Goal: Task Accomplishment & Management: Complete application form

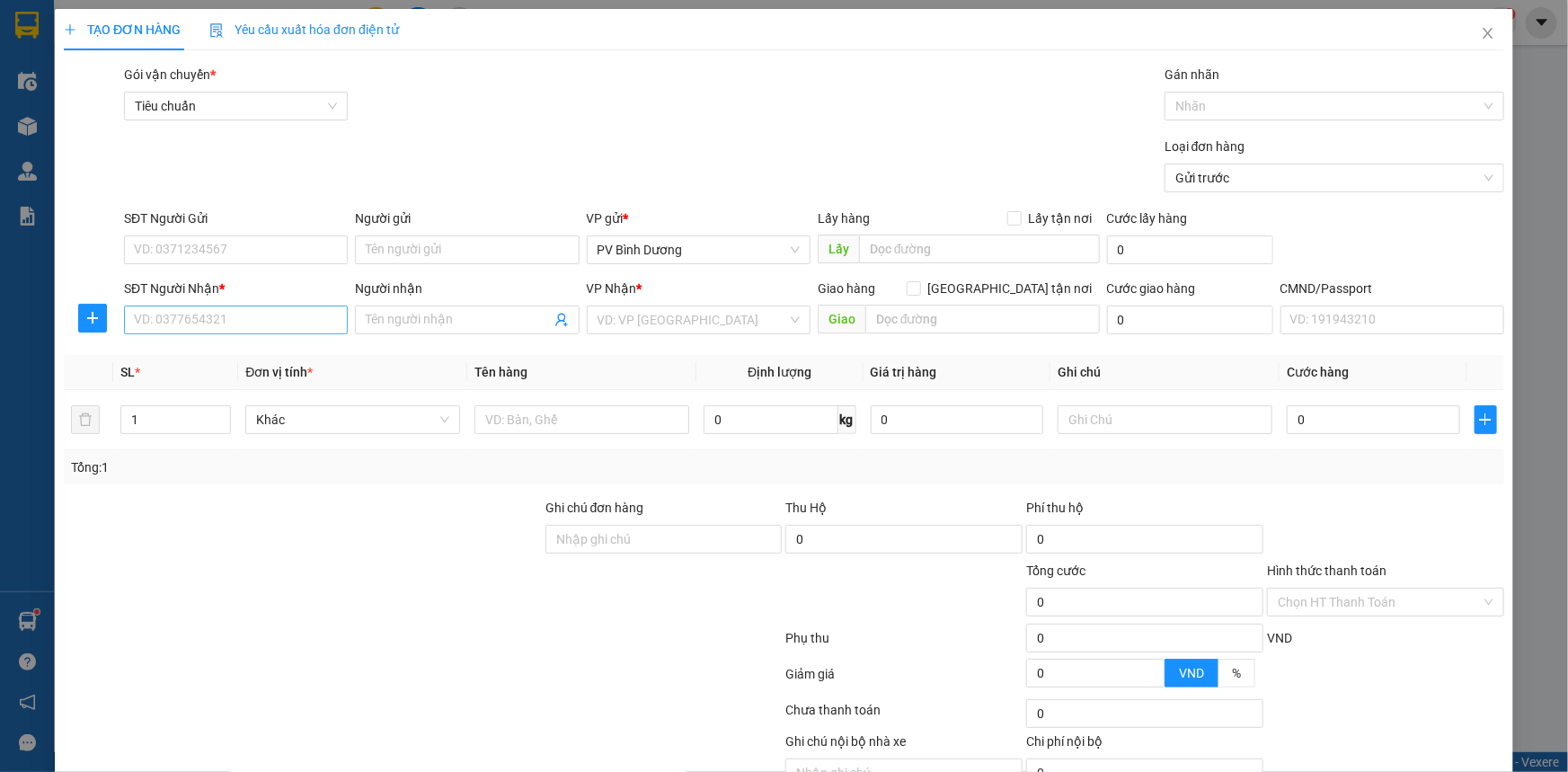
click at [240, 306] on div "SĐT Người Nhận * VD: 0377654321" at bounding box center [236, 309] width 224 height 63
click at [240, 307] on input "SĐT Người Nhận *" at bounding box center [236, 320] width 224 height 29
type input "0976675675"
click at [212, 352] on div "0976675675 - sáng" at bounding box center [234, 356] width 201 height 19
type input "sáng"
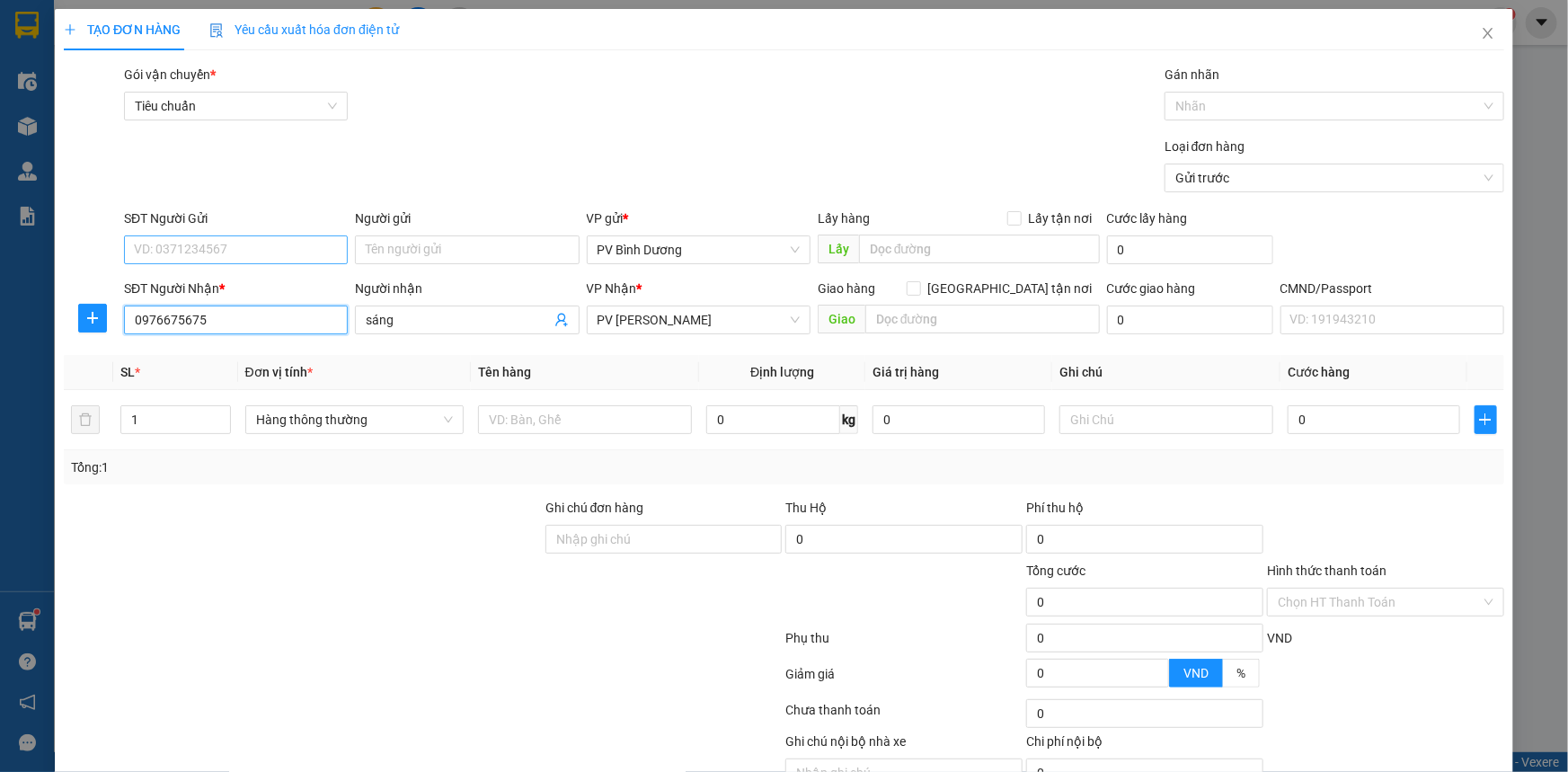
type input "0976675675"
click at [234, 244] on input "SĐT Người Gửi" at bounding box center [236, 250] width 224 height 29
click at [214, 298] on div "0908214909" at bounding box center [234, 286] width 222 height 29
type input "0908214909"
click at [408, 253] on input "Người gửi" at bounding box center [467, 250] width 224 height 29
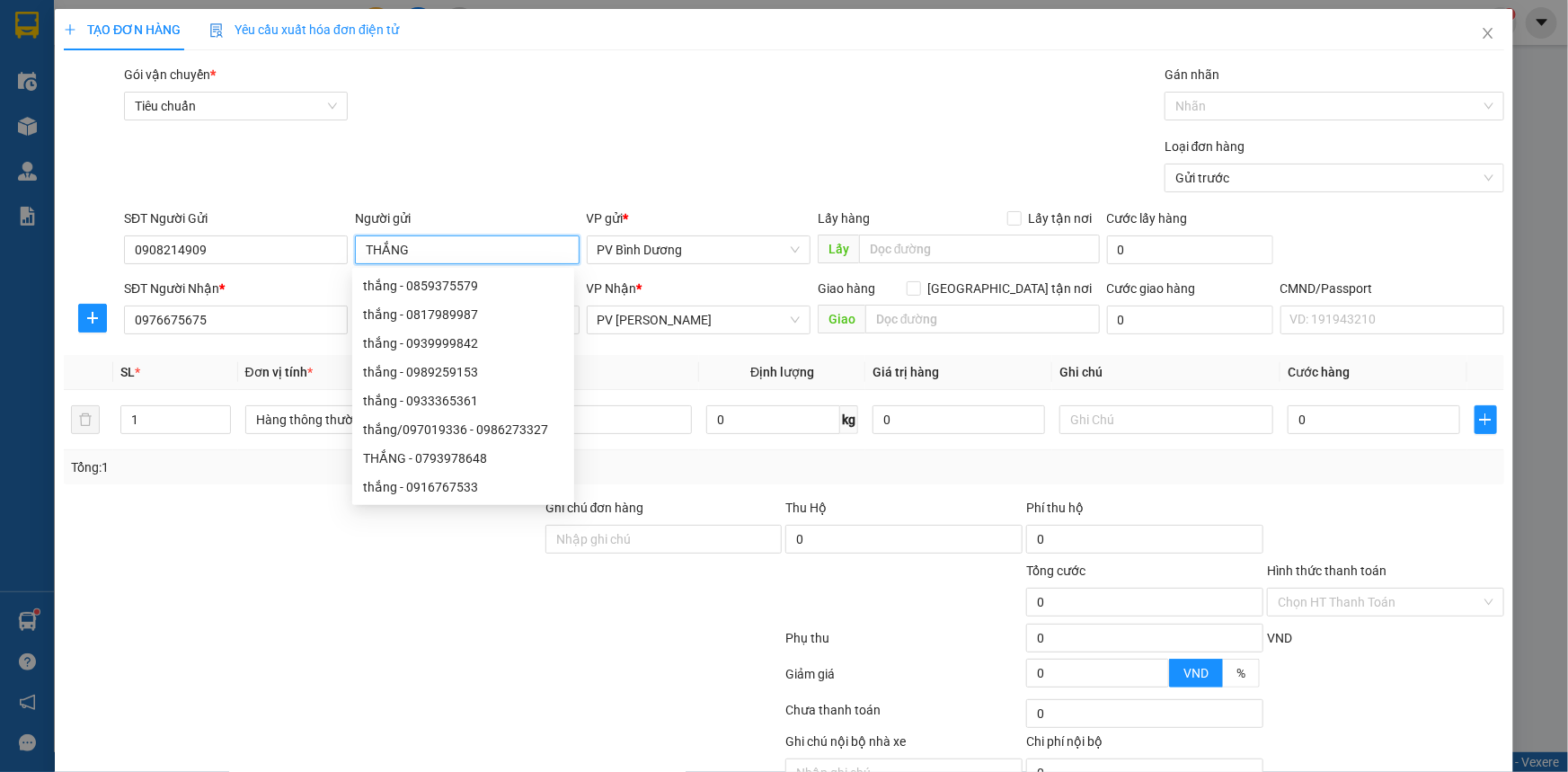
type input "THẮNG"
click at [497, 721] on div at bounding box center [423, 713] width 722 height 36
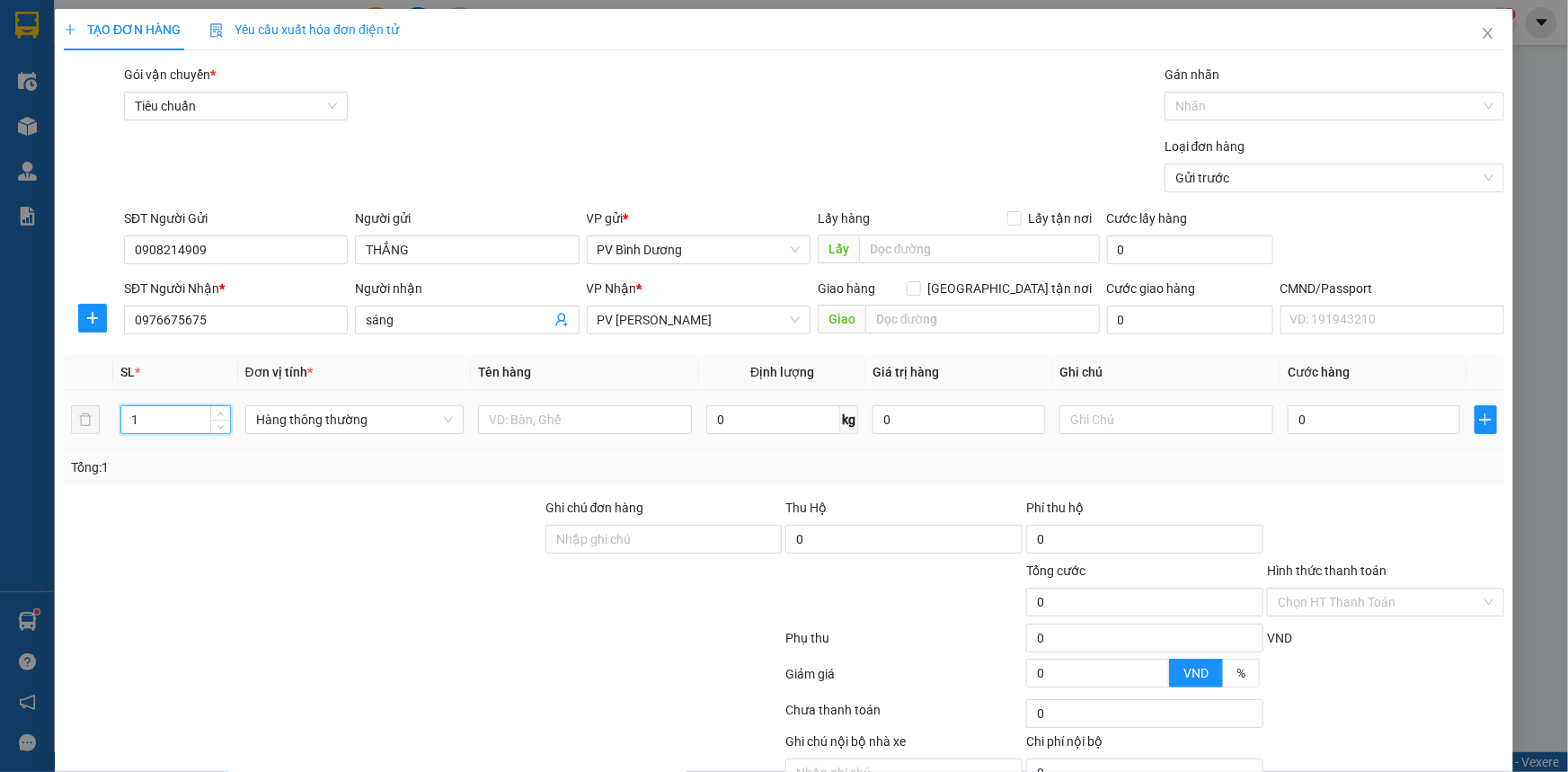
click at [206, 425] on input "1" at bounding box center [176, 420] width 109 height 27
type input "2"
click at [636, 426] on input "text" at bounding box center [585, 420] width 213 height 29
type input "PT"
click at [1089, 420] on input "text" at bounding box center [1166, 420] width 213 height 29
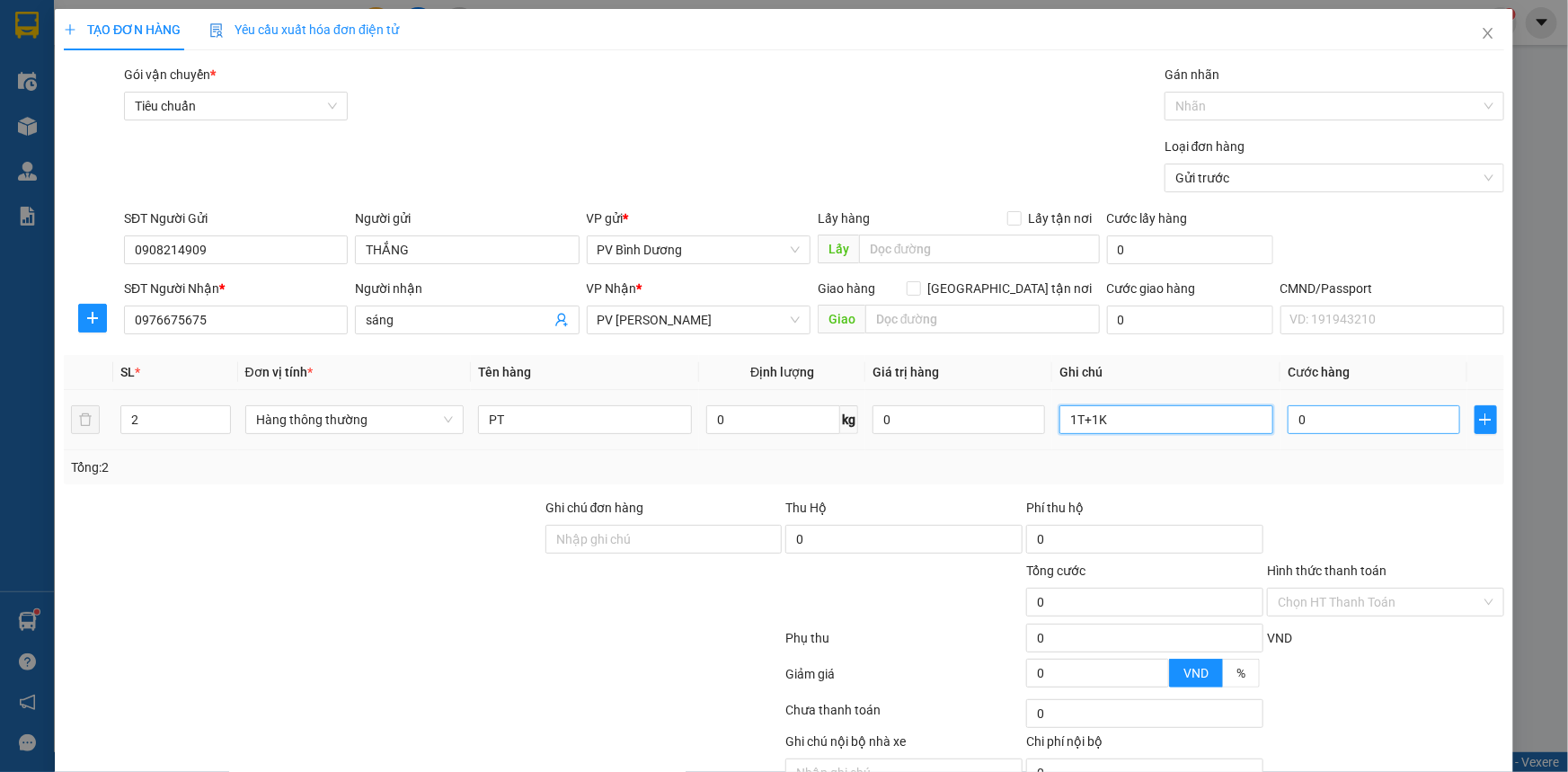
type input "1T+1K"
click at [1359, 421] on input "0" at bounding box center [1374, 420] width 173 height 29
type input "1"
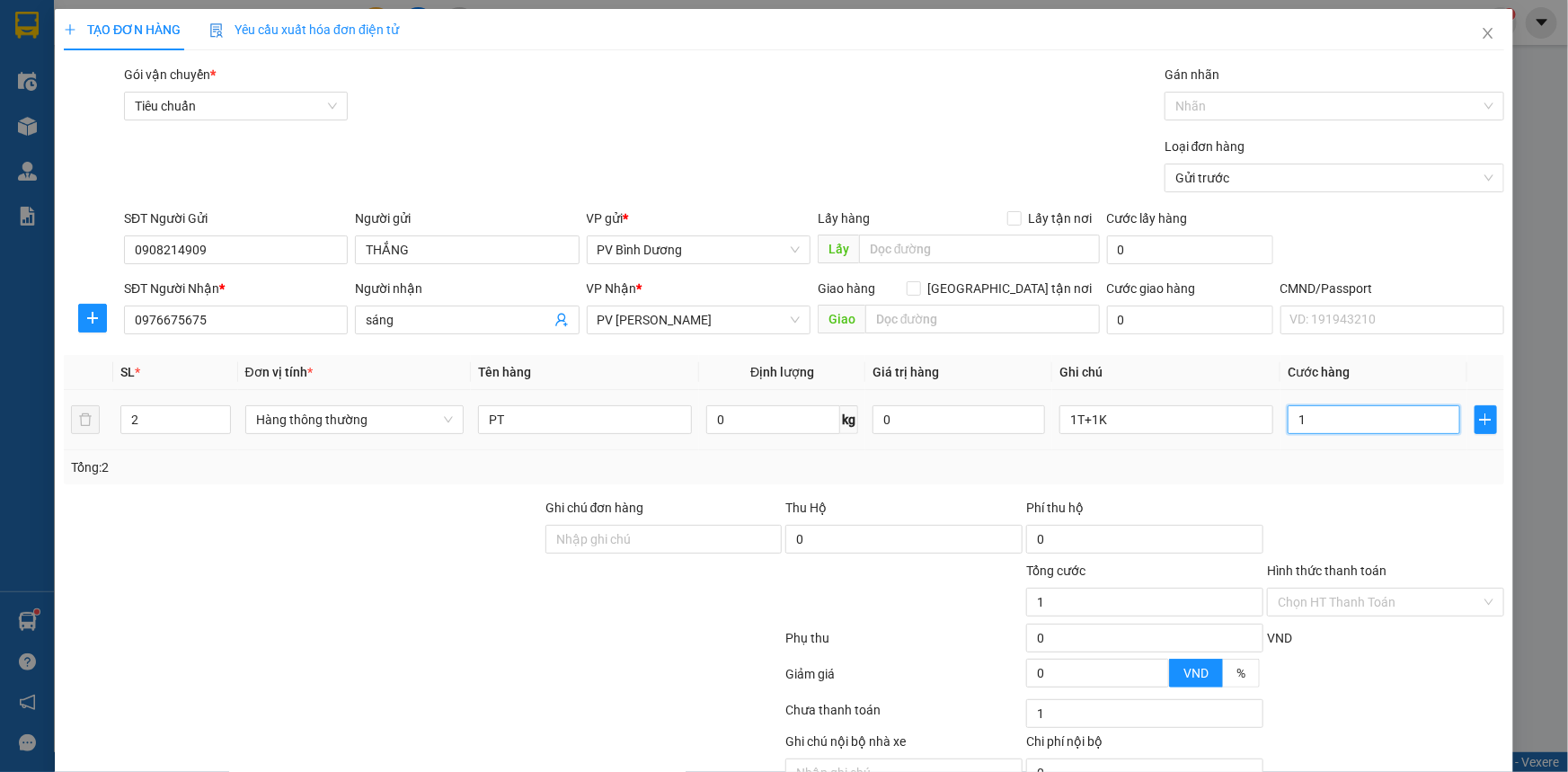
type input "15"
type input "150"
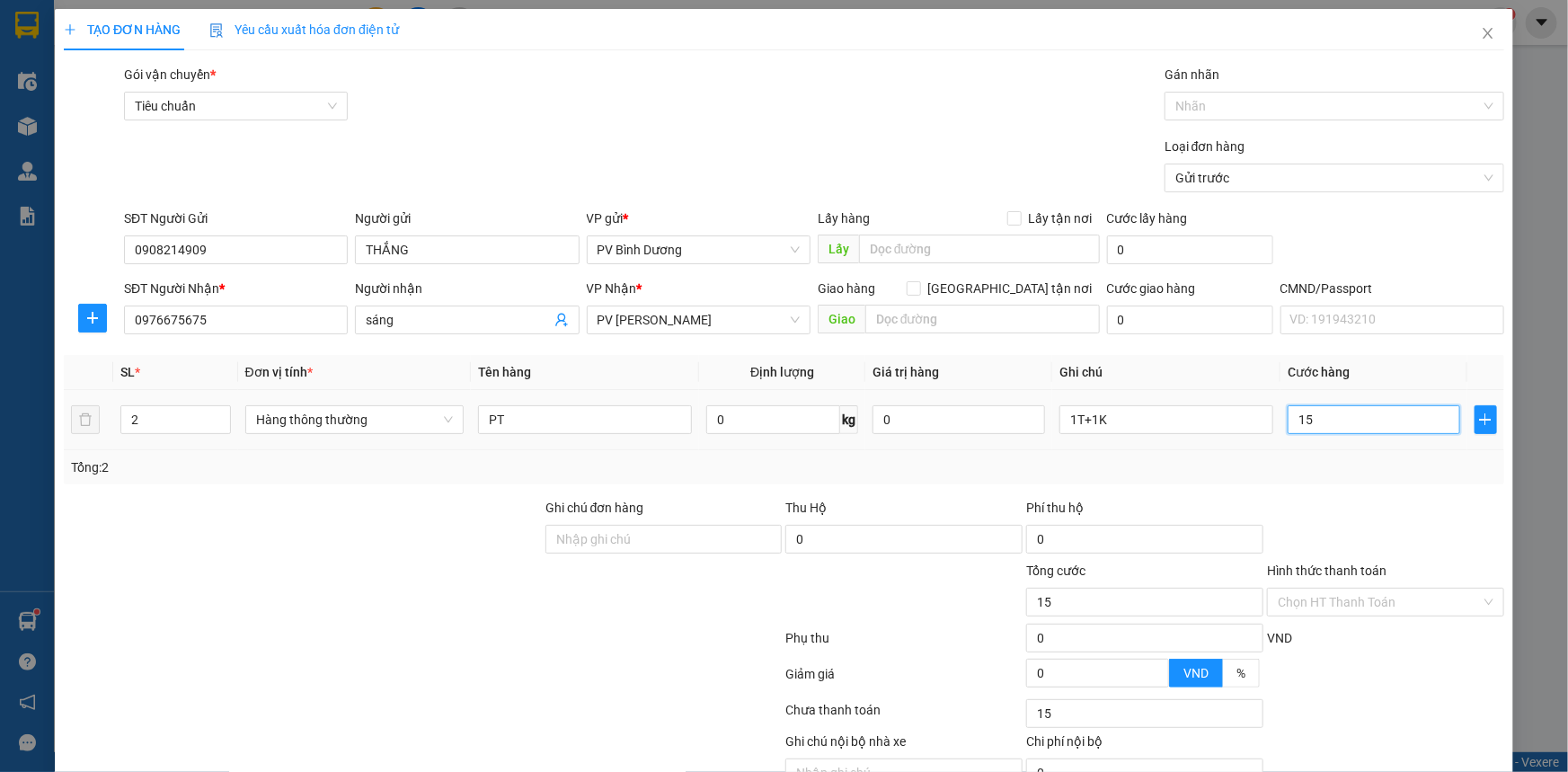
type input "150"
type input "1.500"
type input "15.000"
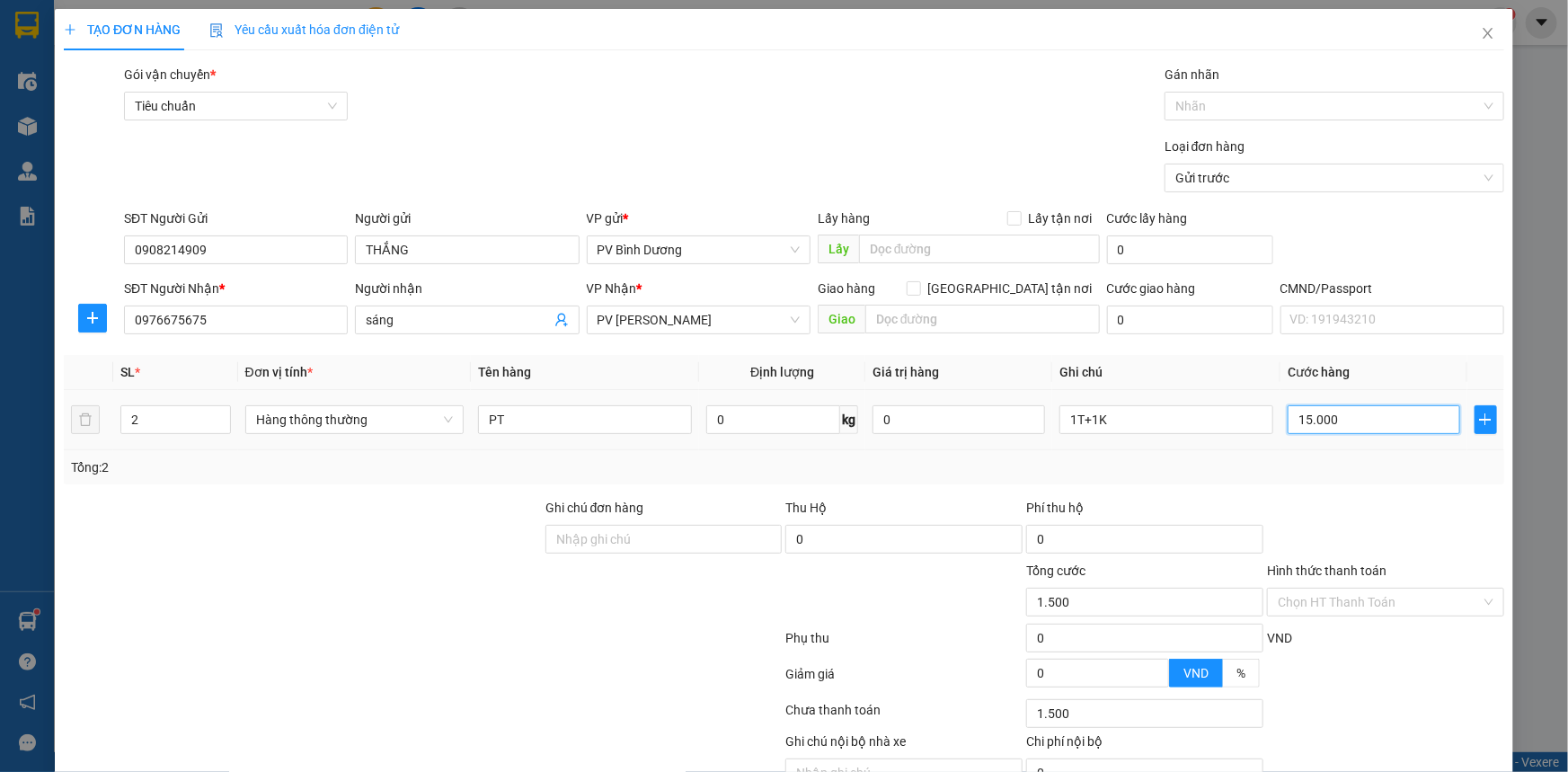
type input "15.000"
type input "150.000"
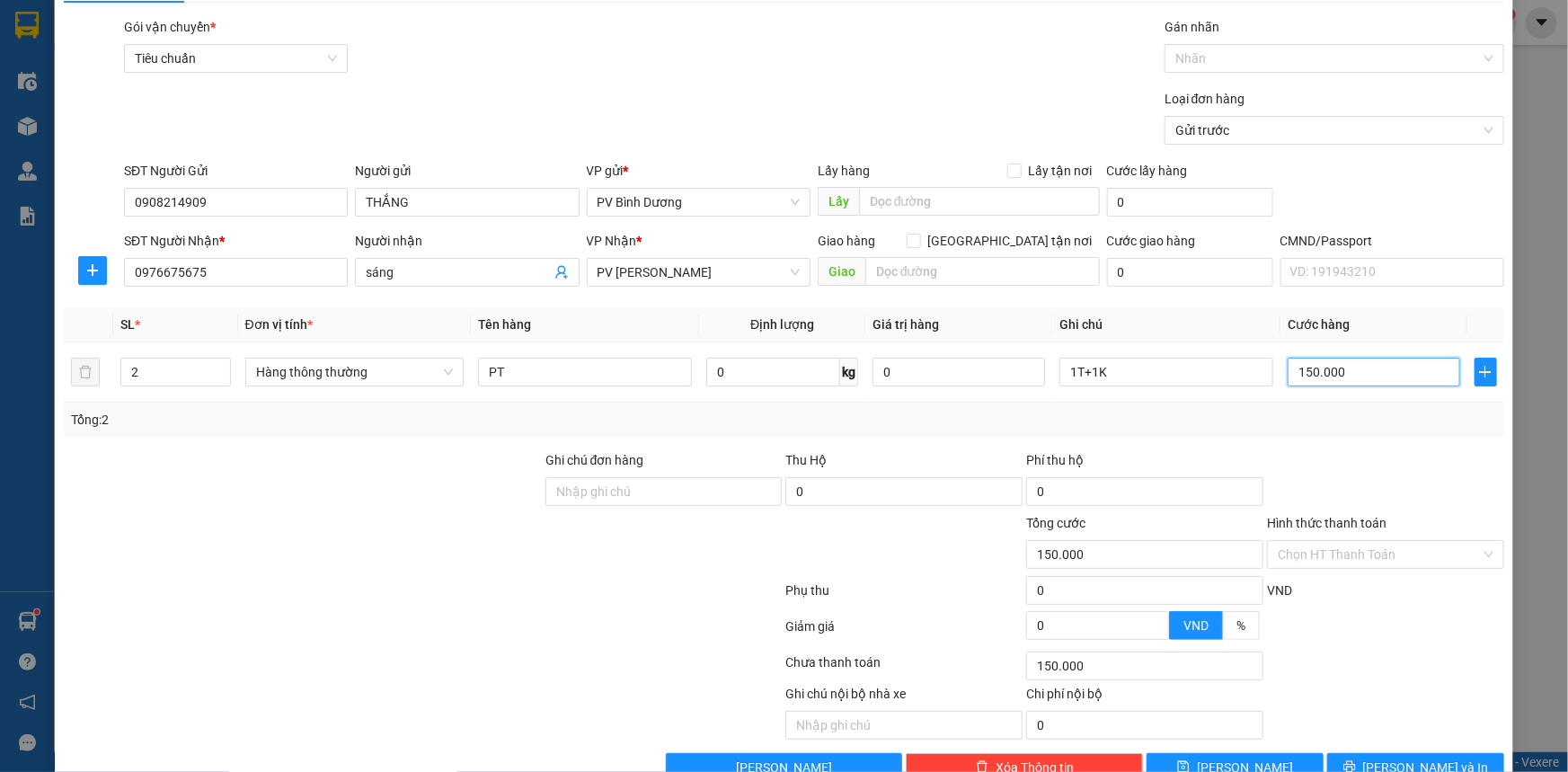
scroll to position [91, 0]
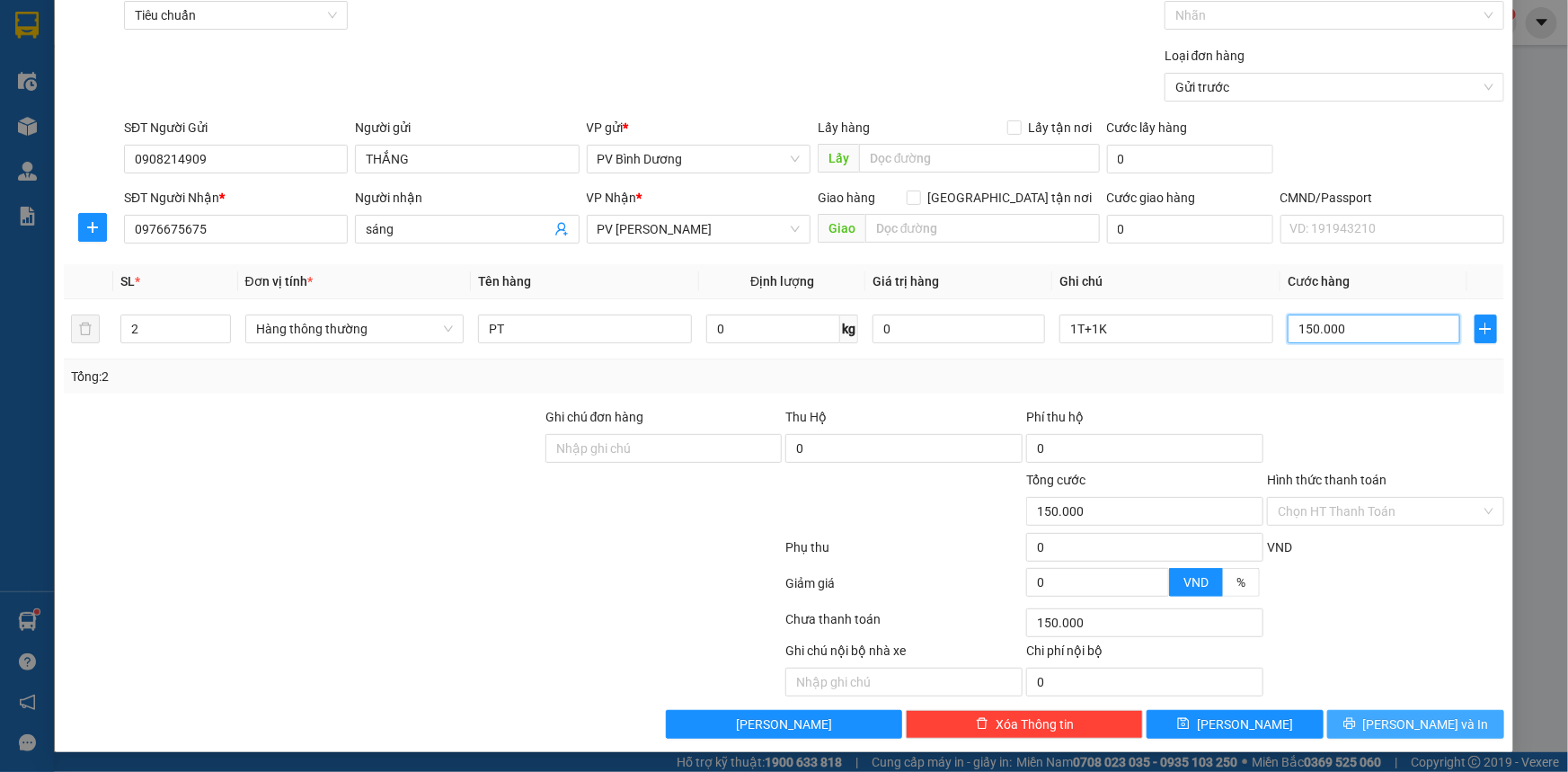
type input "150.000"
drag, startPoint x: 1371, startPoint y: 719, endPoint x: 1389, endPoint y: 705, distance: 22.8
click at [1356, 719] on icon "printer" at bounding box center [1350, 723] width 13 height 13
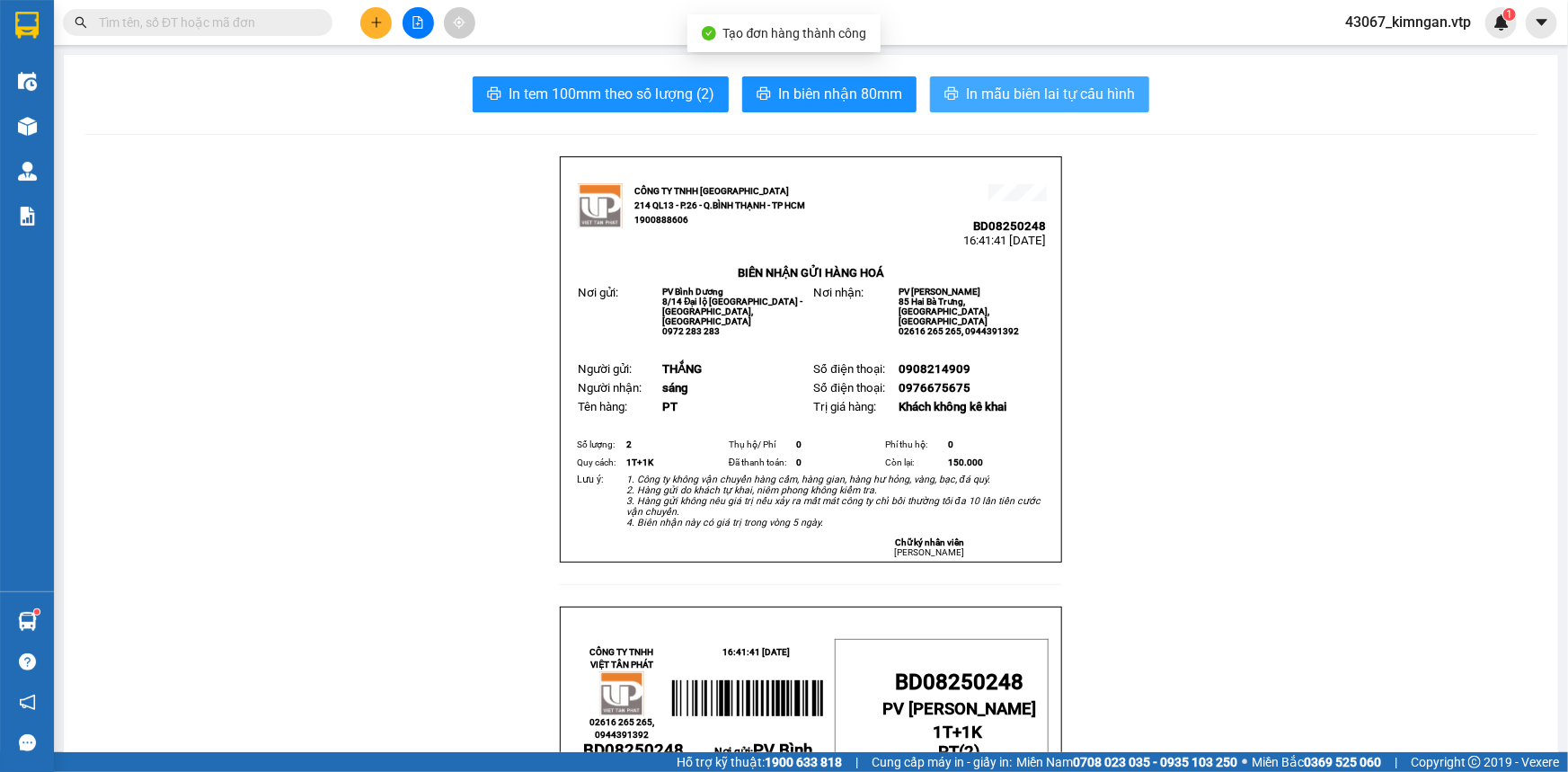
click at [991, 90] on span "In mẫu biên lai tự cấu hình" at bounding box center [1051, 93] width 169 height 22
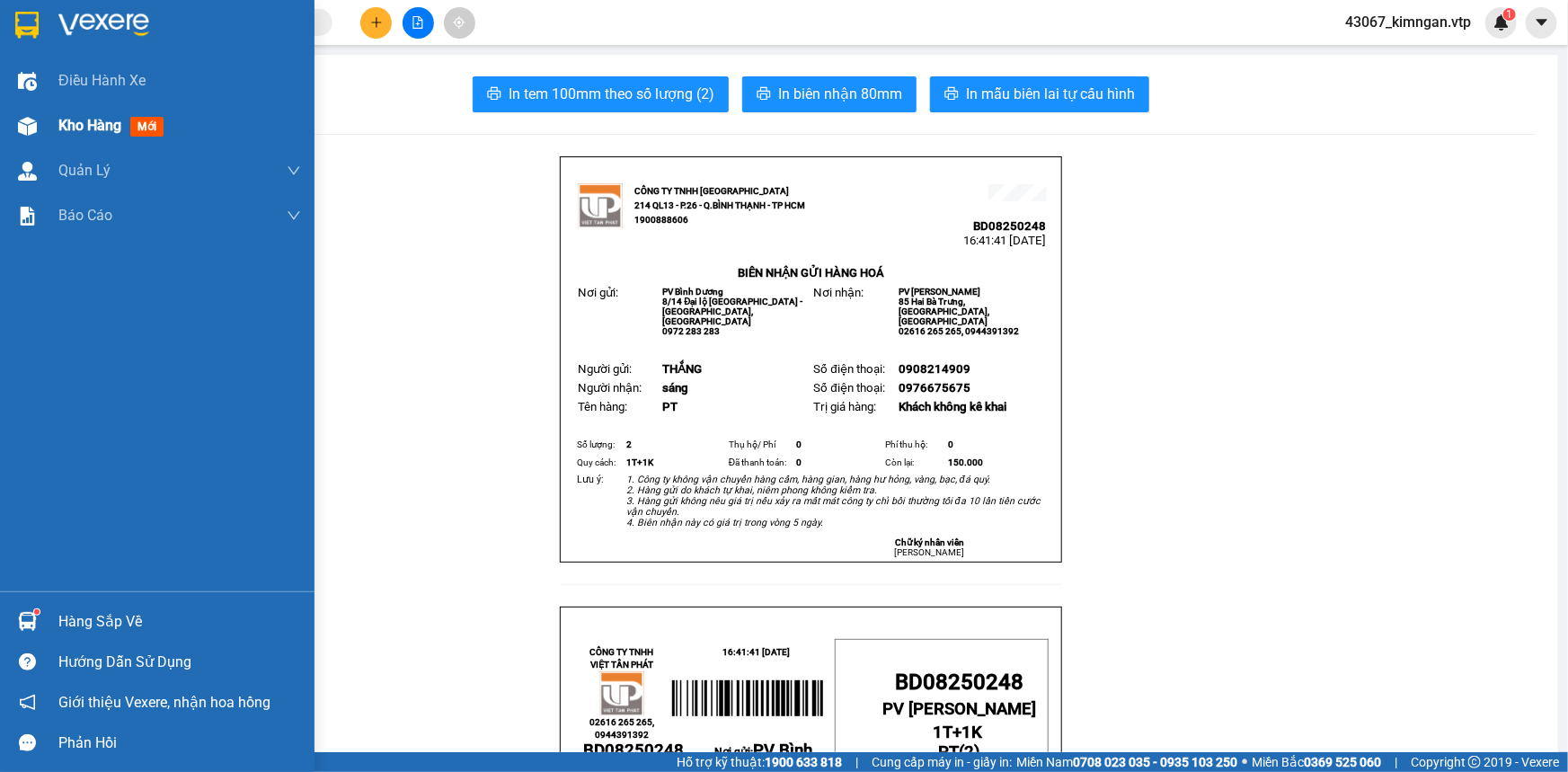
click at [42, 120] on div at bounding box center [27, 126] width 31 height 31
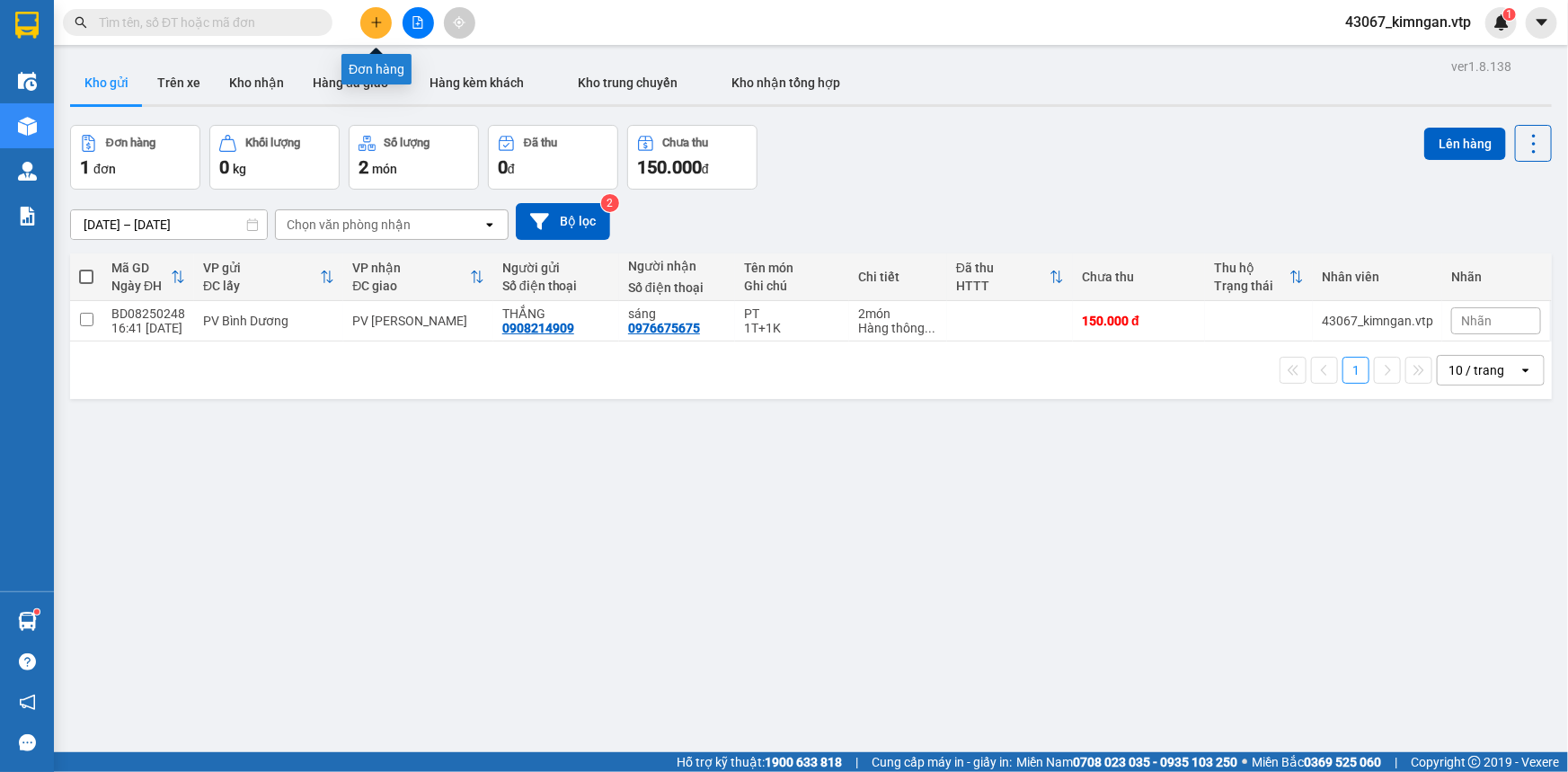
click at [383, 24] on button at bounding box center [376, 22] width 31 height 31
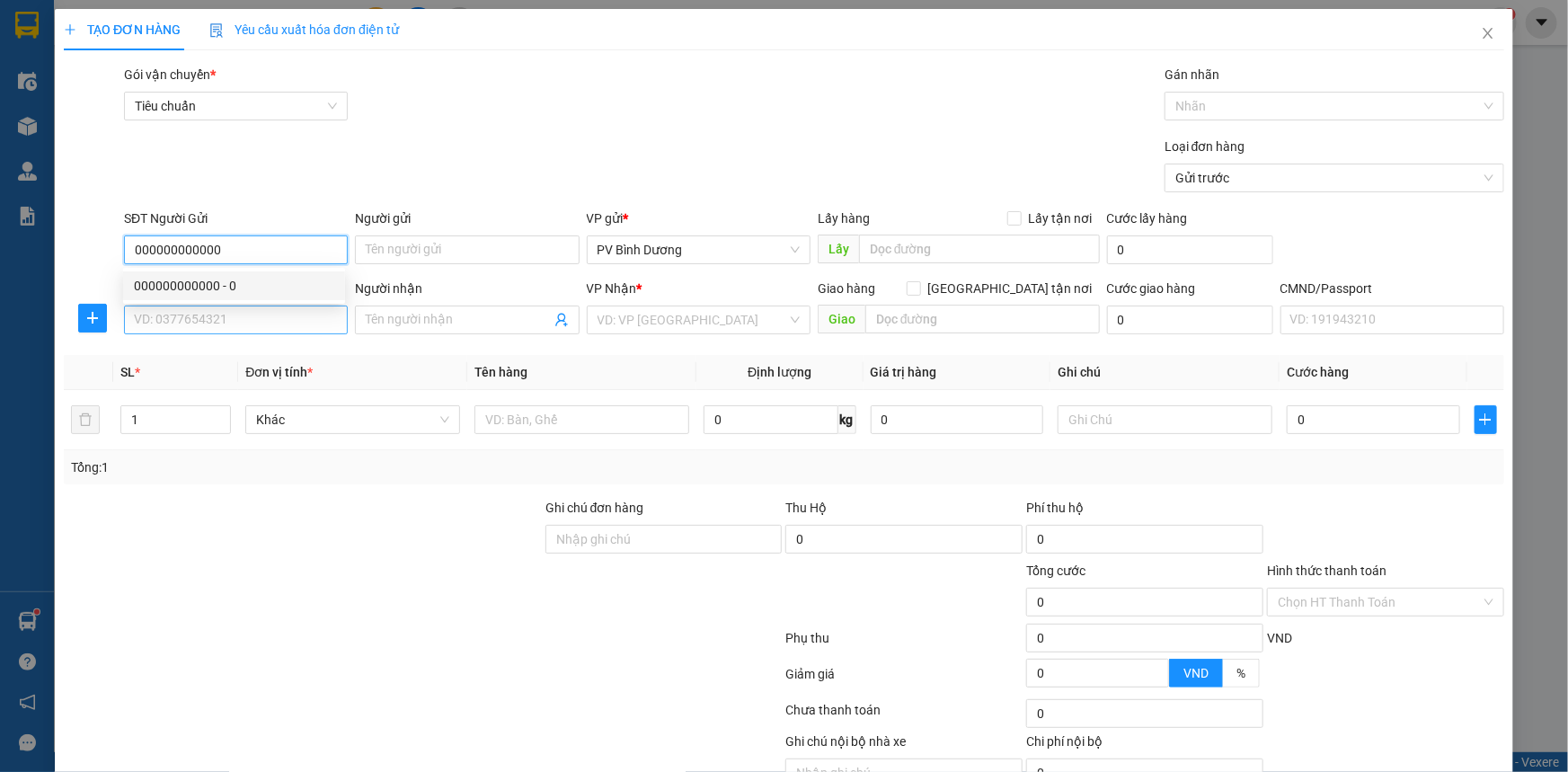
type input "000000000000"
click at [205, 327] on input "SĐT Người Nhận *" at bounding box center [236, 320] width 224 height 29
click at [156, 314] on input "09978168379" at bounding box center [236, 320] width 224 height 29
type input "0978168379"
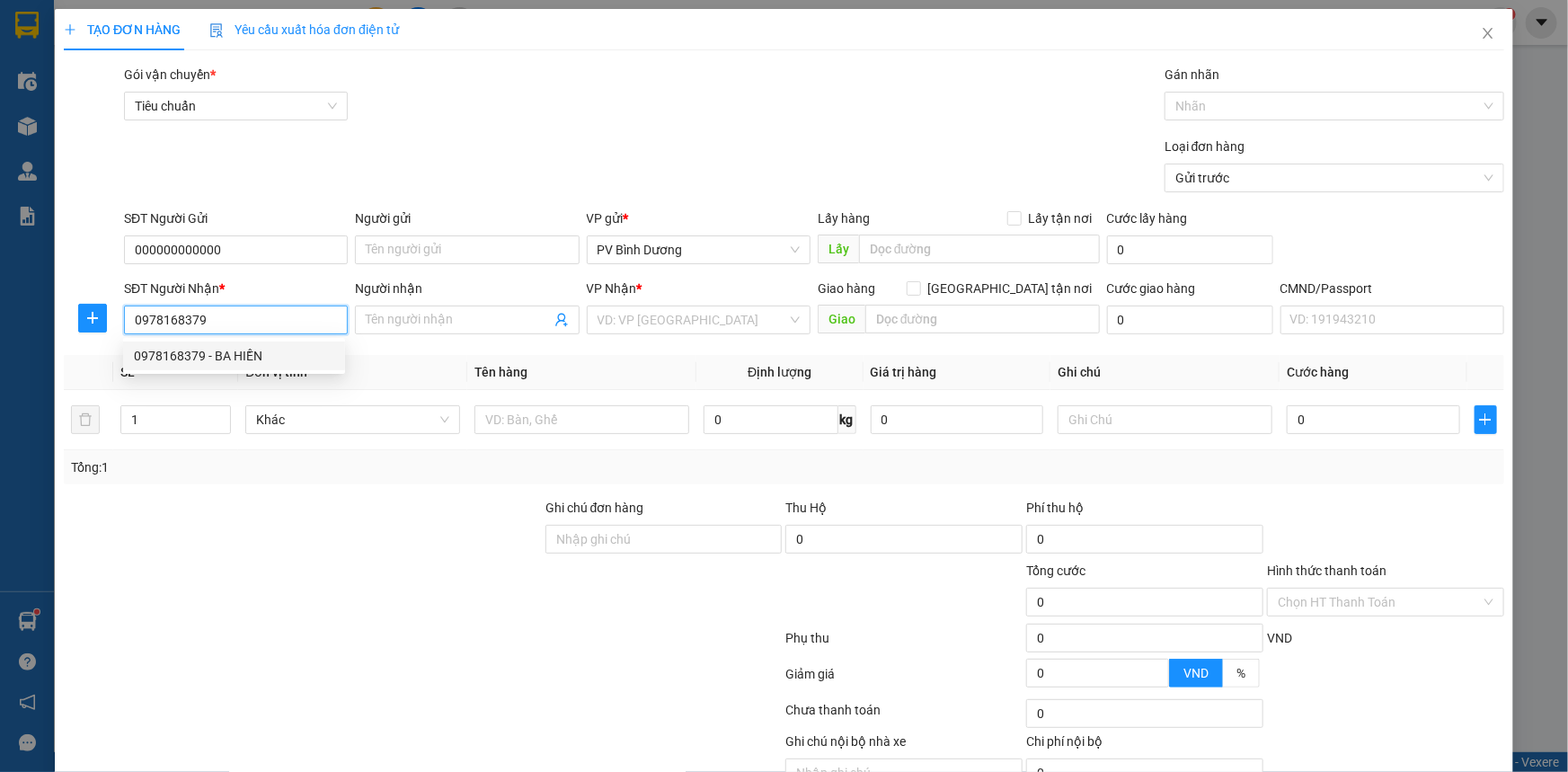
click at [253, 365] on div "0978168379 - BA HIỀN" at bounding box center [234, 356] width 201 height 19
type input "BA HIỀN"
type input "0978168379"
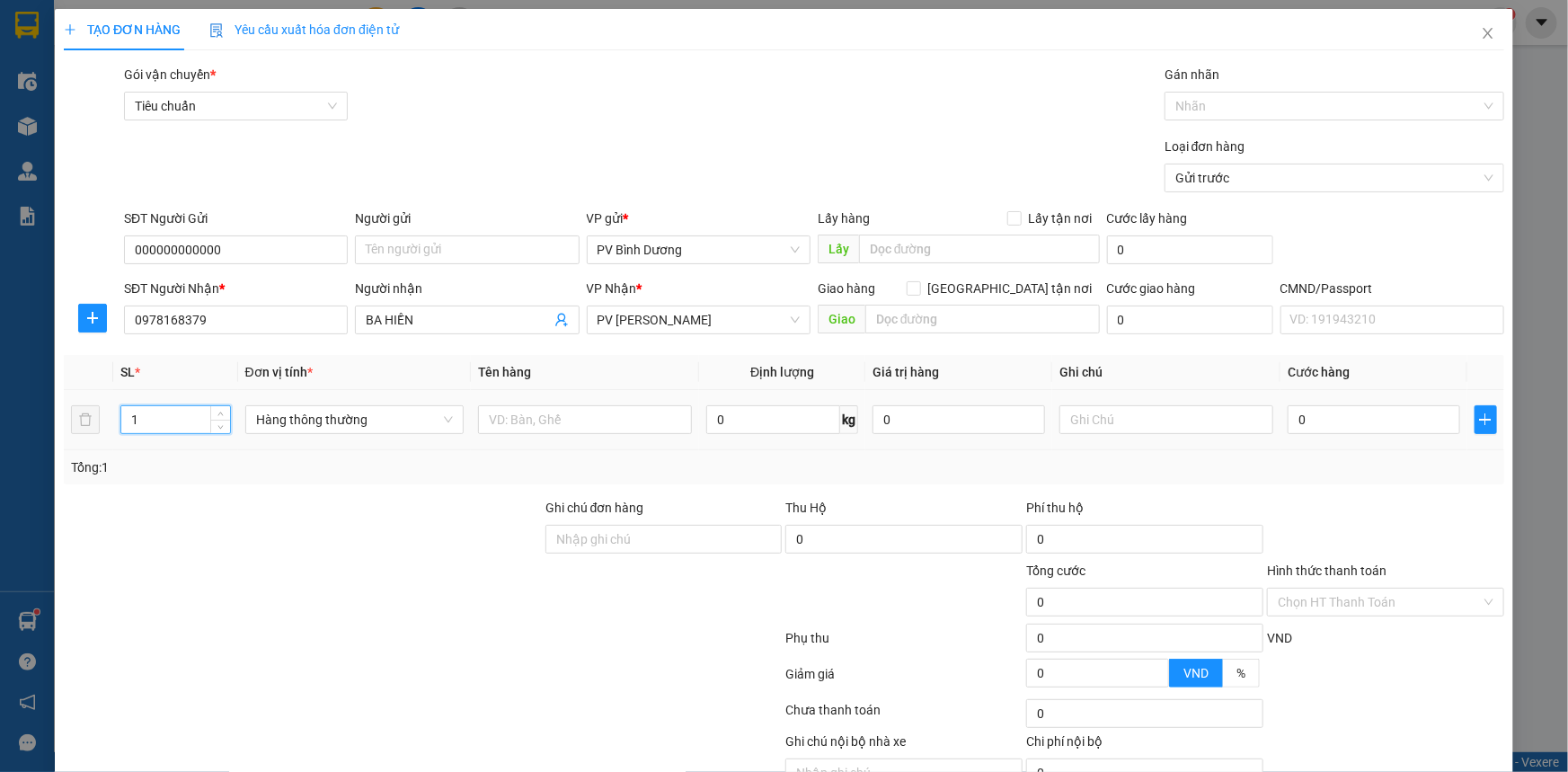
click at [153, 418] on input "1" at bounding box center [176, 420] width 109 height 27
type input "2"
click at [514, 430] on input "text" at bounding box center [585, 420] width 213 height 29
type input "TC"
click at [1094, 415] on input "text" at bounding box center [1166, 420] width 213 height 29
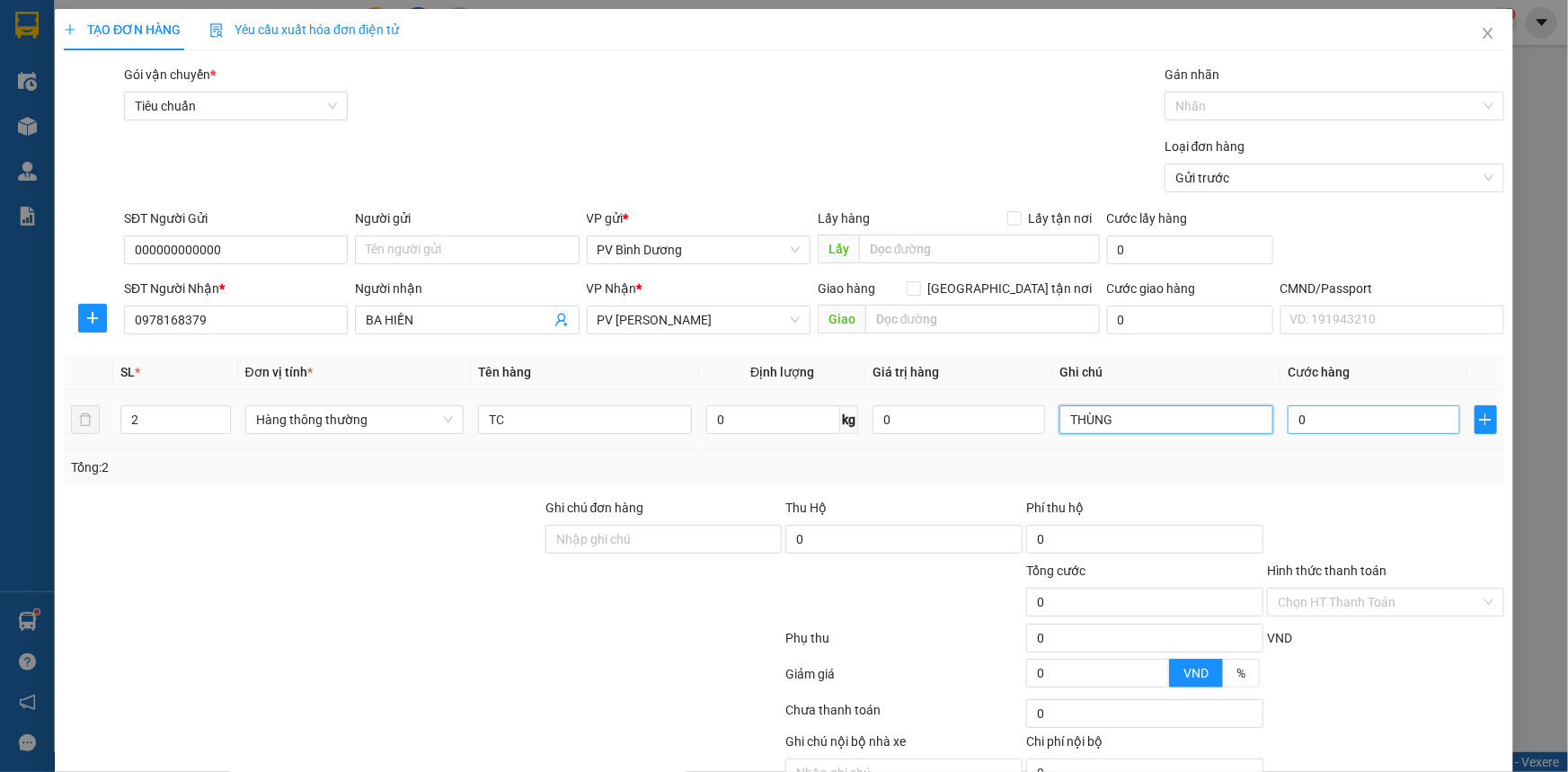
type input "THÙNG"
click at [1314, 412] on input "0" at bounding box center [1374, 420] width 173 height 29
type input "4"
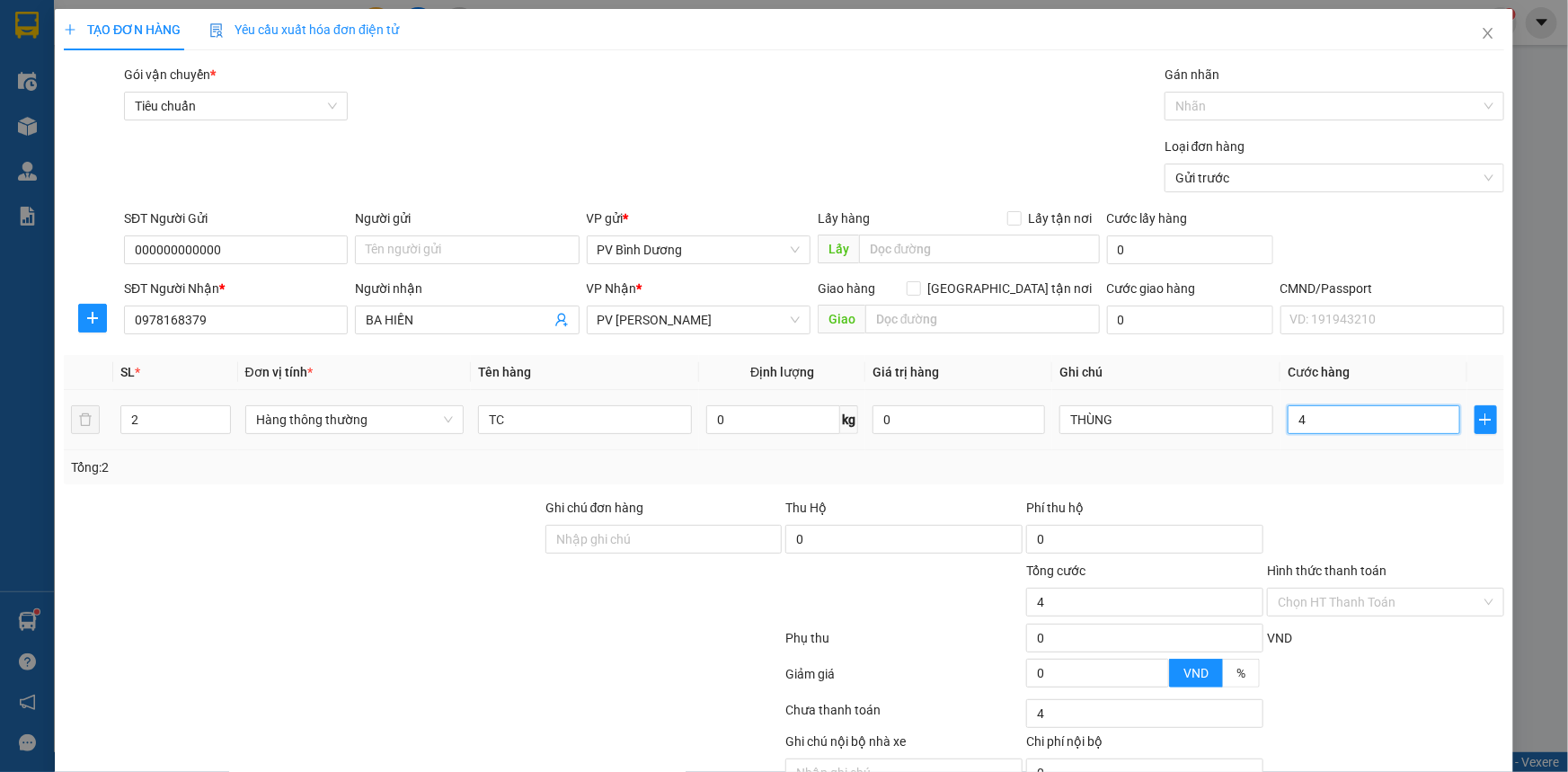
type input "40"
type input "400"
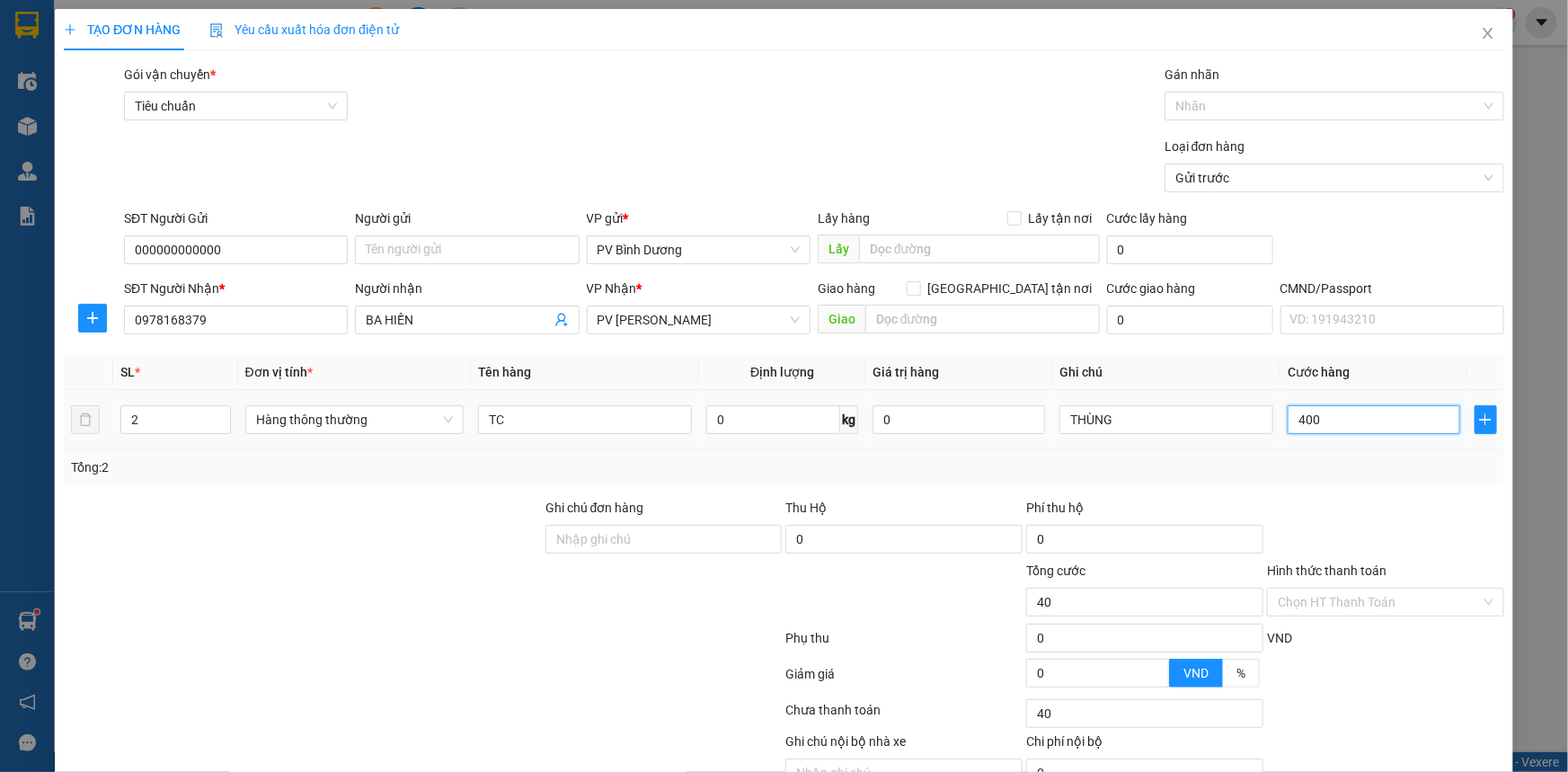
type input "400"
type input "4.000"
type input "40.000"
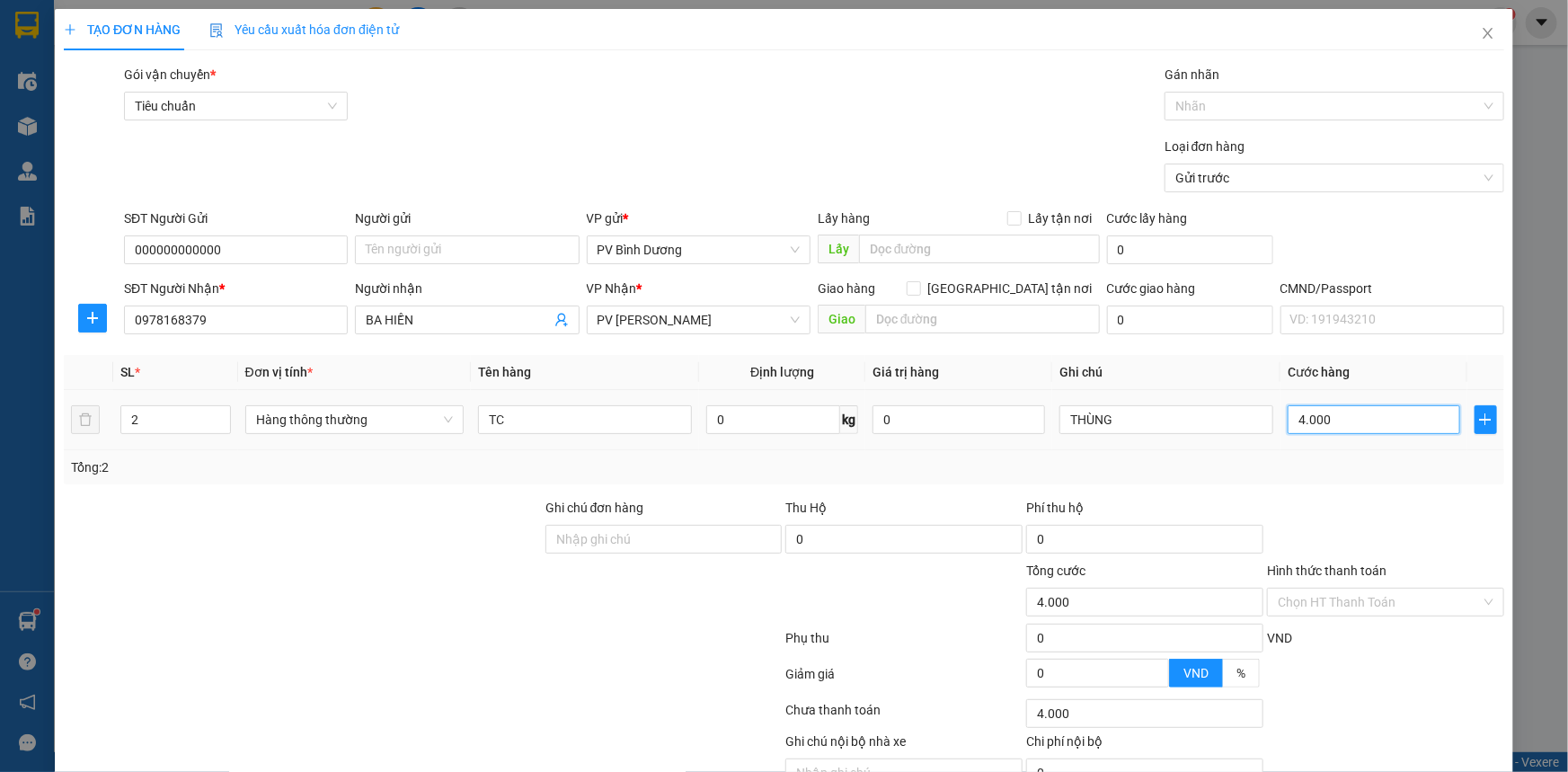
type input "40.000"
type input "4.000"
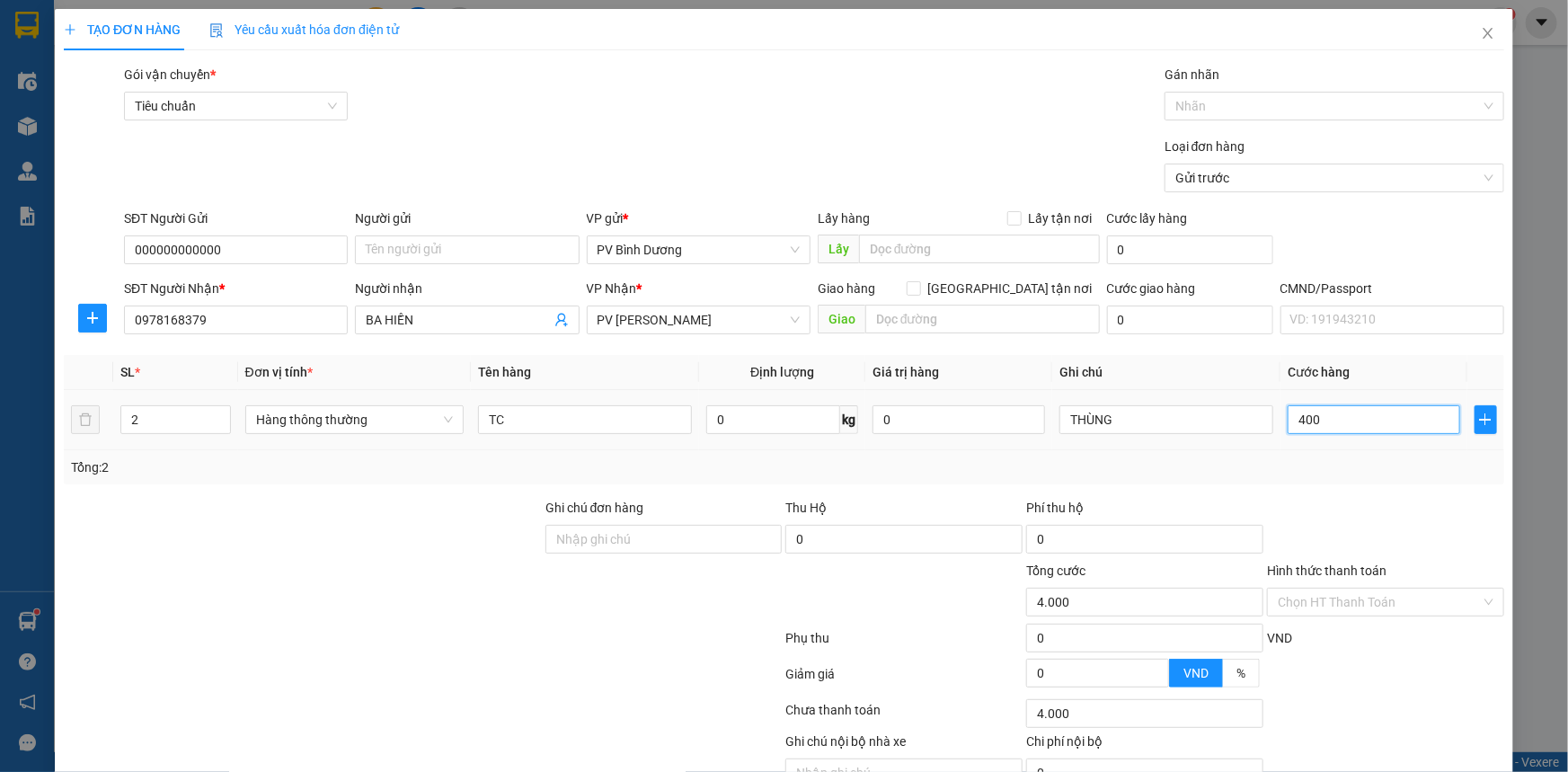
type input "40"
type input "0"
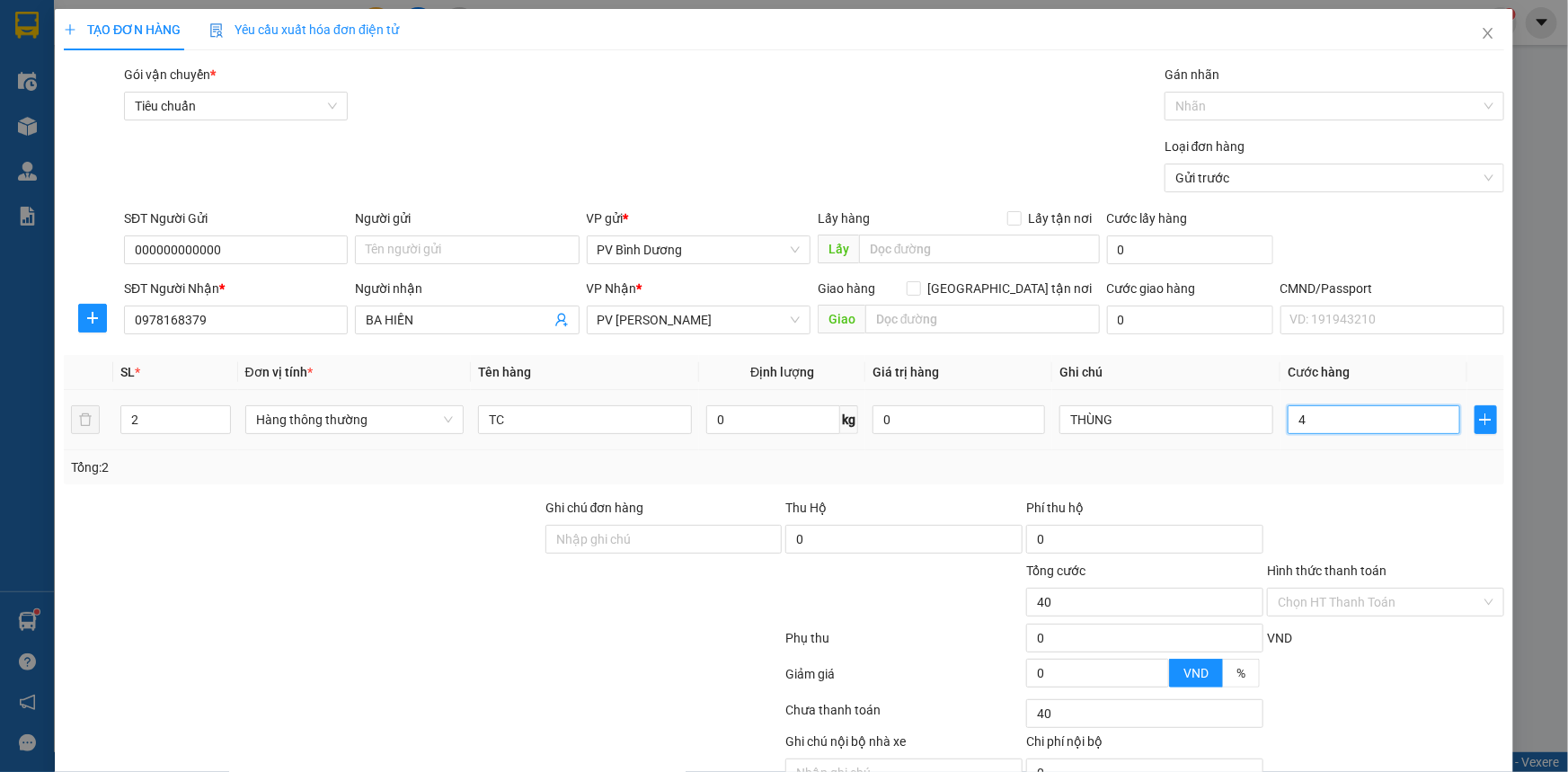
type input "0"
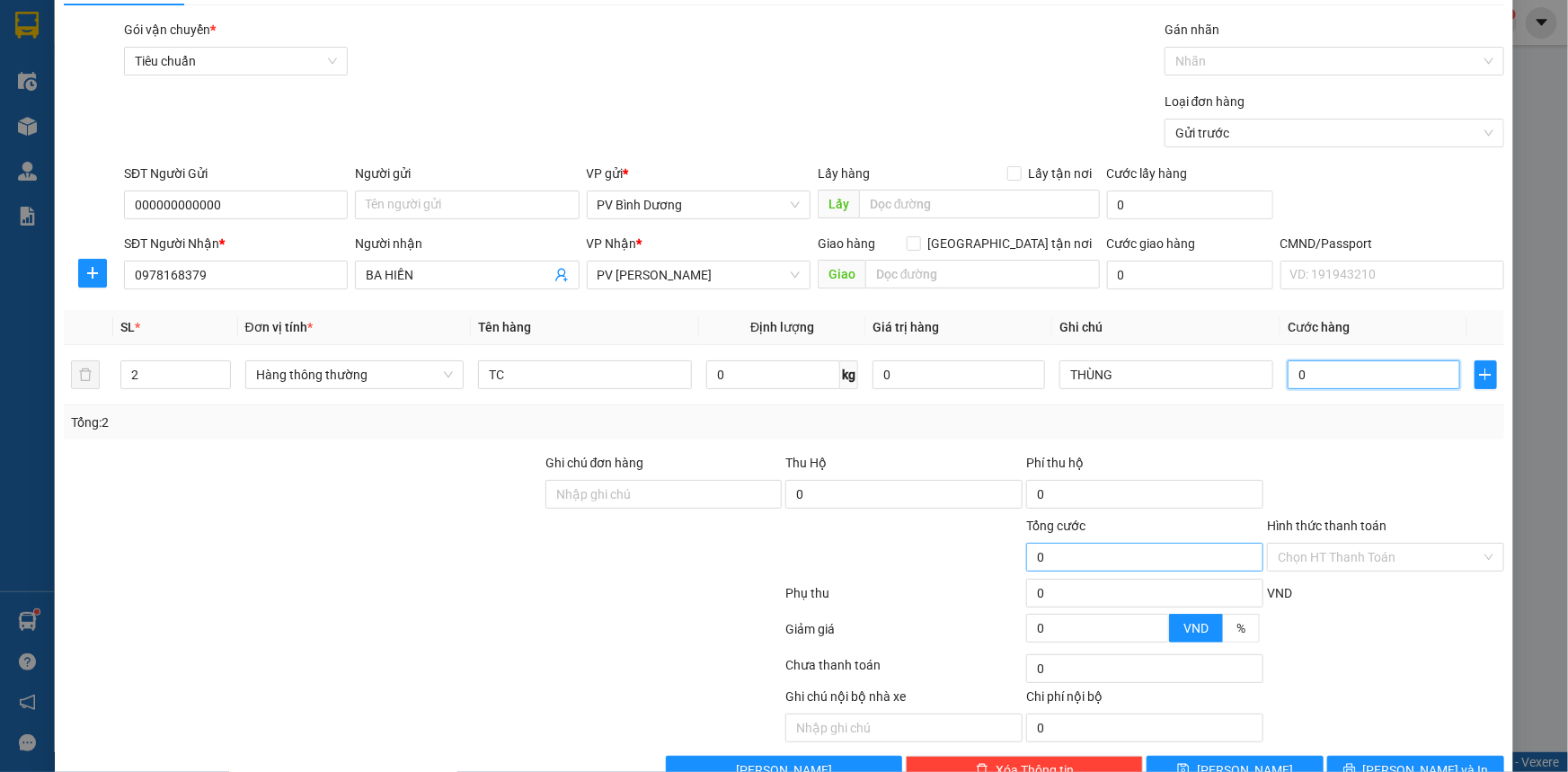
scroll to position [91, 0]
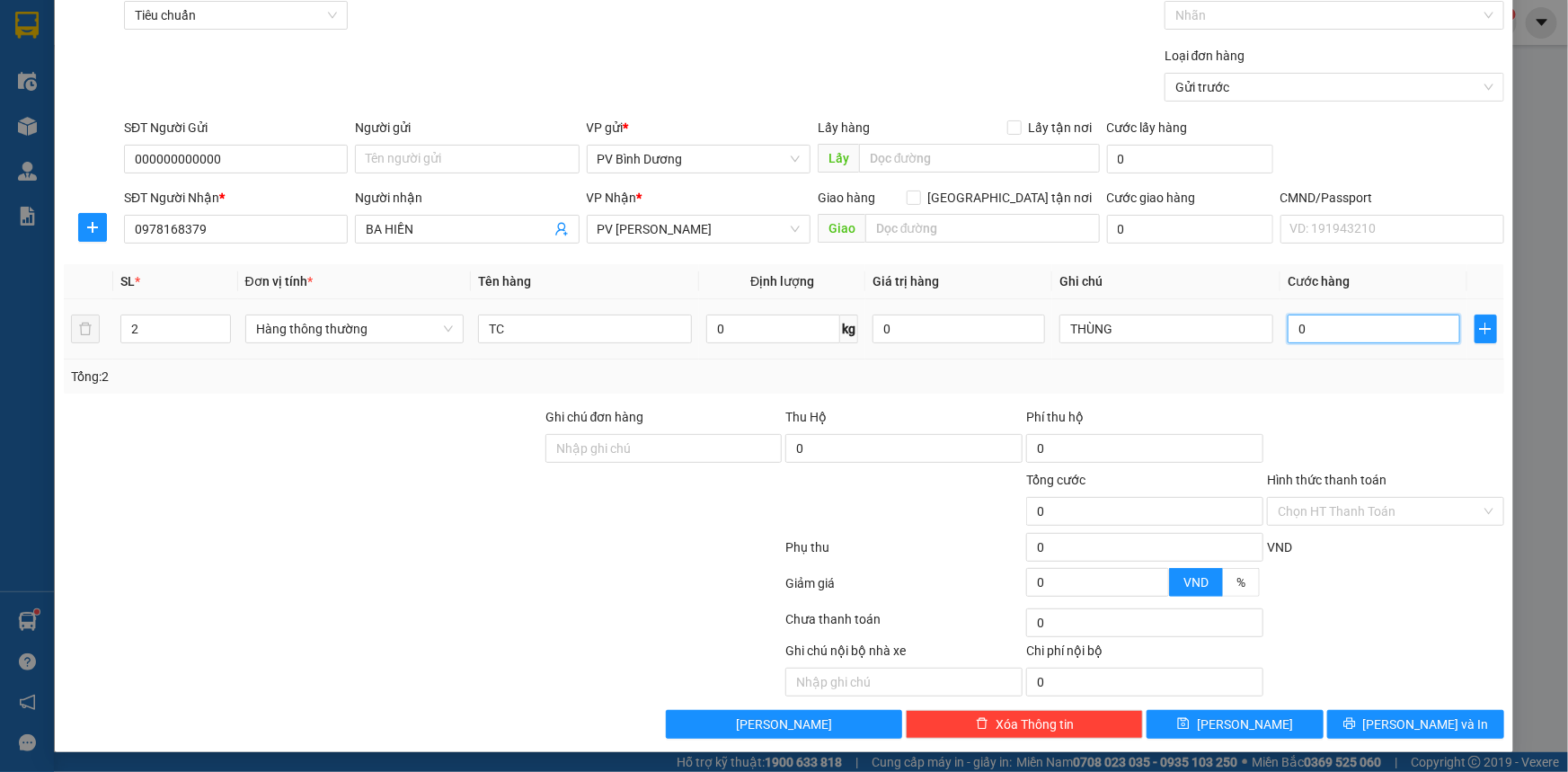
type input "05"
type input "5"
type input "050"
type input "50"
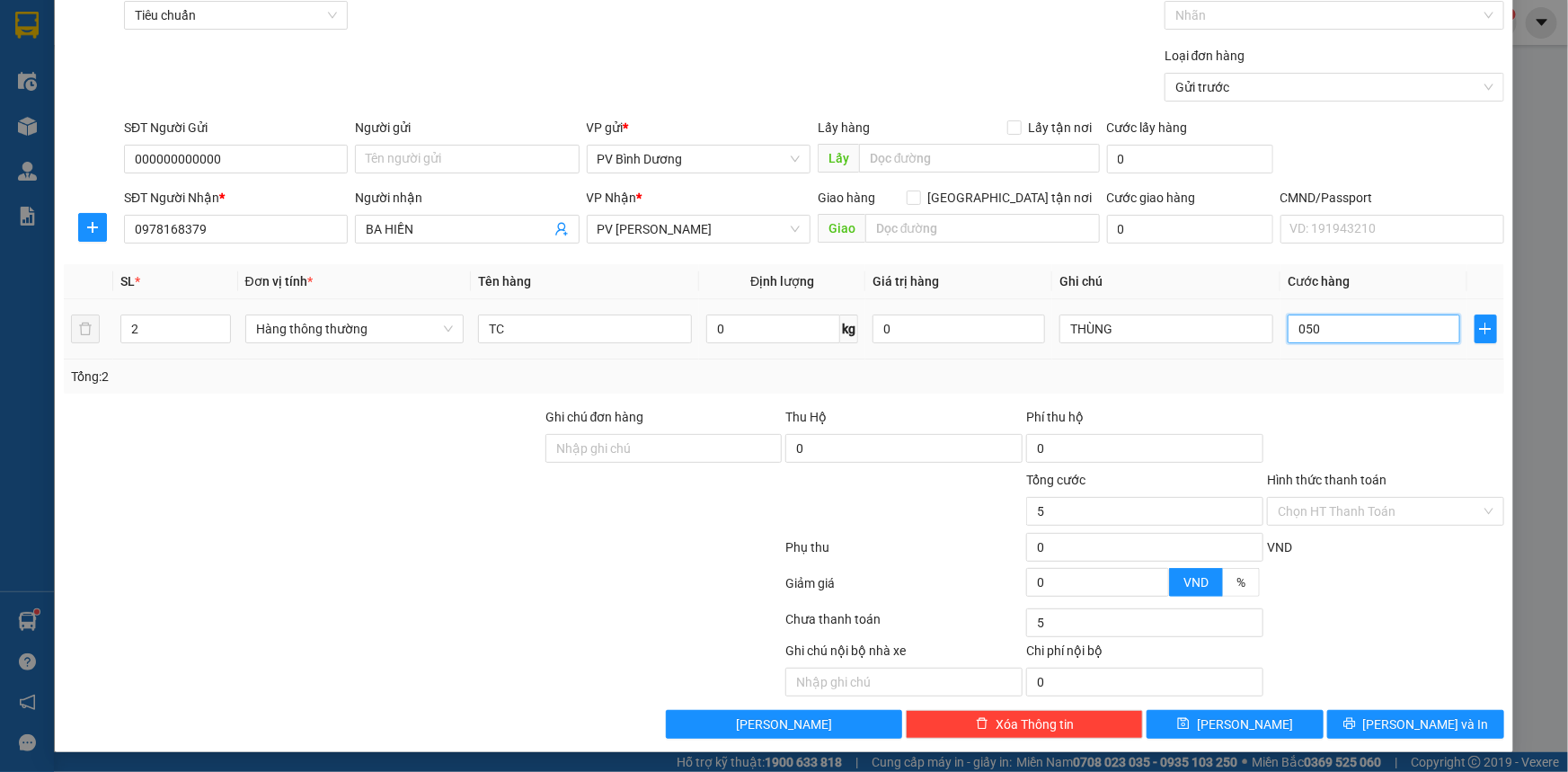
type input "50"
type input "05"
type input "5"
type input "0"
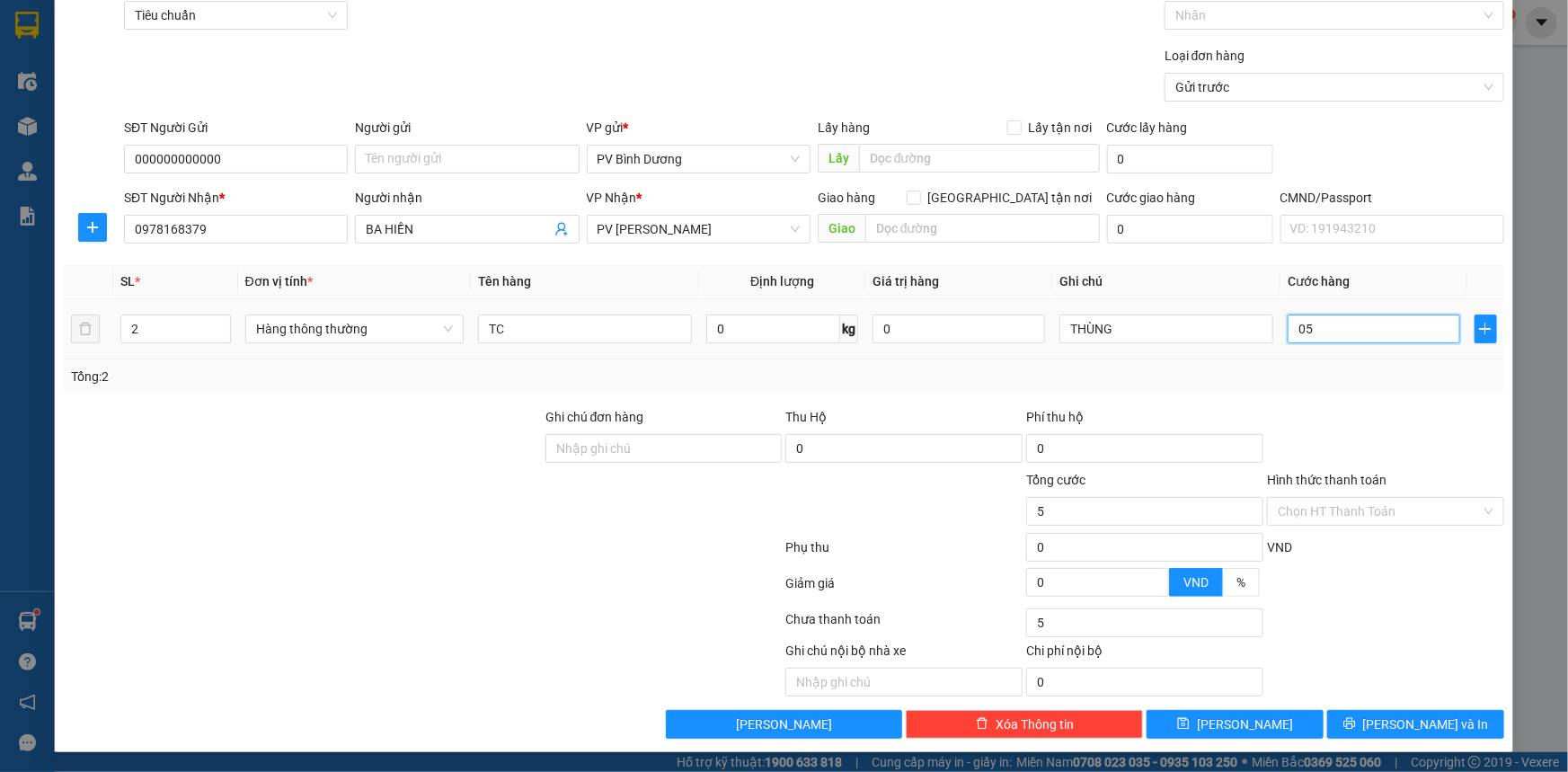
type input "0"
type input "40"
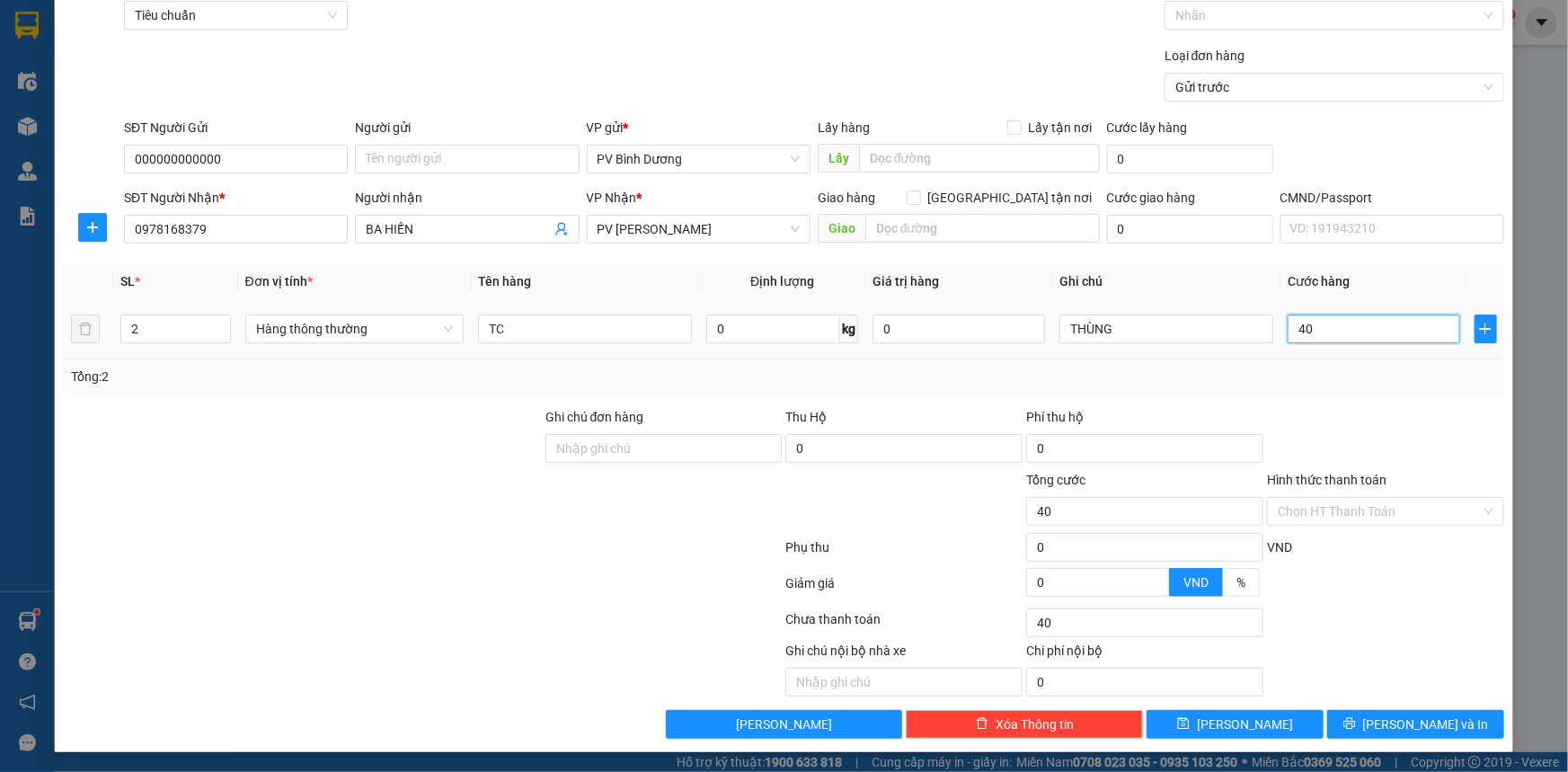
type input "400"
type input "4.000"
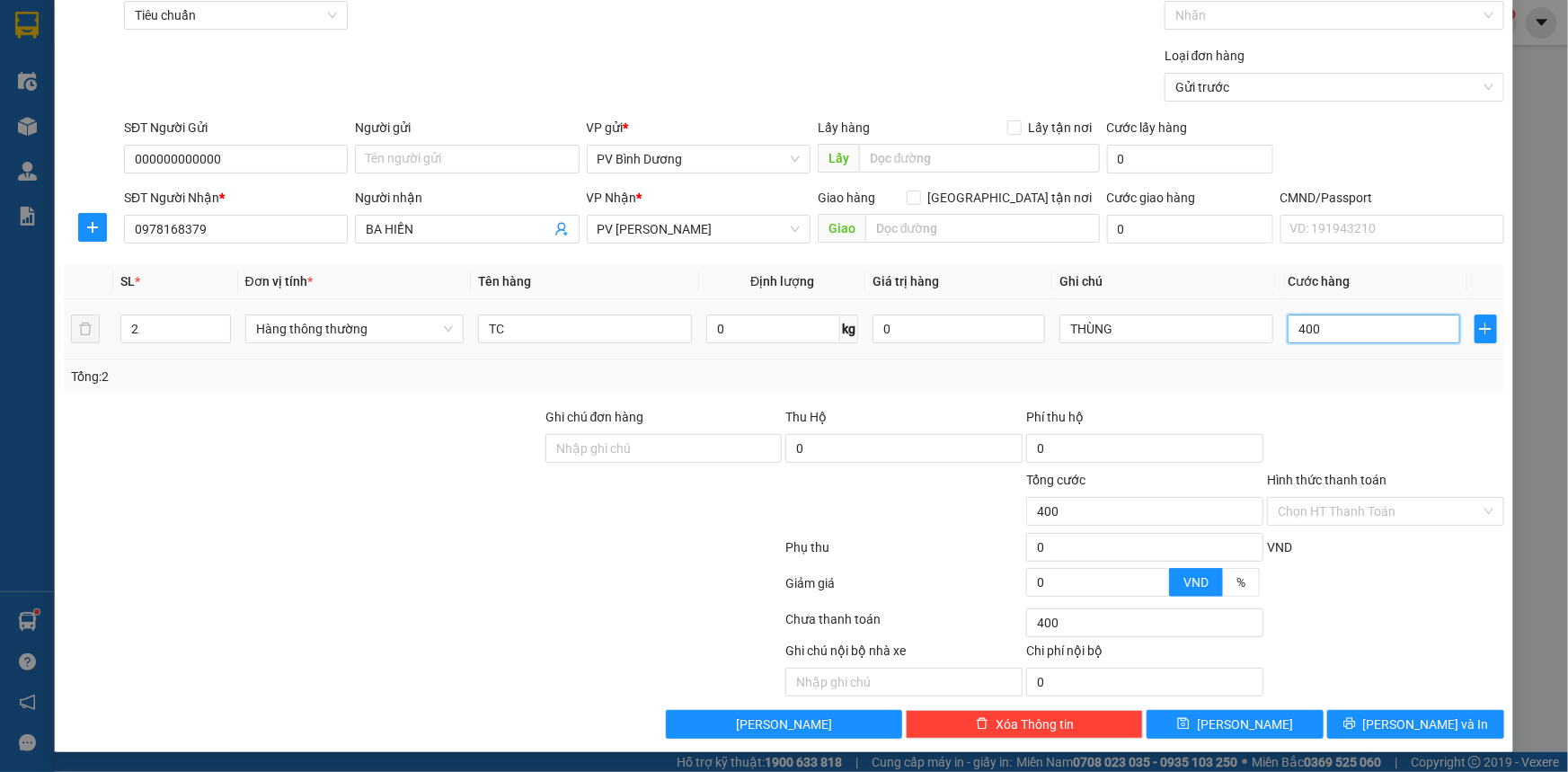
type input "4.000"
type input "40.000"
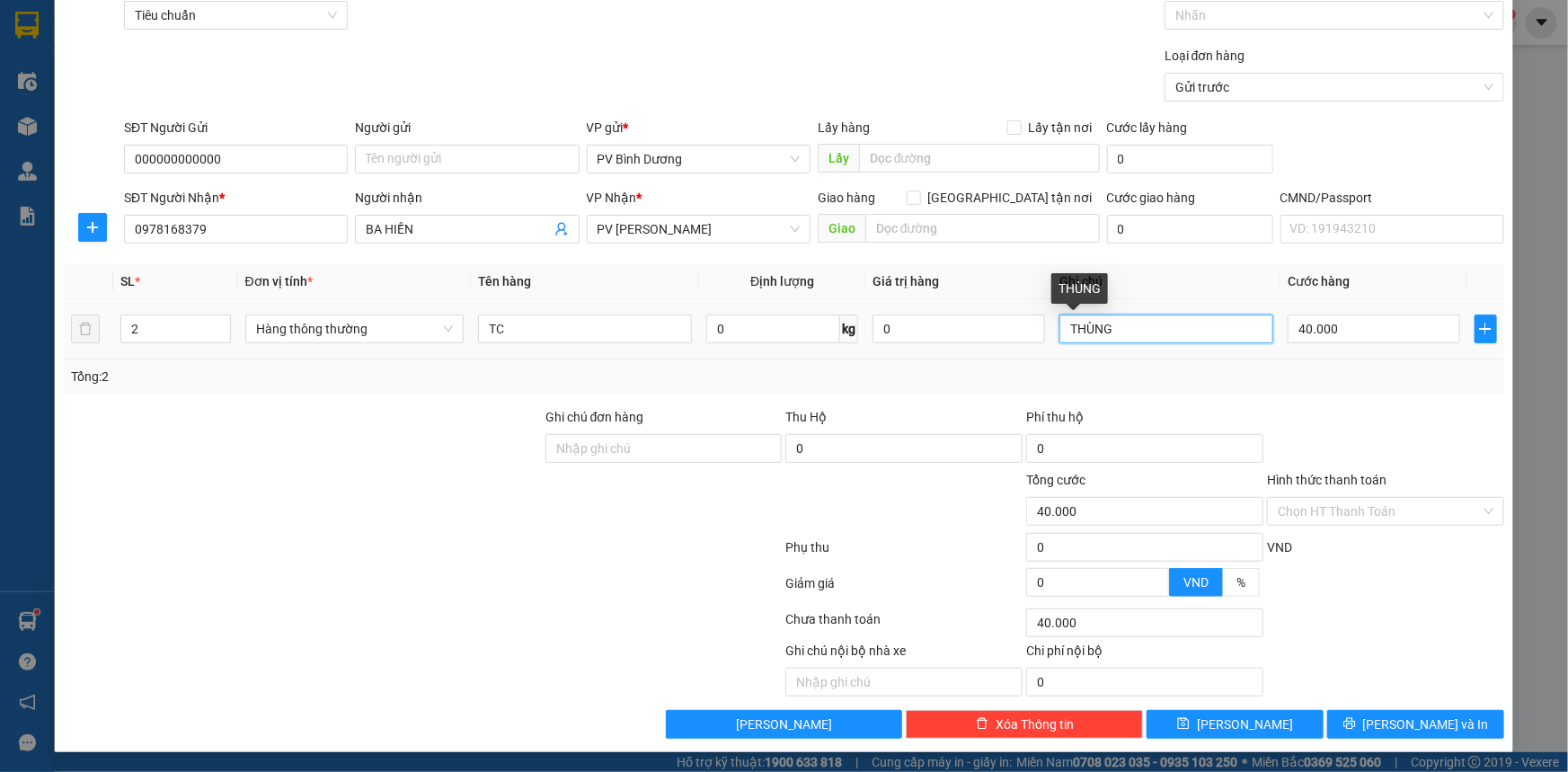
click at [1063, 334] on input "THÙNG" at bounding box center [1166, 329] width 213 height 29
type input "2THÙNG=40KG"
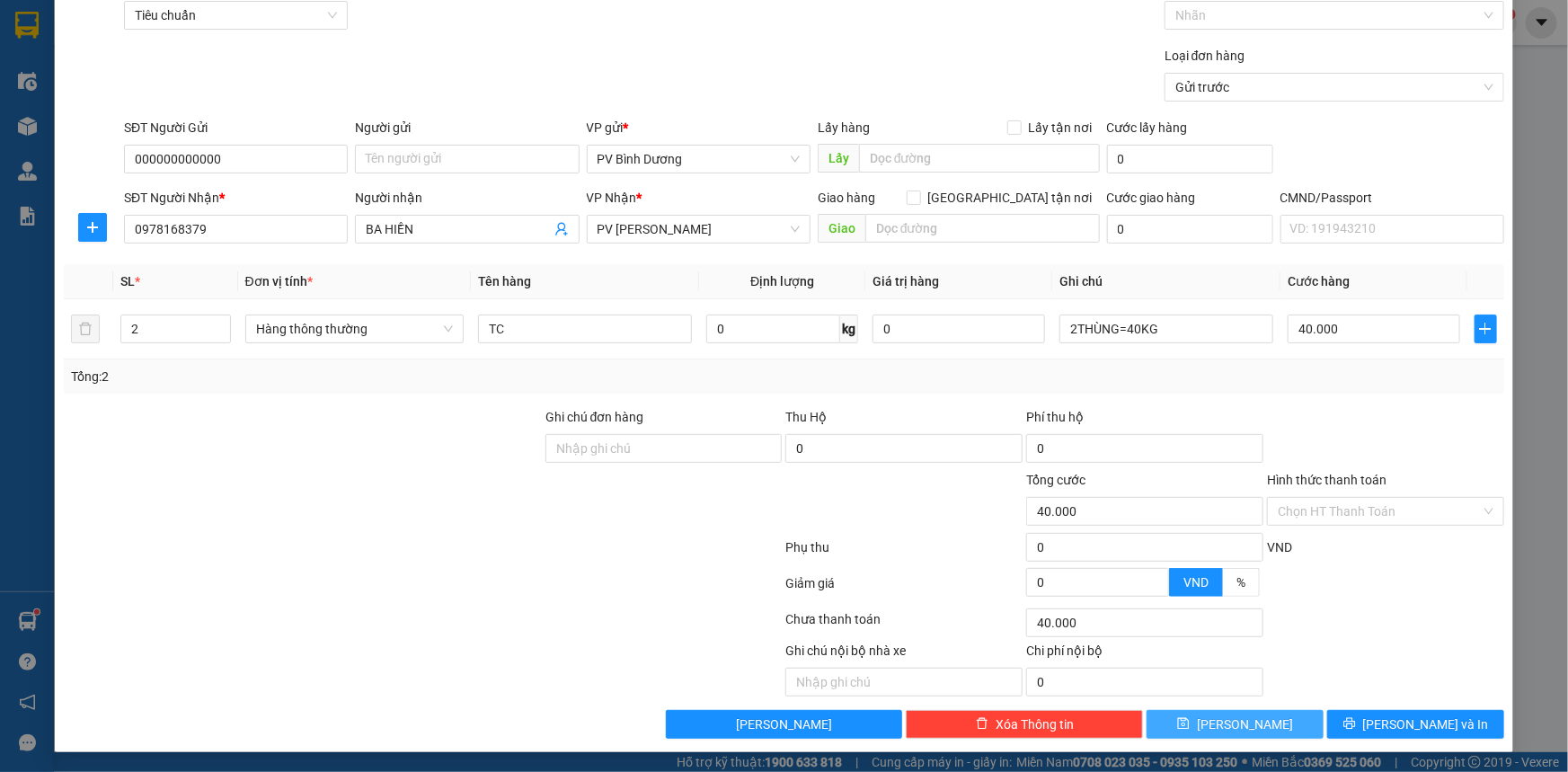
click at [1221, 724] on button "[PERSON_NAME]" at bounding box center [1235, 724] width 177 height 29
type input "1"
type input "0"
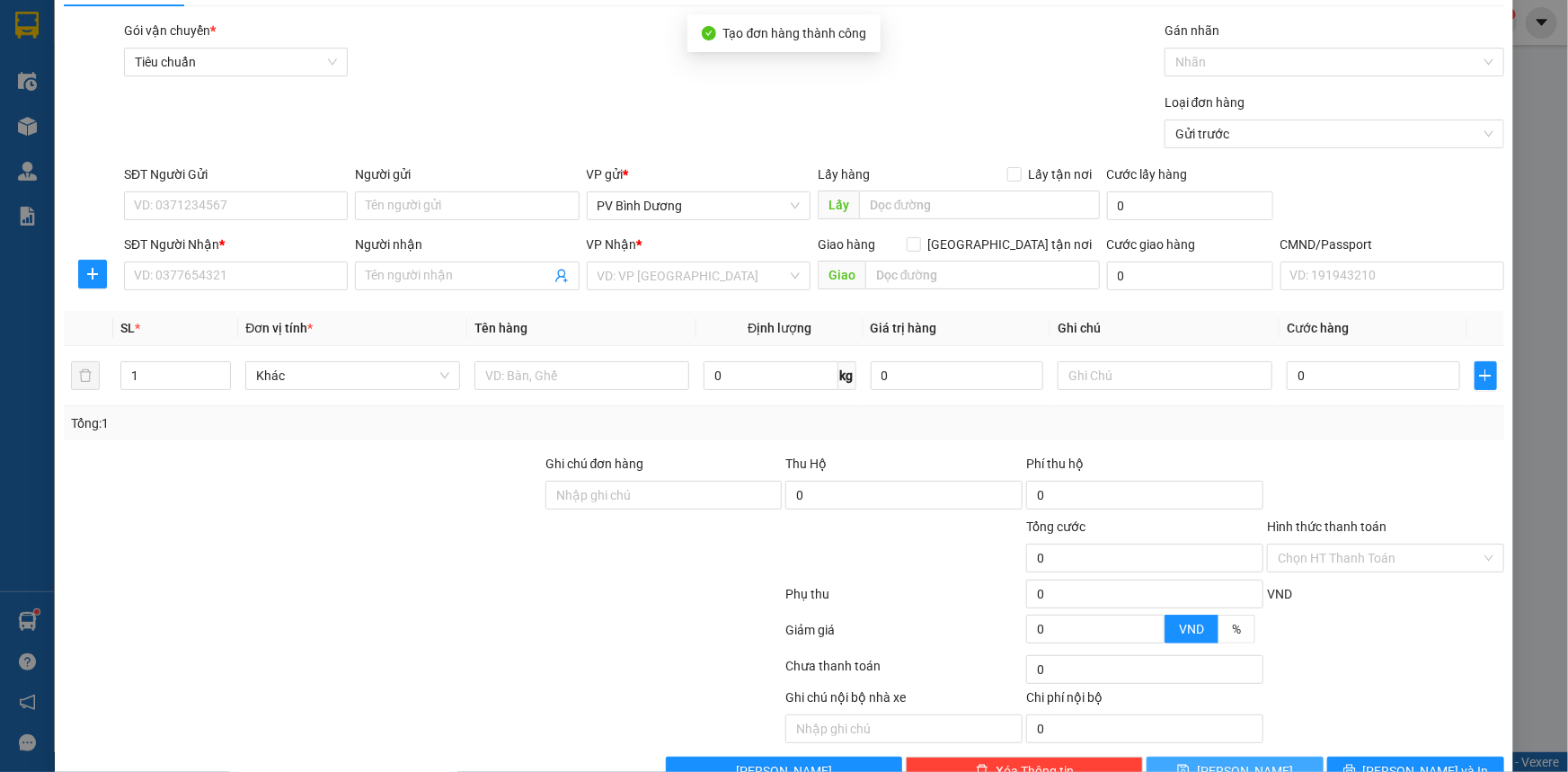
scroll to position [0, 0]
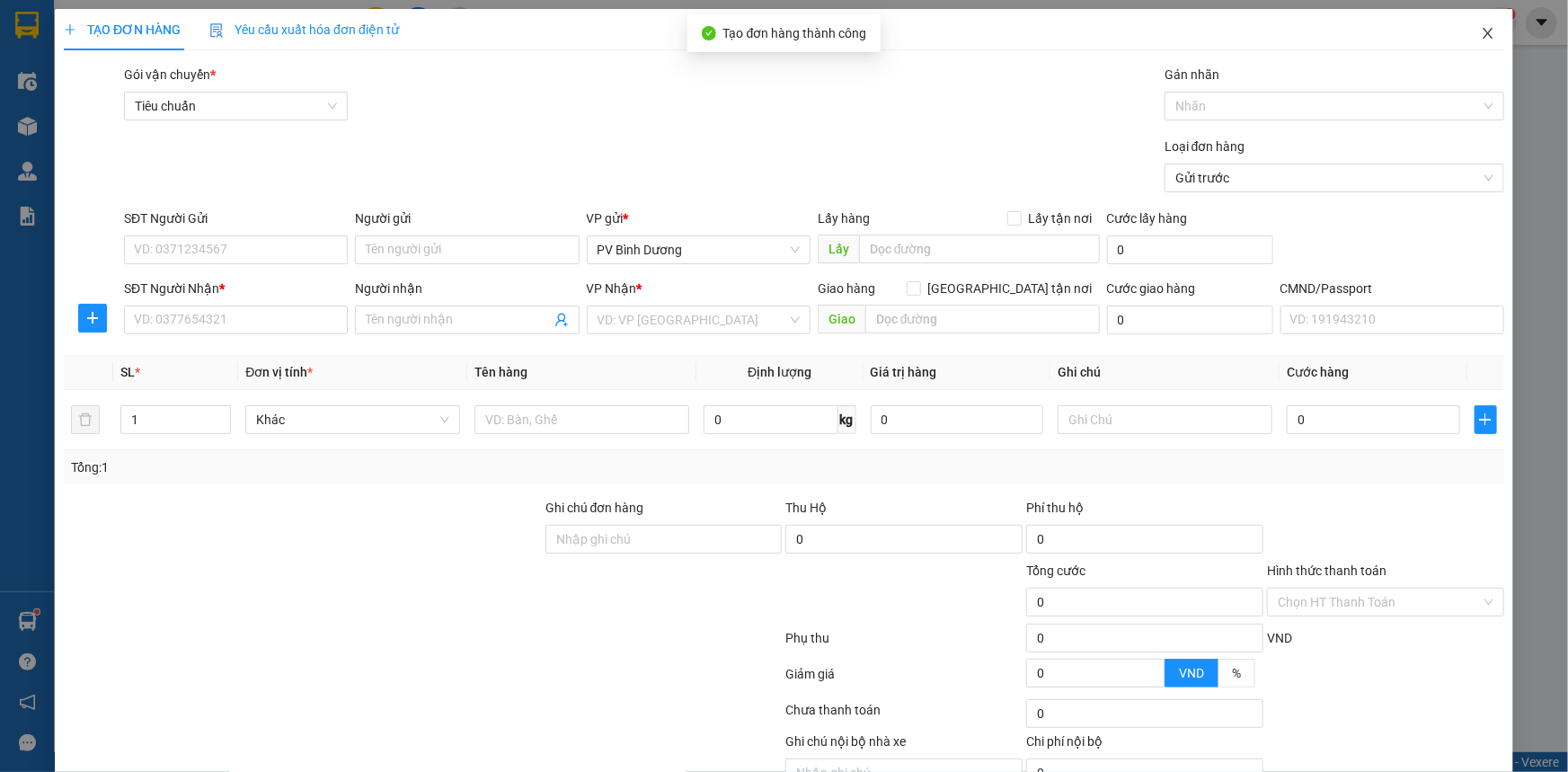
click at [1481, 41] on icon "close" at bounding box center [1487, 33] width 15 height 15
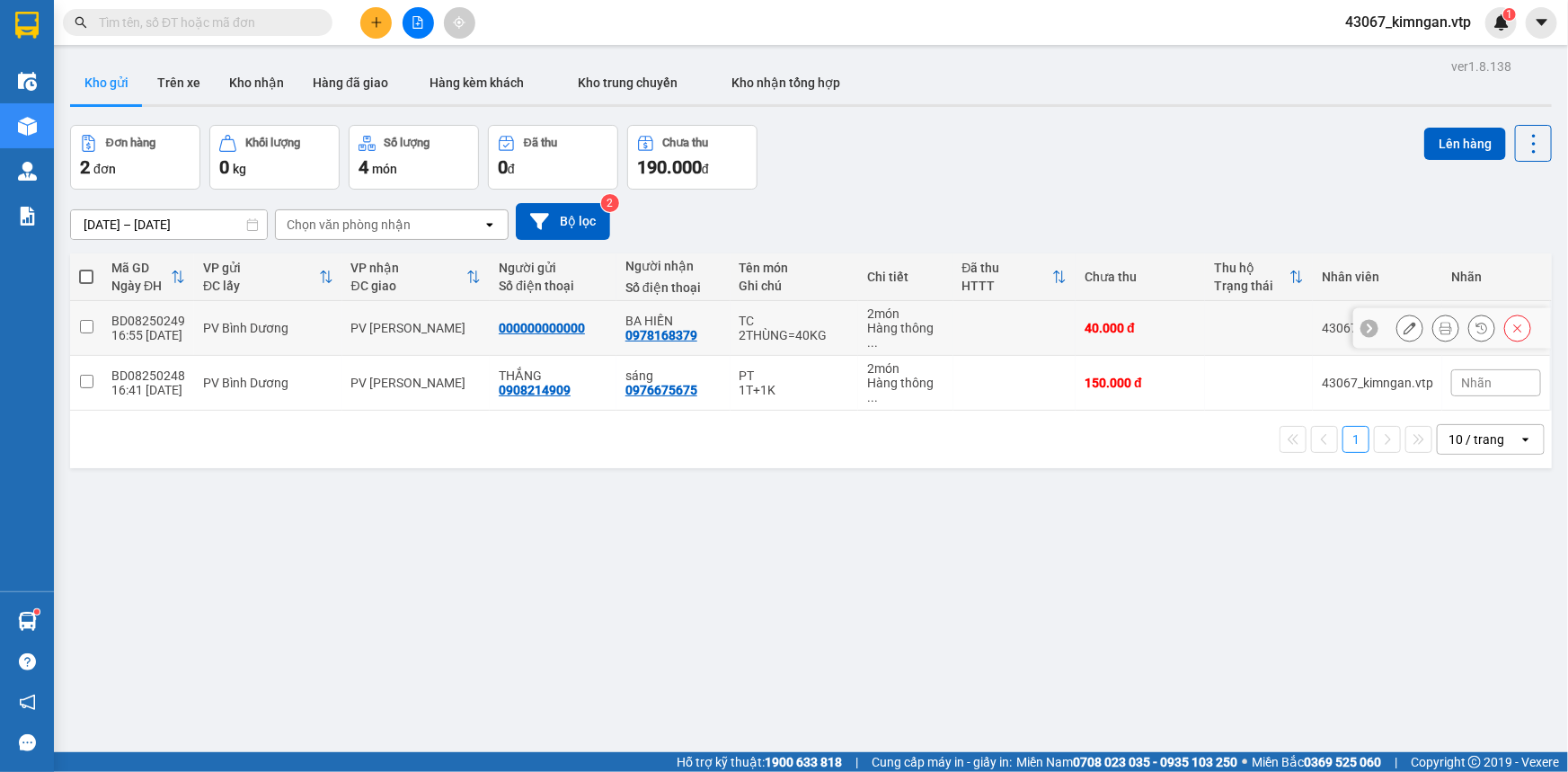
click at [1404, 322] on icon at bounding box center [1410, 328] width 13 height 13
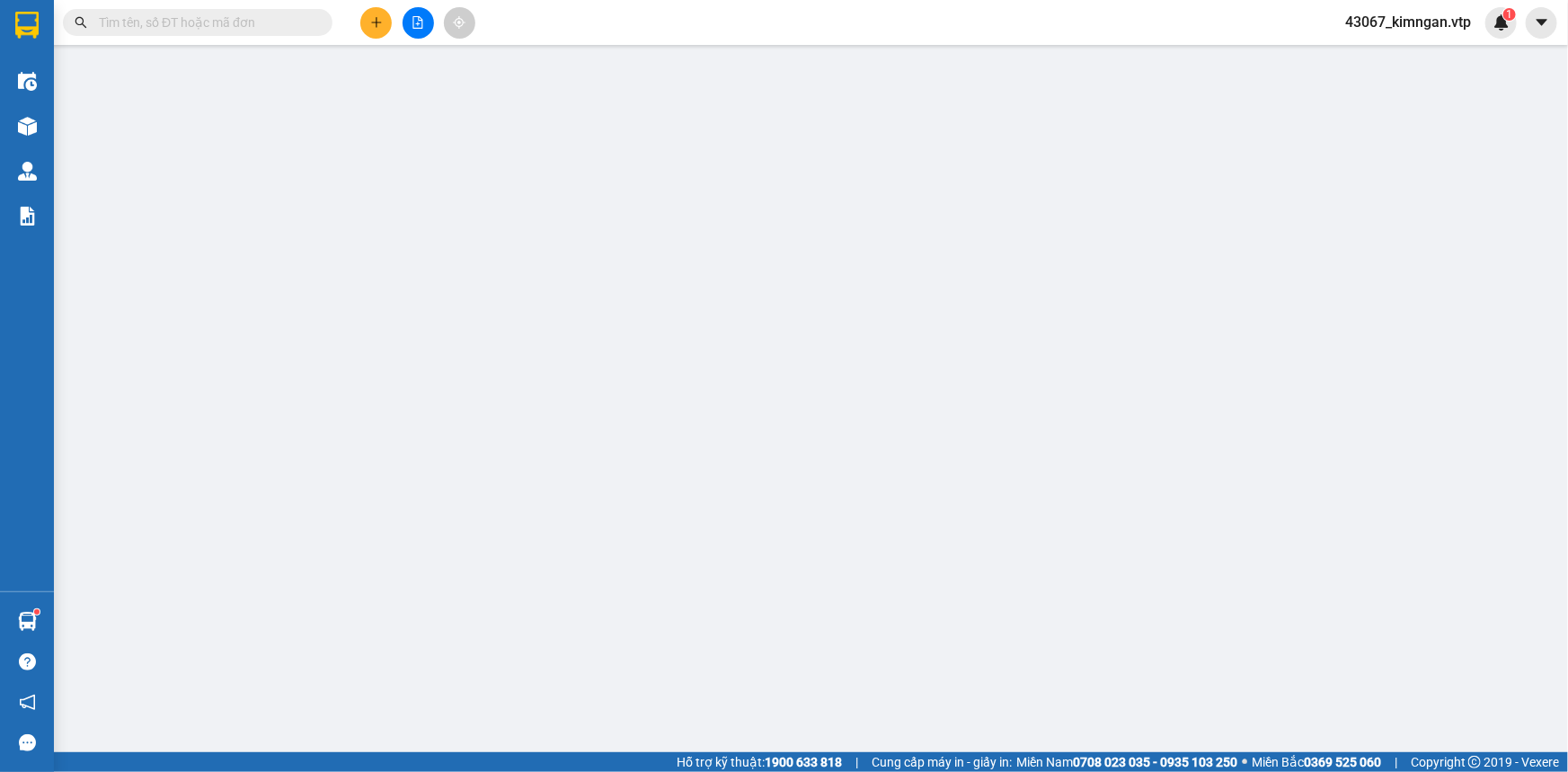
type input "000000000000"
type input "0978168379"
type input "BA HIỀN"
type input "40.000"
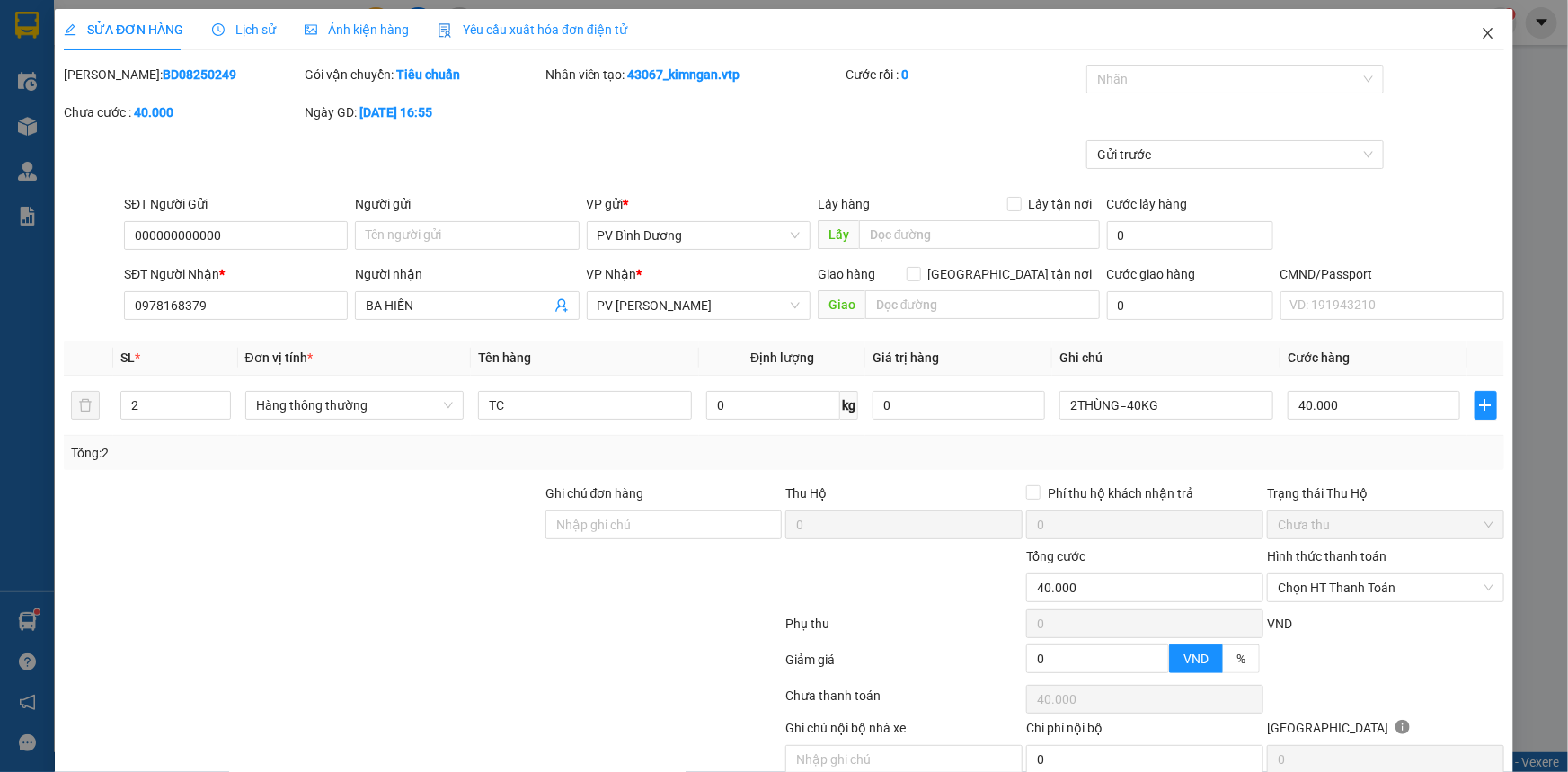
click at [1474, 26] on span "Close" at bounding box center [1488, 34] width 50 height 50
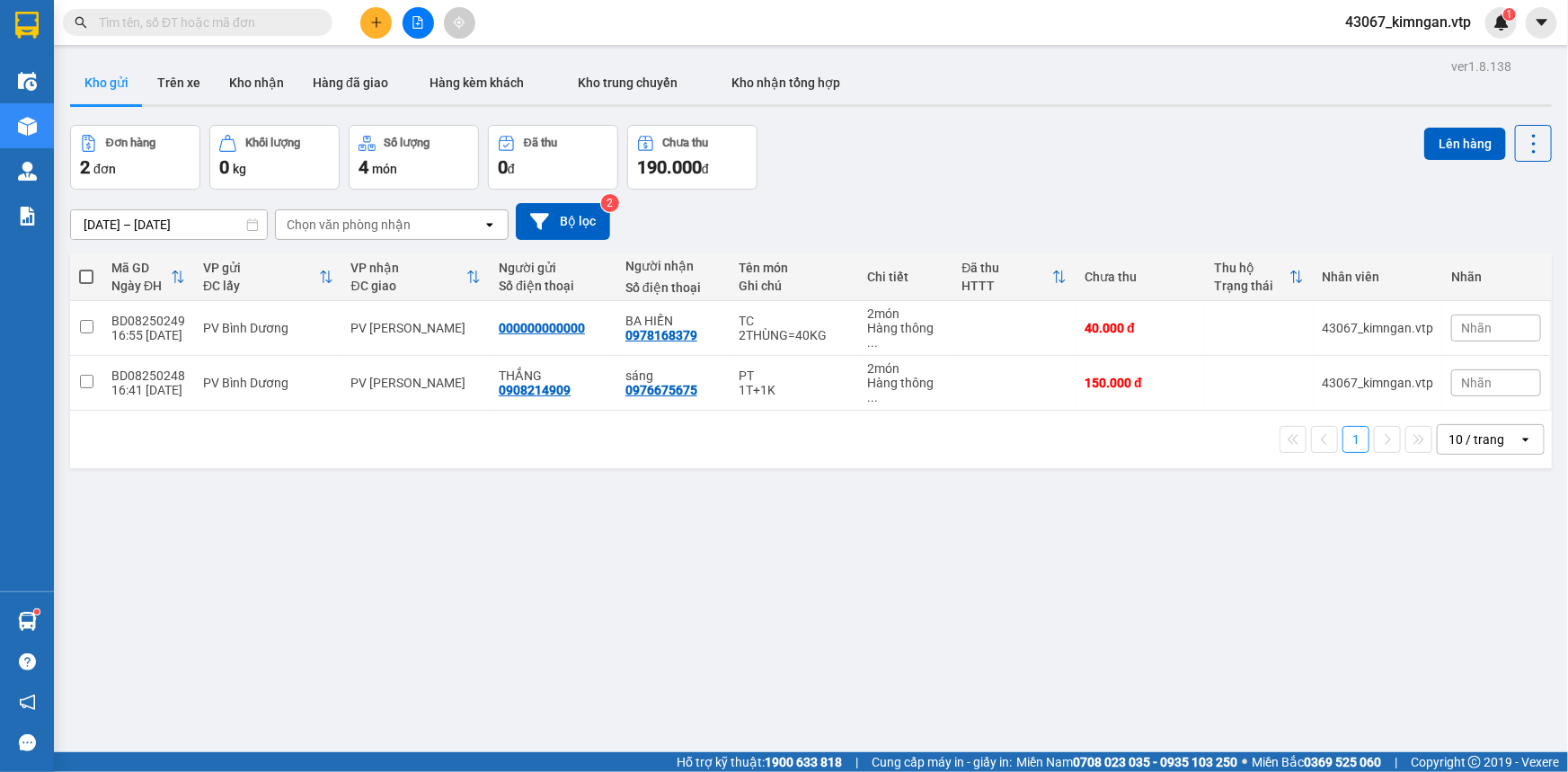
click at [397, 22] on div at bounding box center [417, 22] width 135 height 31
click at [376, 22] on icon "plus" at bounding box center [376, 21] width 10 height 1
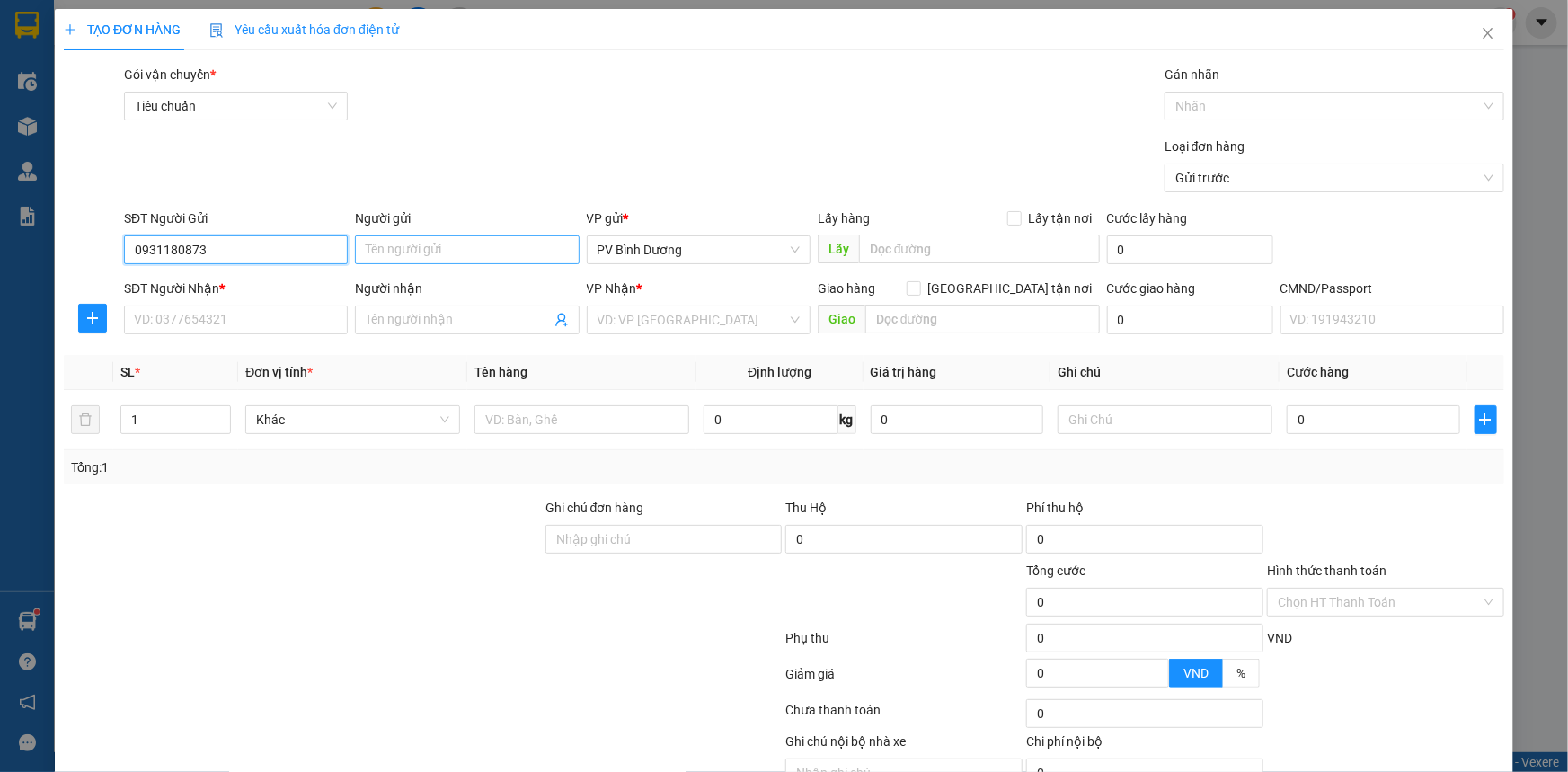
type input "0931180873"
click at [402, 244] on input "Người gửi" at bounding box center [467, 250] width 224 height 29
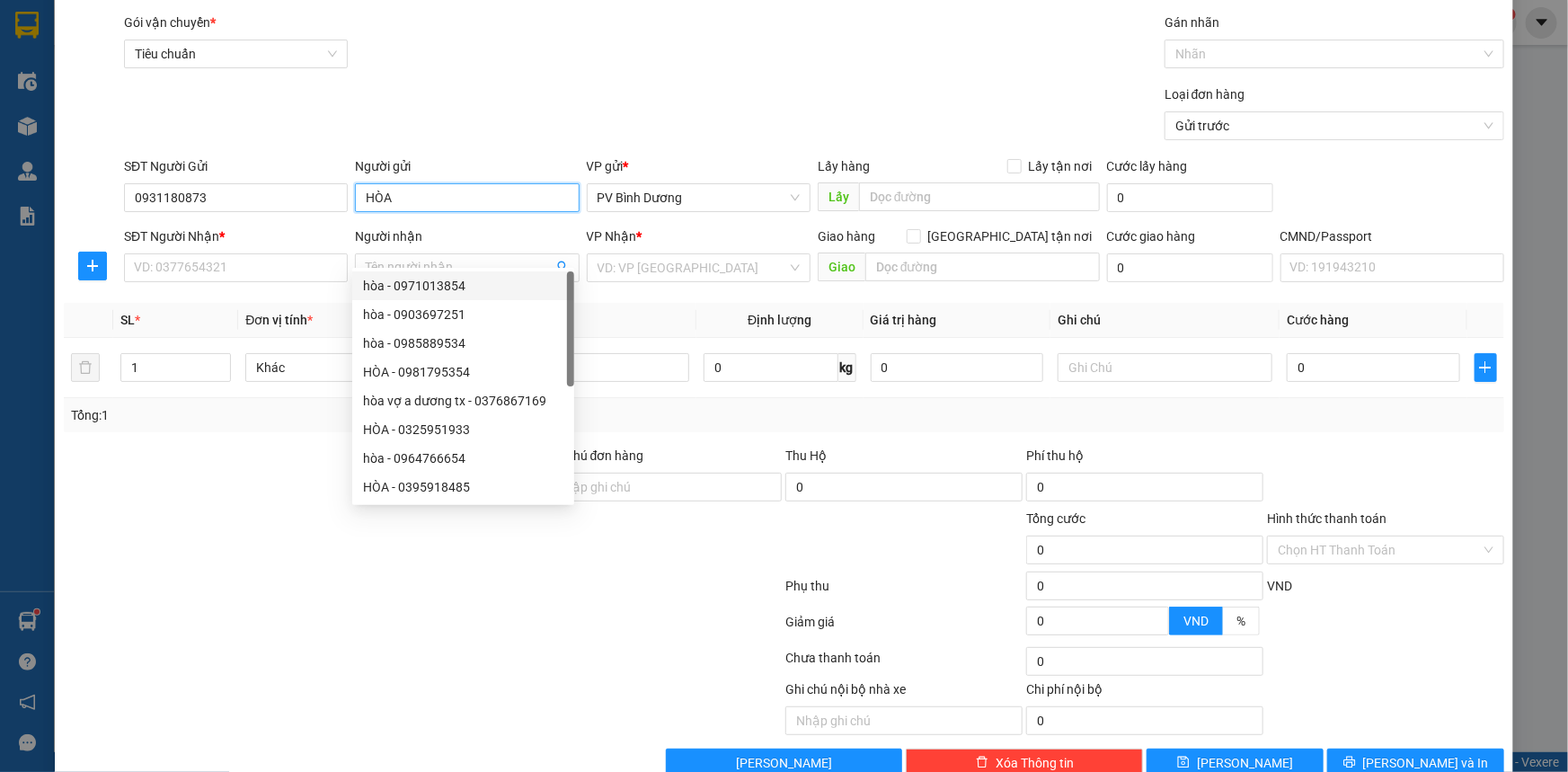
scroll to position [80, 0]
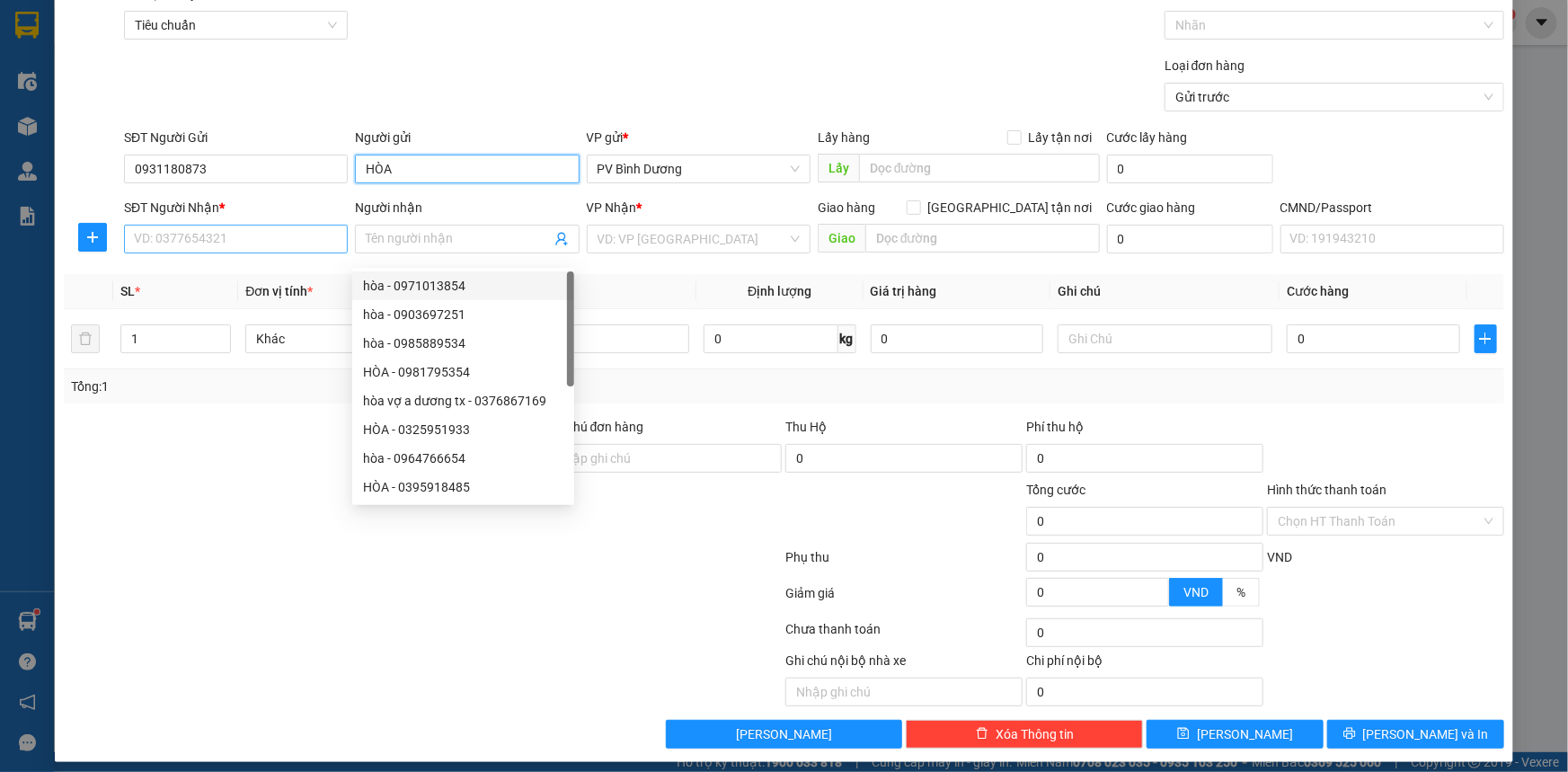
type input "HÒA"
click at [201, 234] on input "SĐT Người Nhận *" at bounding box center [236, 240] width 224 height 29
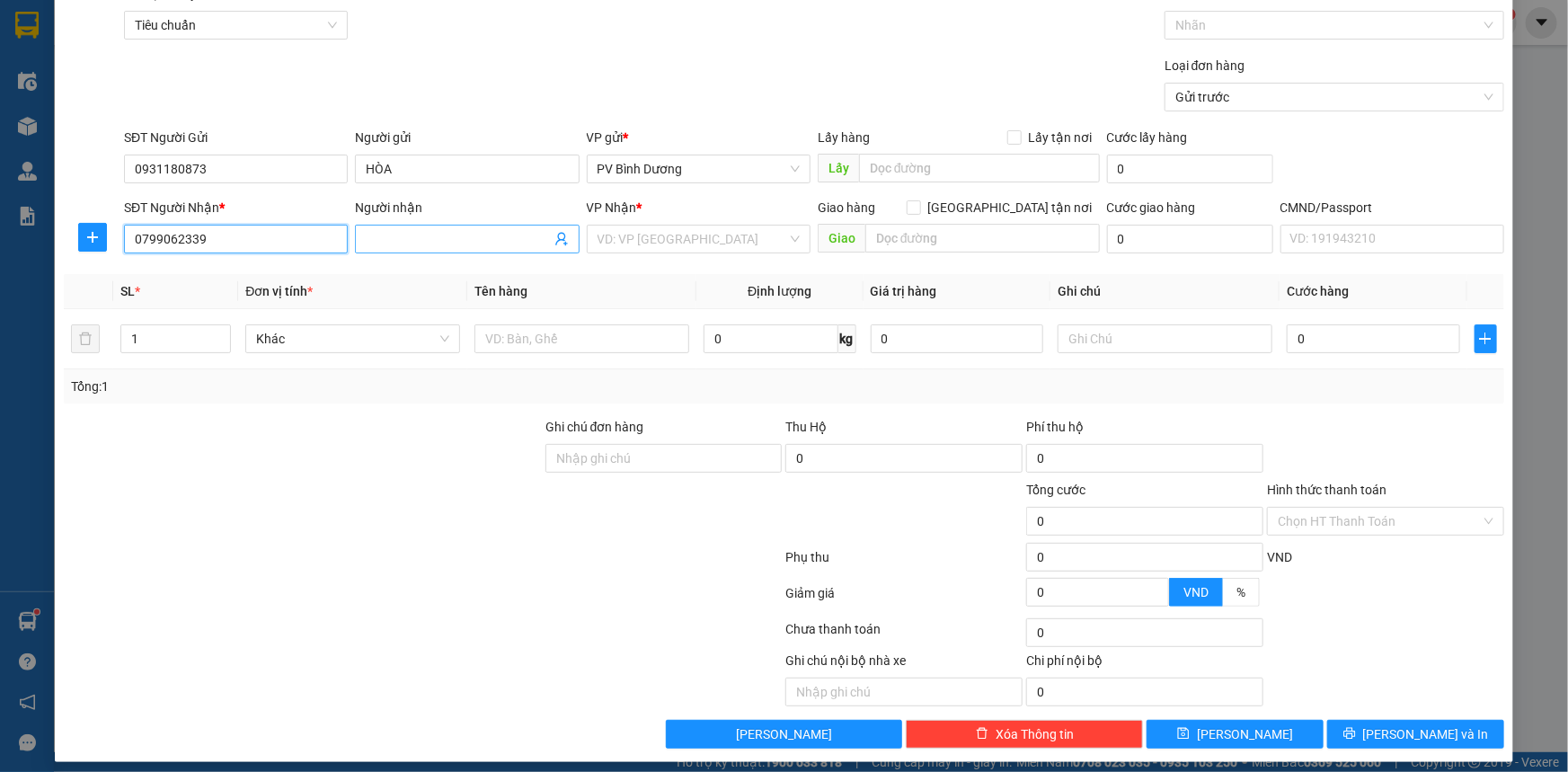
type input "0799062339"
click at [418, 239] on input "Người nhận" at bounding box center [458, 239] width 184 height 19
type input "THẢO HIỀN"
click at [623, 238] on input "search" at bounding box center [692, 239] width 189 height 27
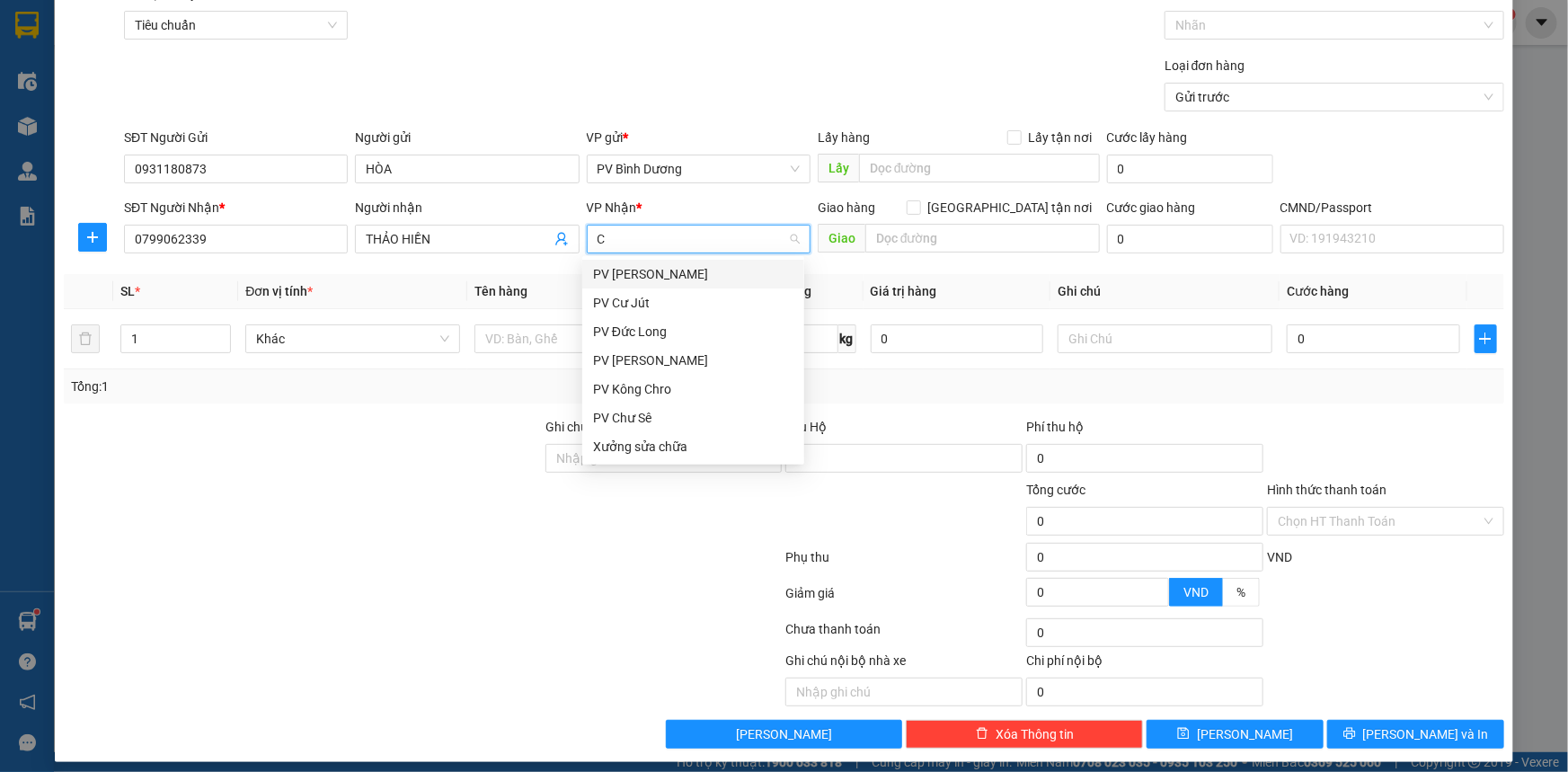
type input "CJ"
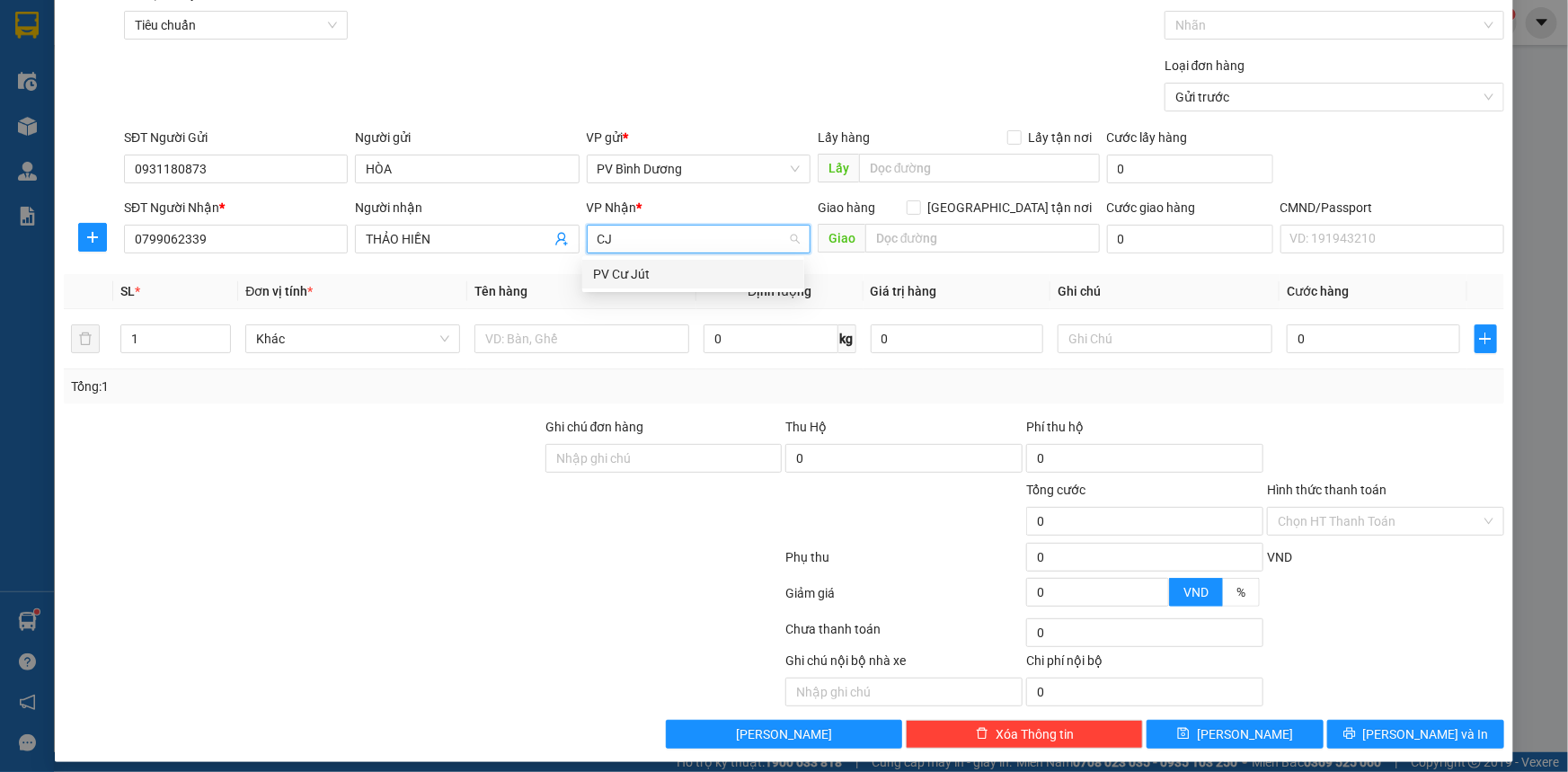
click at [633, 276] on div "PV Cư Jút" at bounding box center [693, 273] width 201 height 19
click at [958, 246] on input "text" at bounding box center [983, 239] width 235 height 29
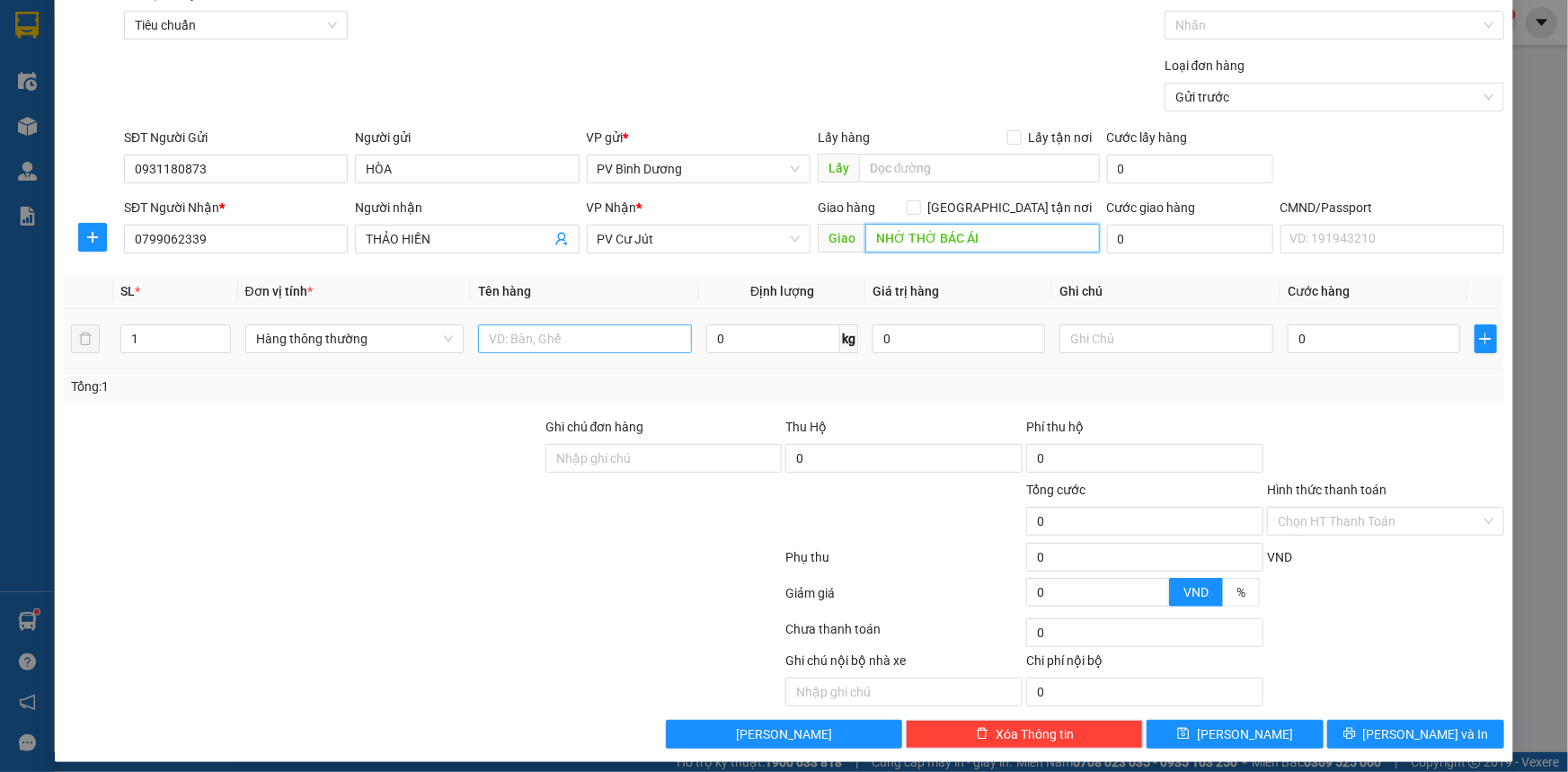
type input "NHỜ THỜ BÁC ÁI"
click at [517, 339] on input "text" at bounding box center [585, 338] width 213 height 29
type input "GT"
click at [1078, 324] on input "text" at bounding box center [1166, 338] width 213 height 29
type input "BÌ"
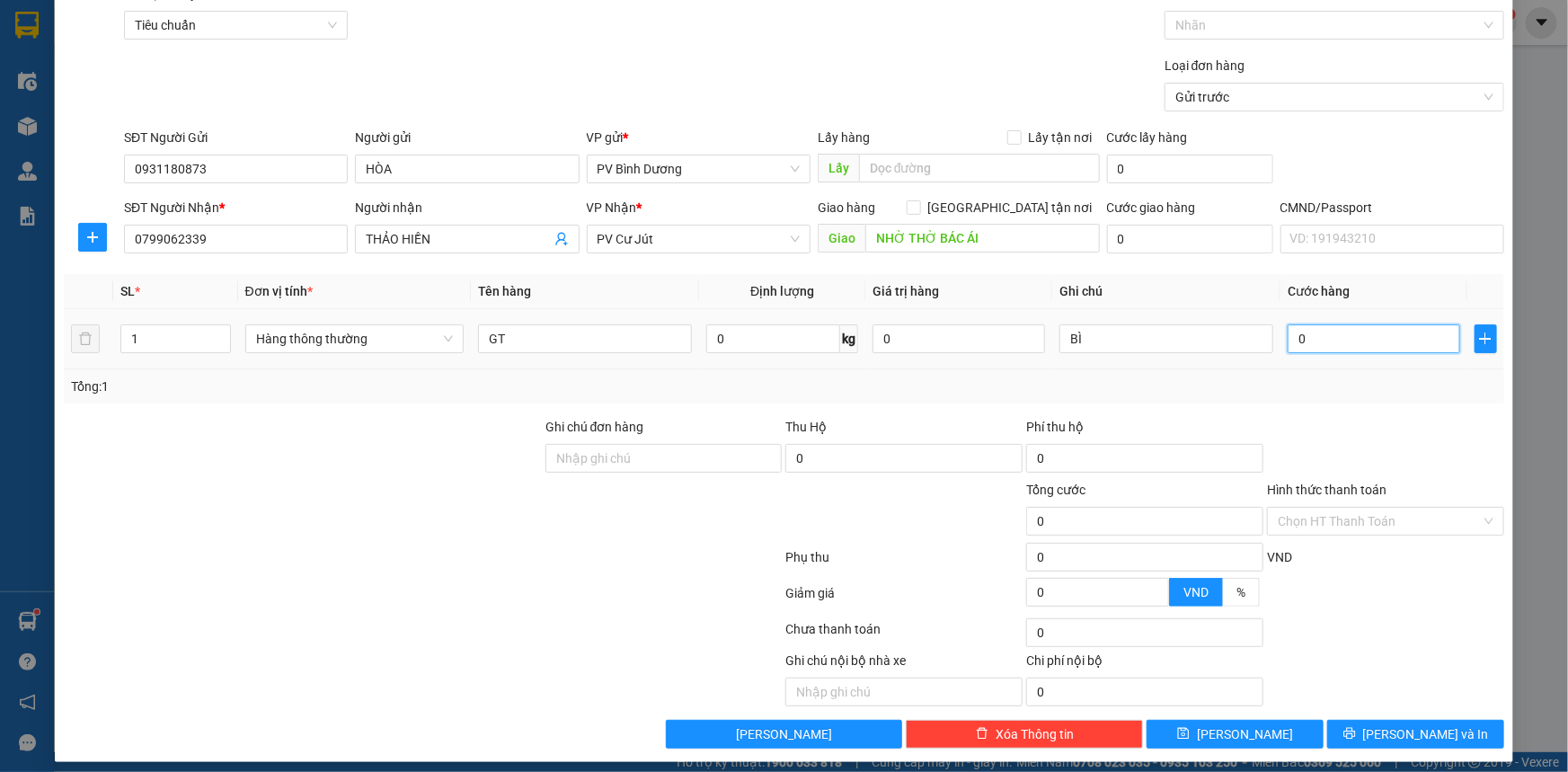
click at [1353, 343] on input "0" at bounding box center [1374, 338] width 173 height 29
type input "3"
type input "30"
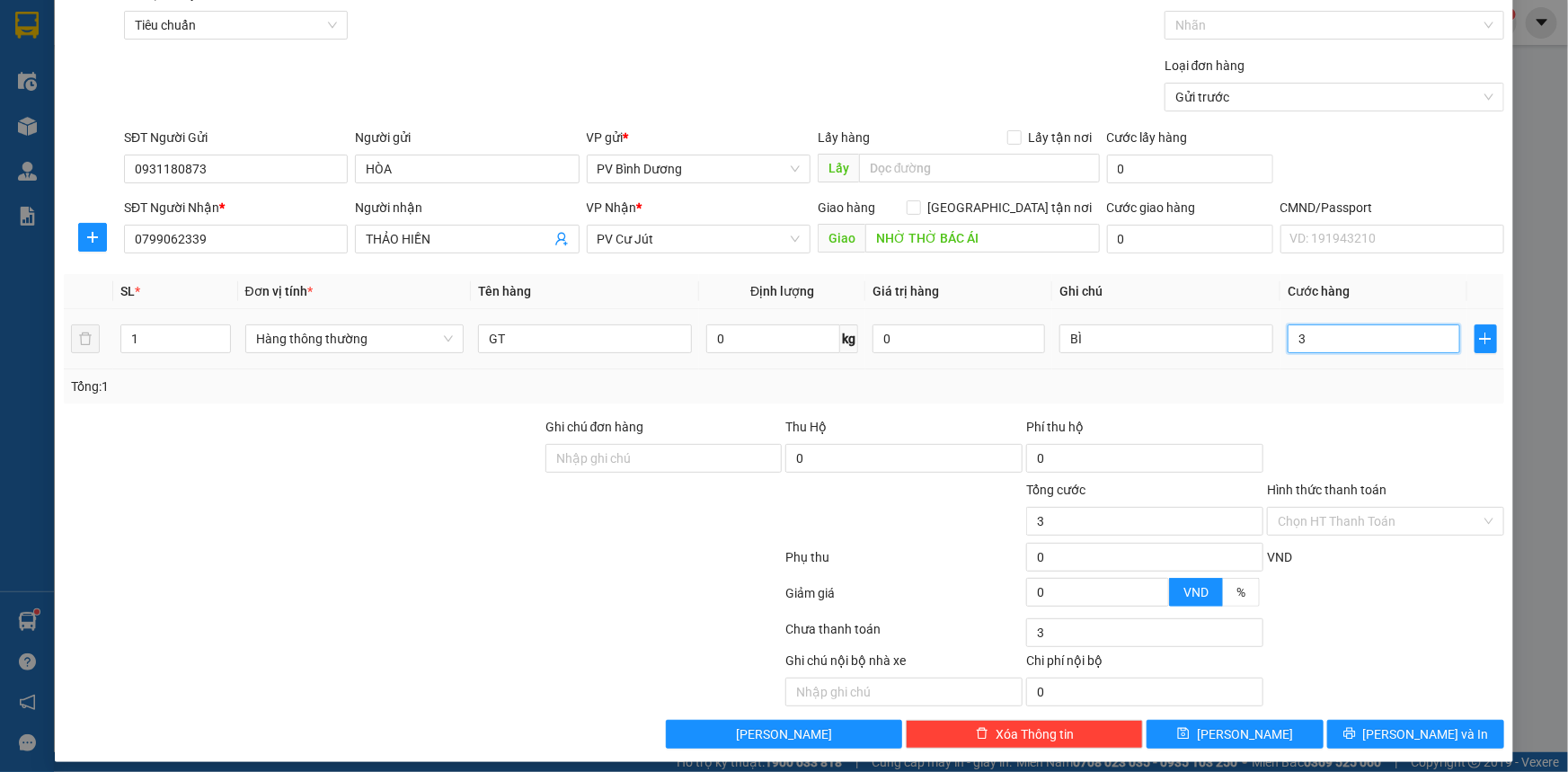
type input "30"
type input "300"
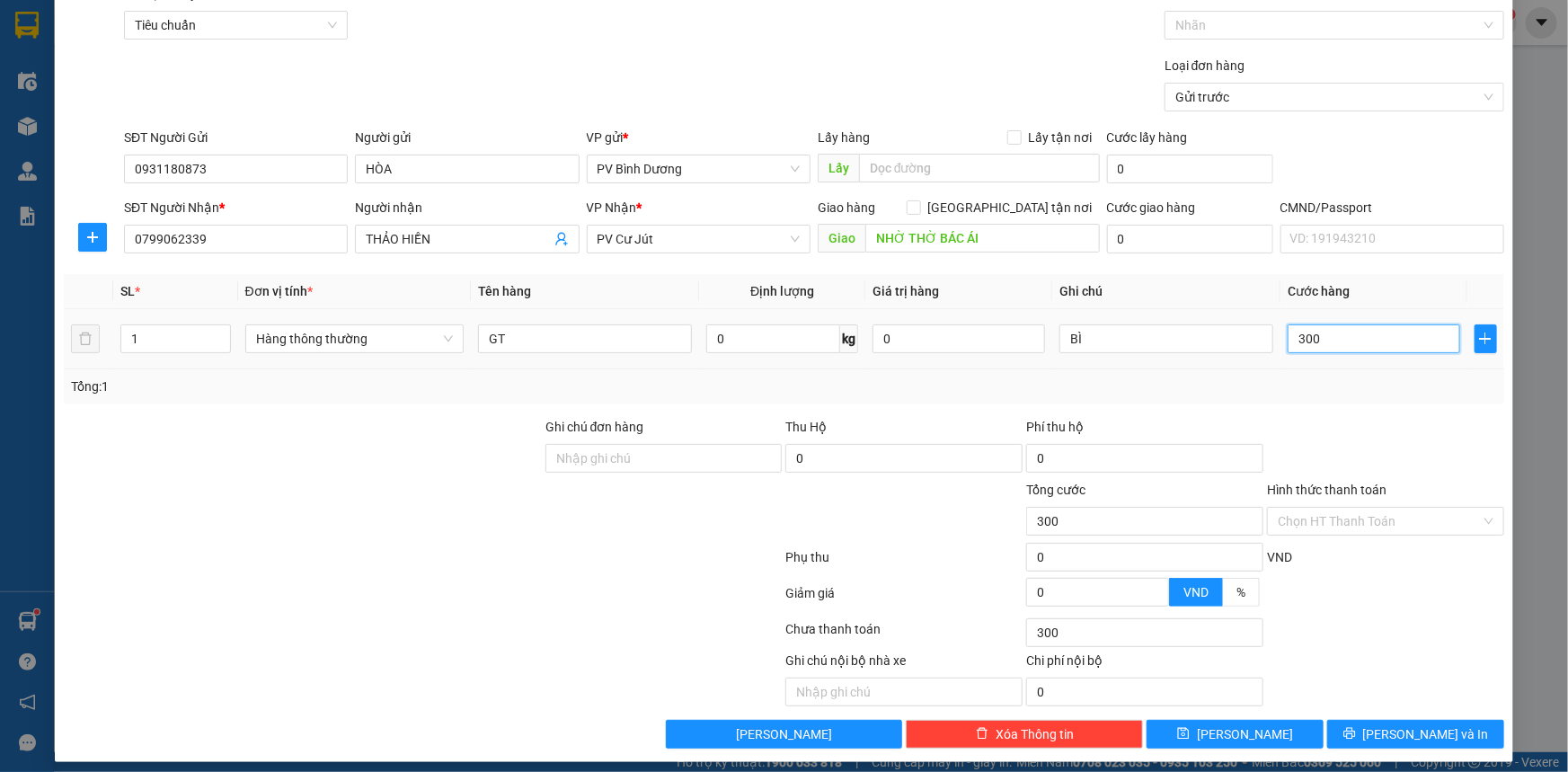
type input "3.000"
type input "30.000"
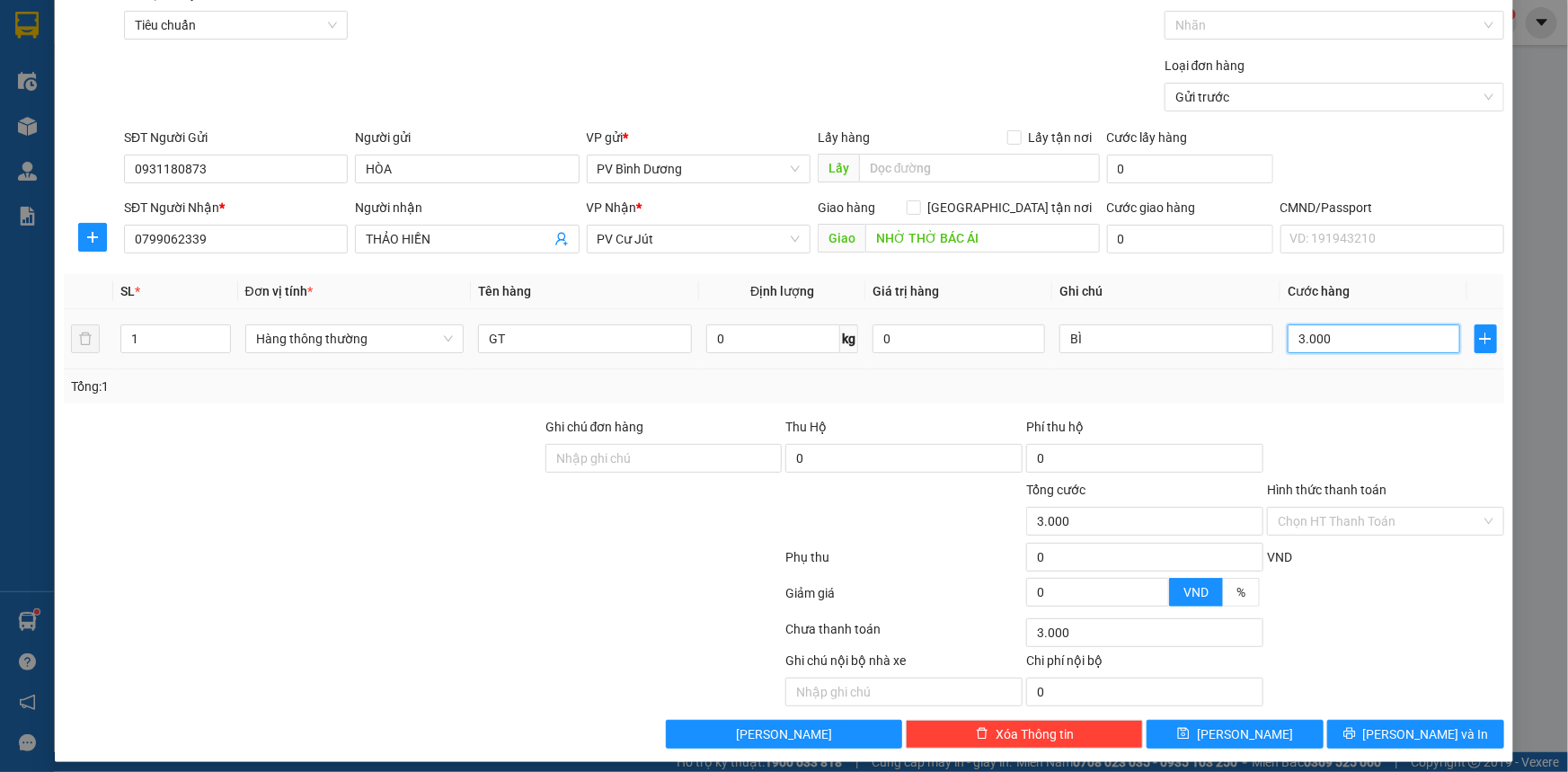
type input "30.000"
click at [1310, 529] on input "Hình thức thanh toán" at bounding box center [1379, 521] width 203 height 27
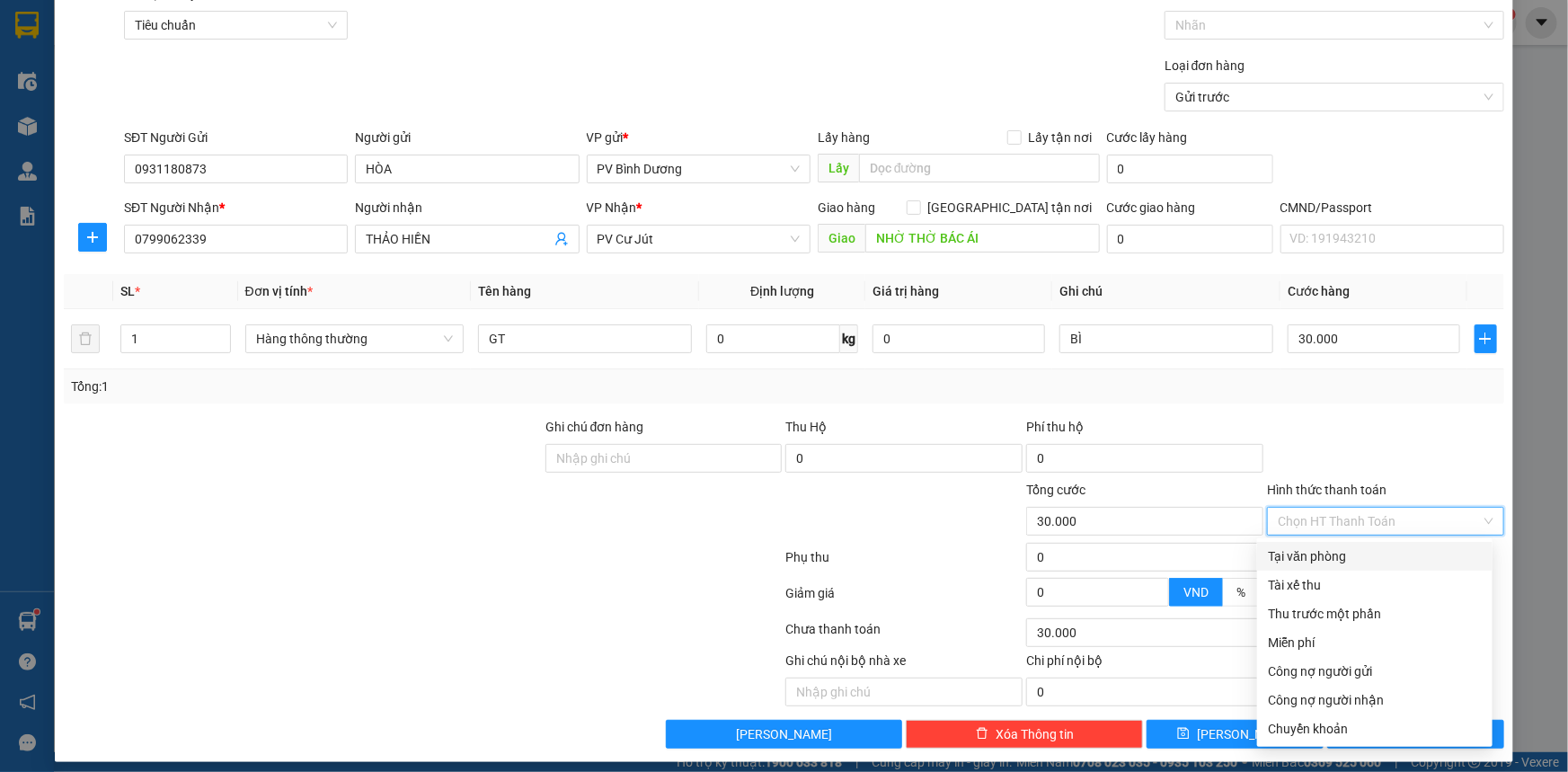
click at [1310, 565] on div "Tại văn phòng" at bounding box center [1375, 556] width 236 height 29
type input "0"
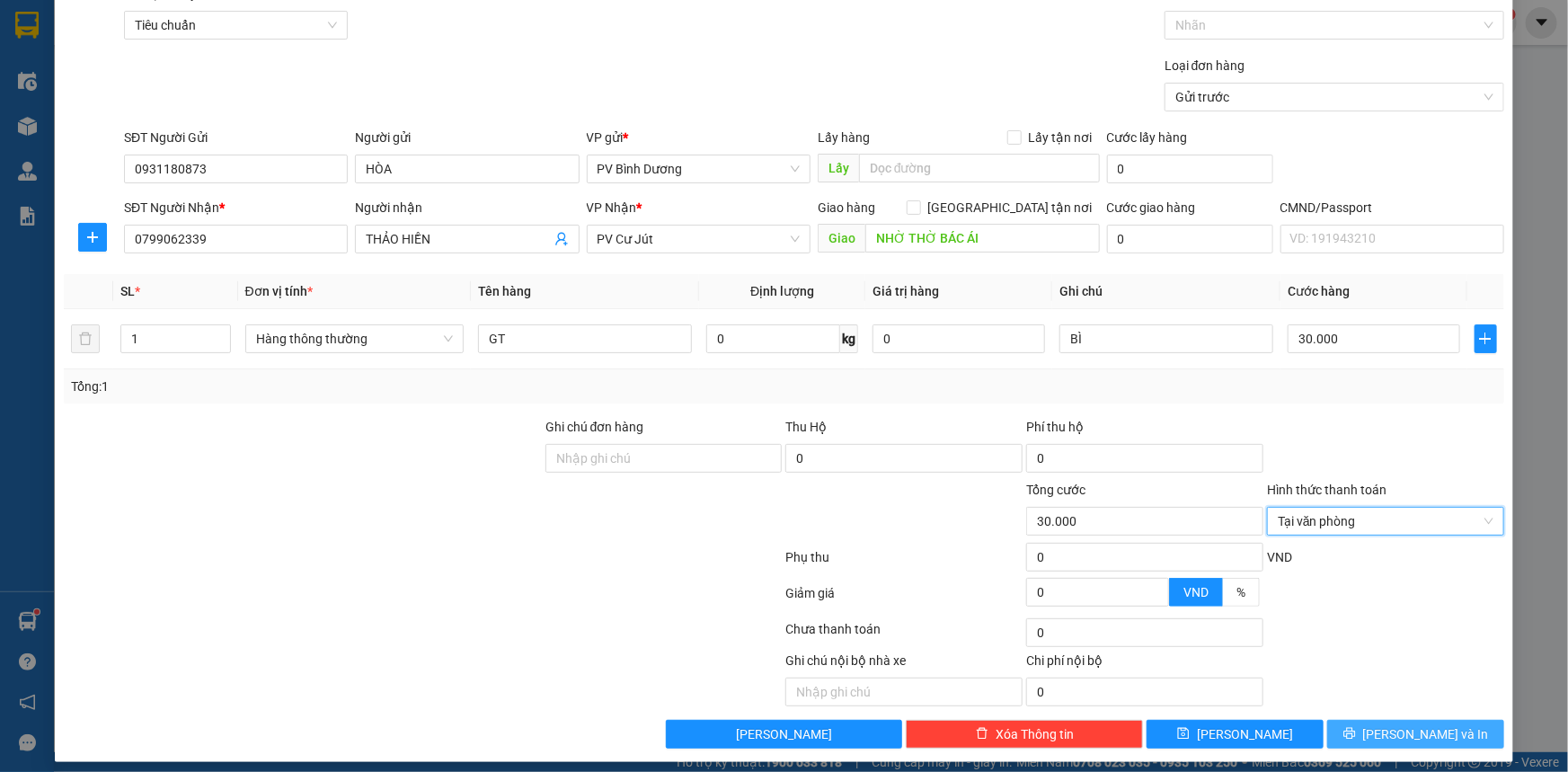
click at [1361, 720] on button "[PERSON_NAME] và In" at bounding box center [1416, 734] width 177 height 29
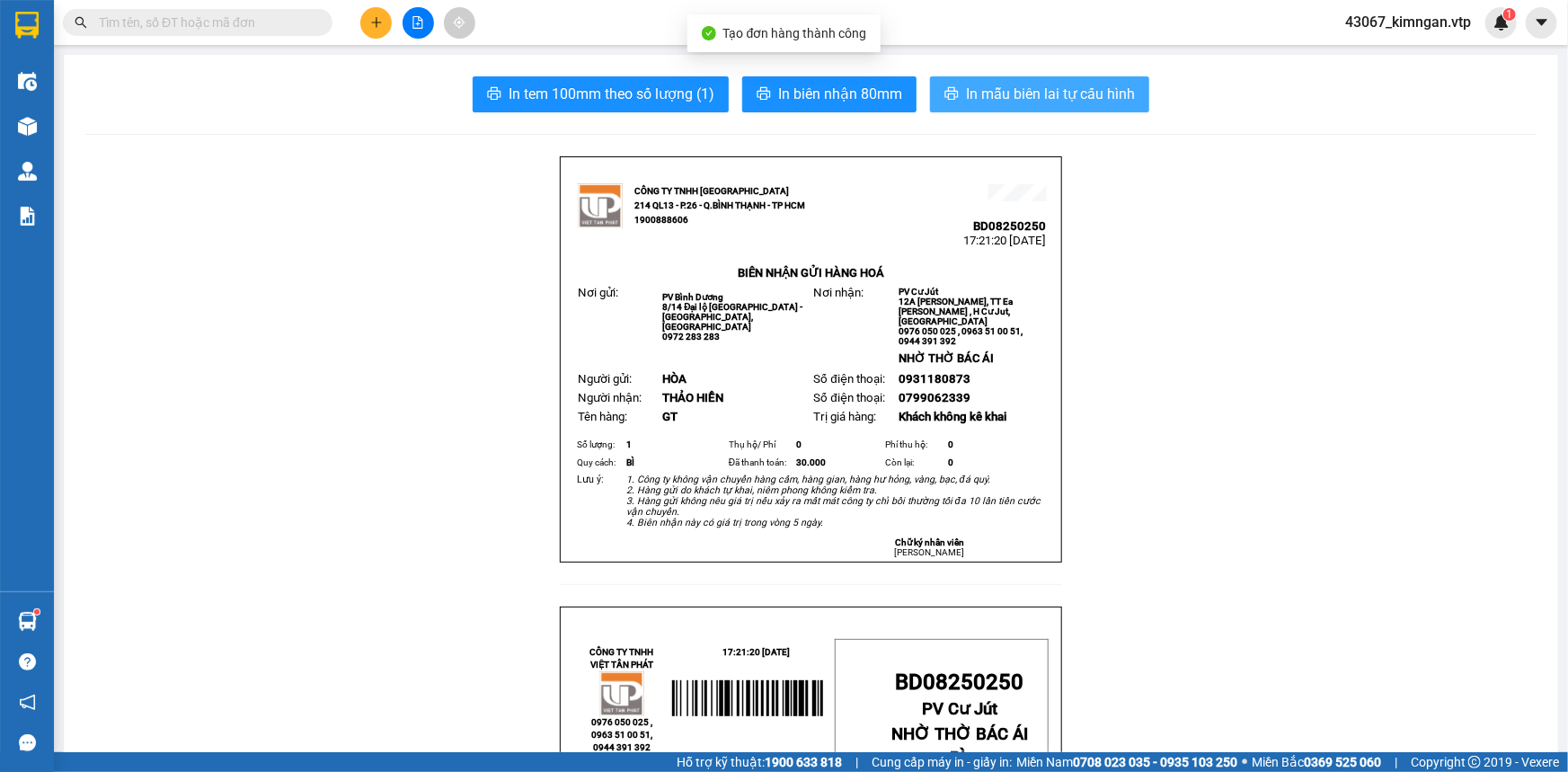
click at [1024, 94] on span "In mẫu biên lai tự cấu hình" at bounding box center [1051, 93] width 169 height 22
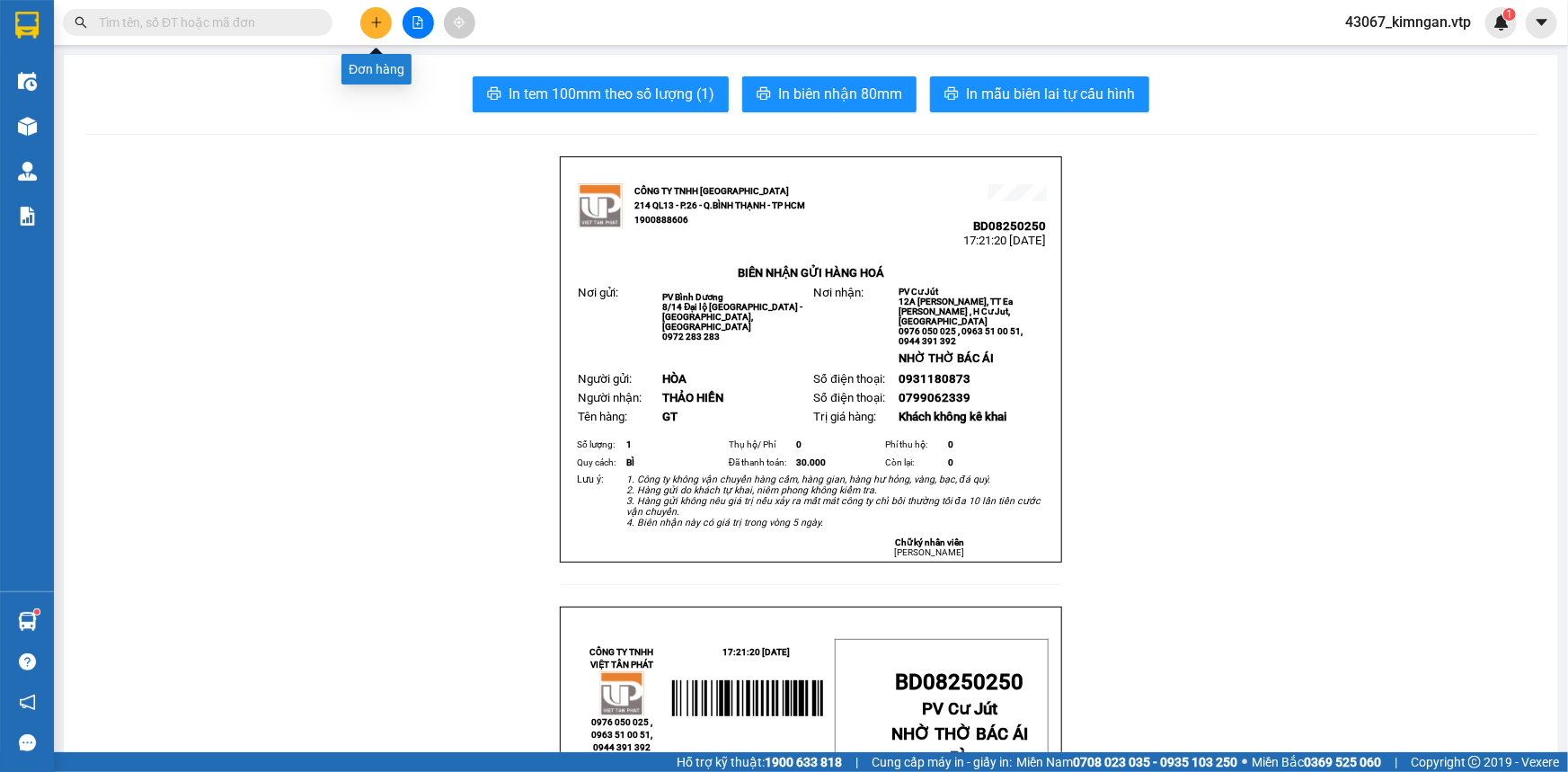
click at [380, 34] on button at bounding box center [376, 22] width 31 height 31
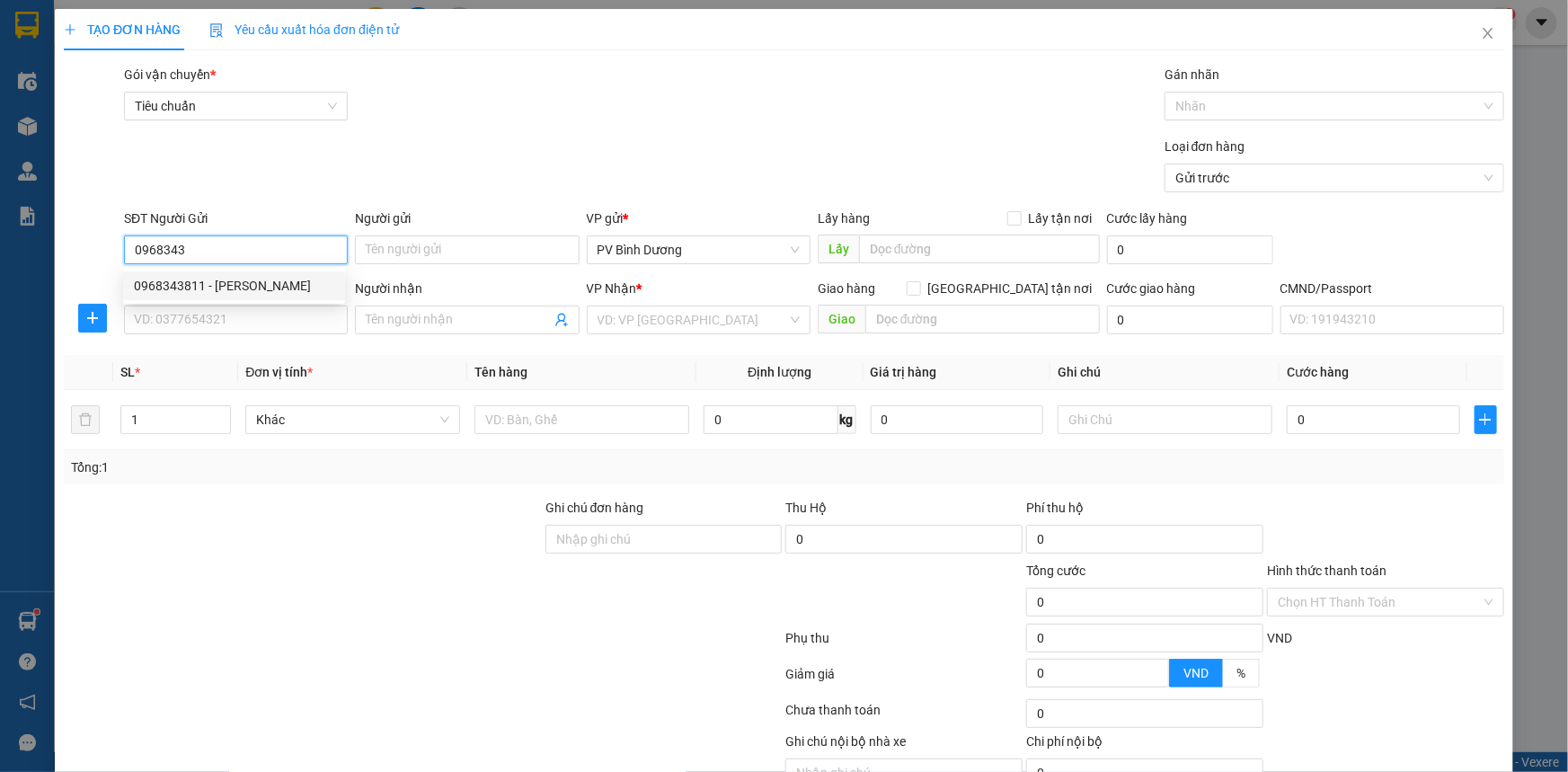
click at [201, 281] on div "0968343811 - [PERSON_NAME]" at bounding box center [234, 285] width 201 height 19
type input "0968343811"
type input "thịnh"
type input "0935795090"
type input "KHÔI"
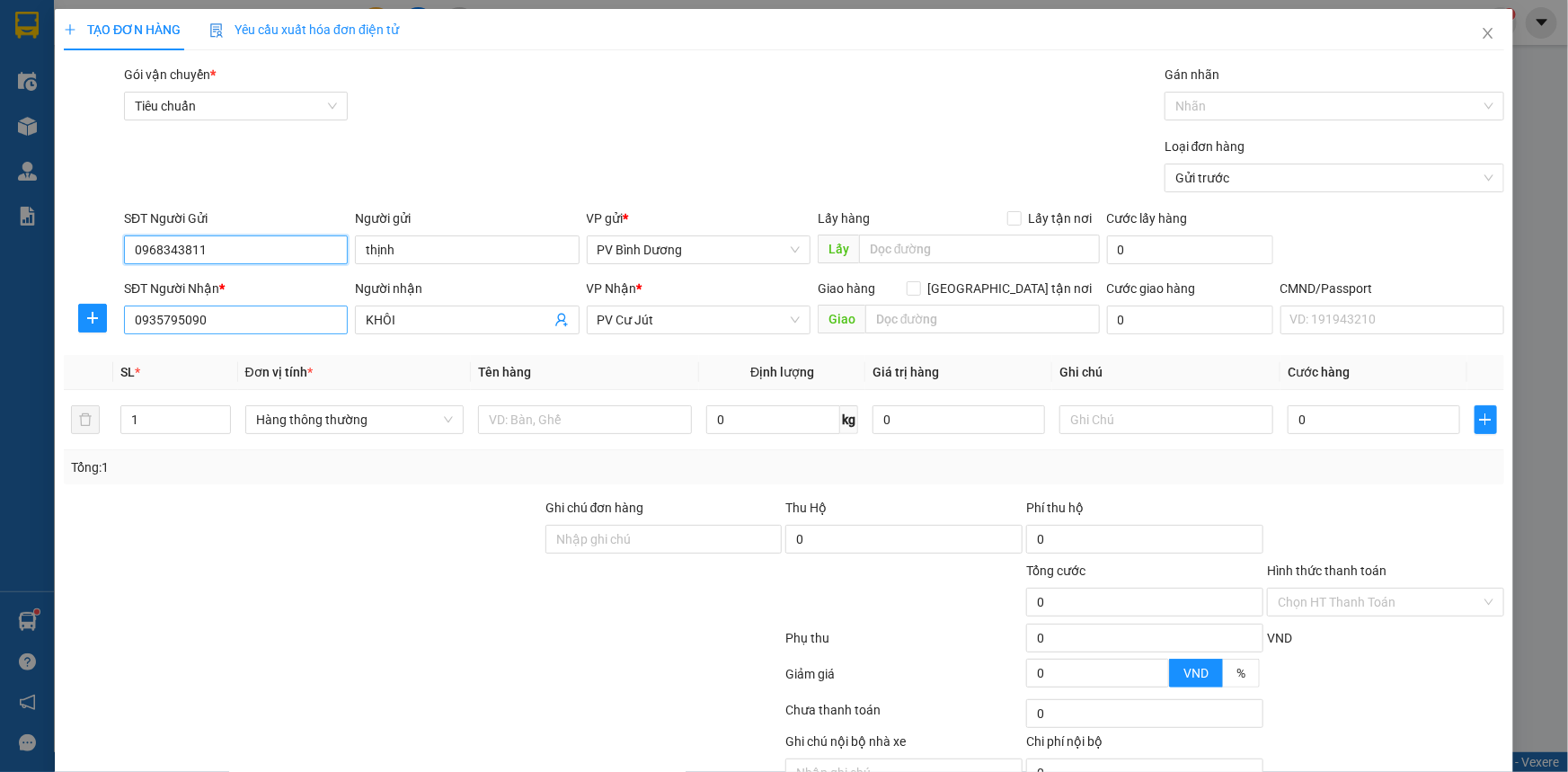
type input "0968343811"
click at [278, 317] on input "0935795090" at bounding box center [236, 320] width 224 height 29
click at [385, 576] on div at bounding box center [303, 592] width 481 height 63
click at [965, 323] on input "text" at bounding box center [983, 319] width 235 height 29
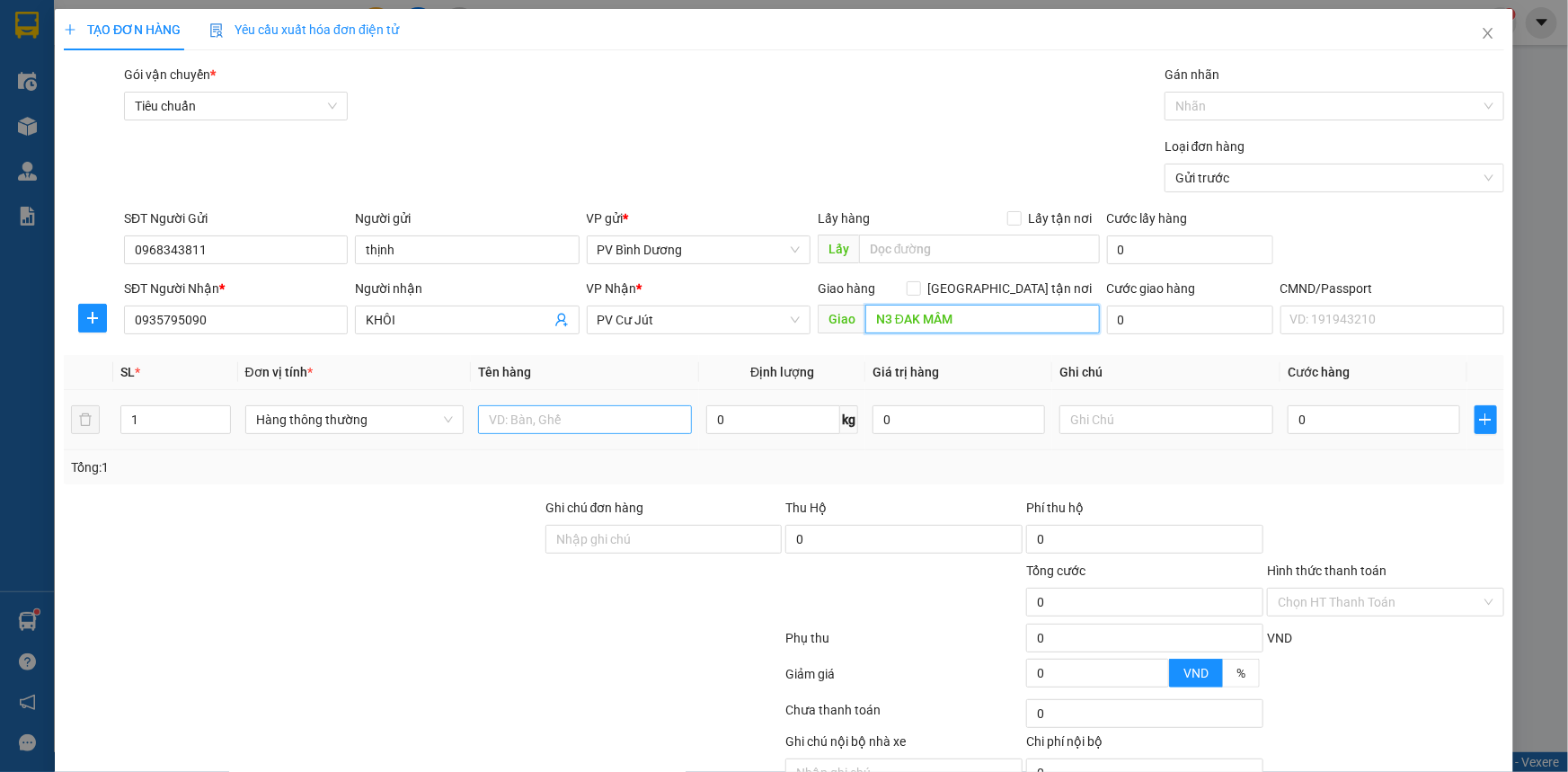
type input "N3 ĐAK MÂM"
click at [547, 410] on input "text" at bounding box center [585, 420] width 213 height 29
type input "PT"
click at [1113, 419] on input "text" at bounding box center [1166, 420] width 213 height 29
type input "K"
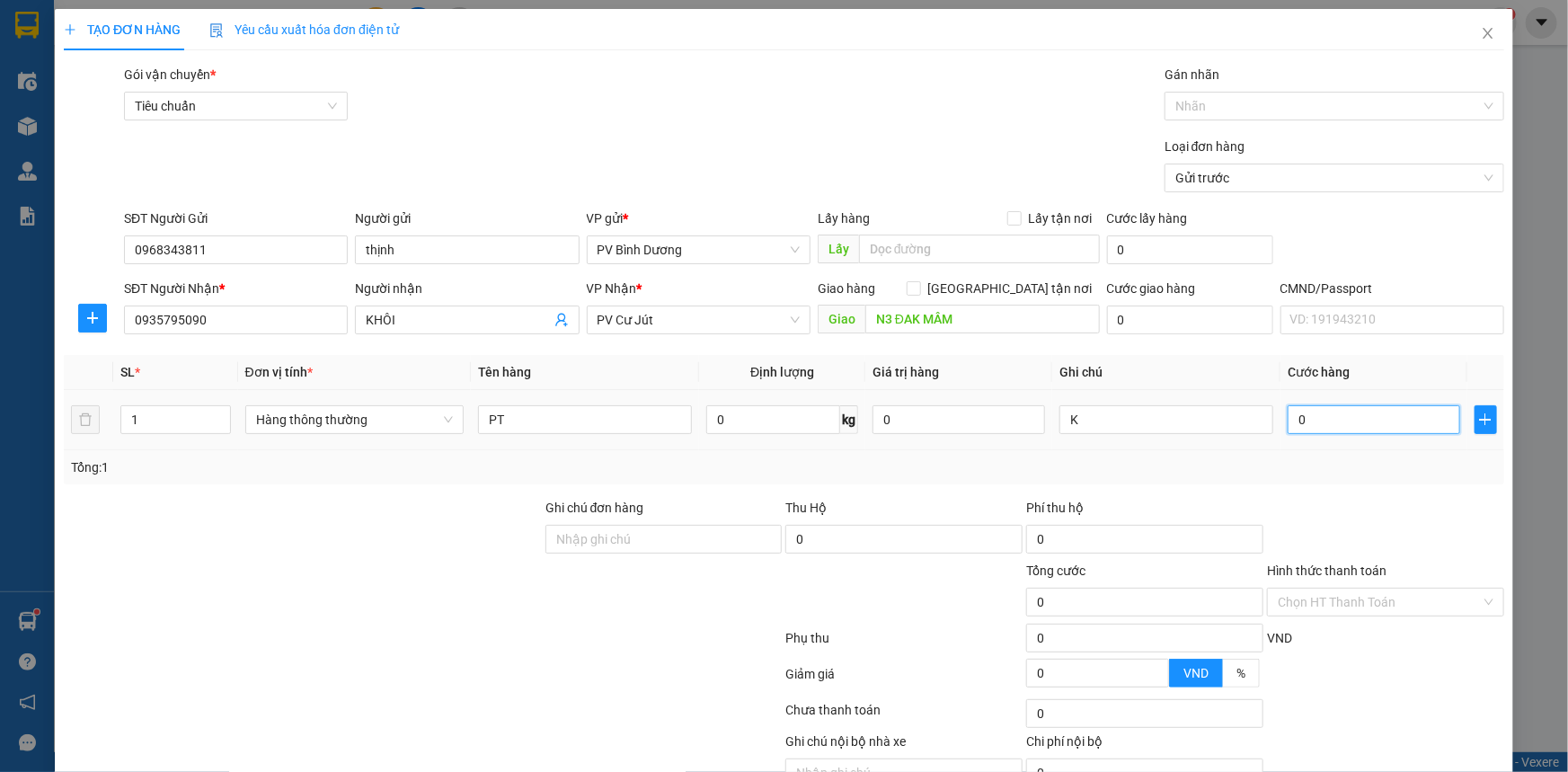
click at [1298, 419] on input "0" at bounding box center [1374, 420] width 173 height 29
type input "3"
type input "30"
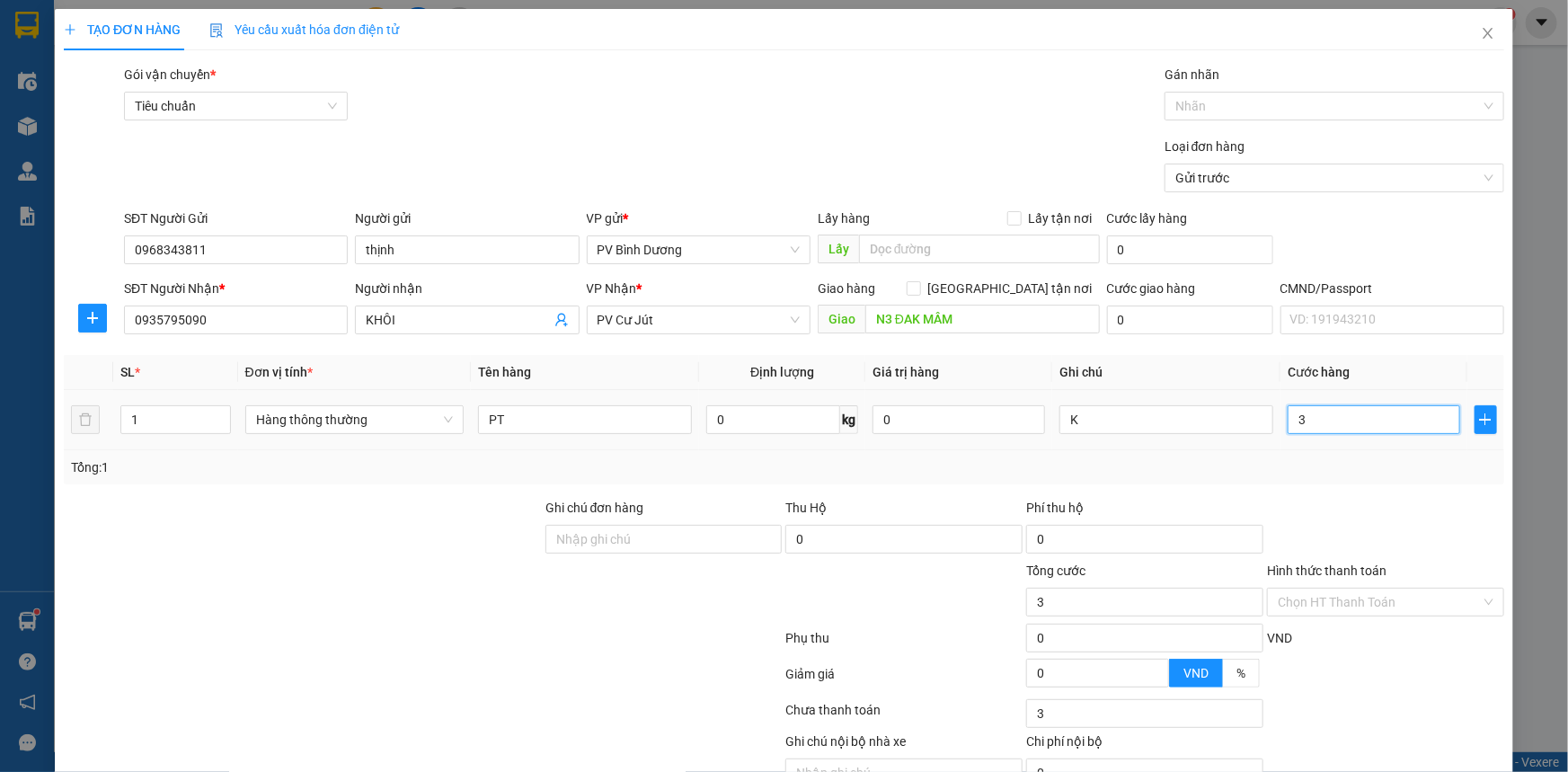
type input "30"
type input "300"
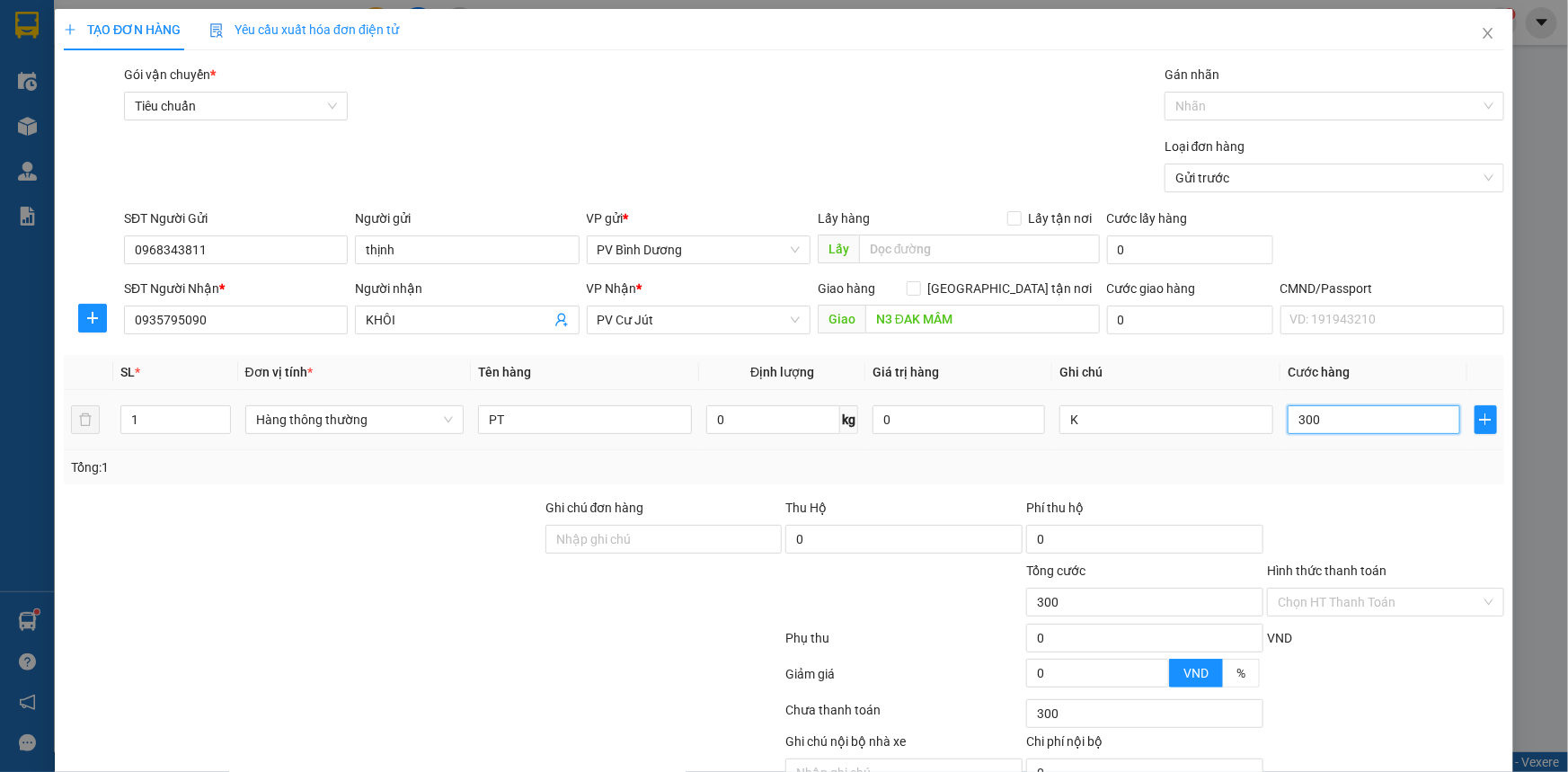
type input "3.000"
type input "30.000"
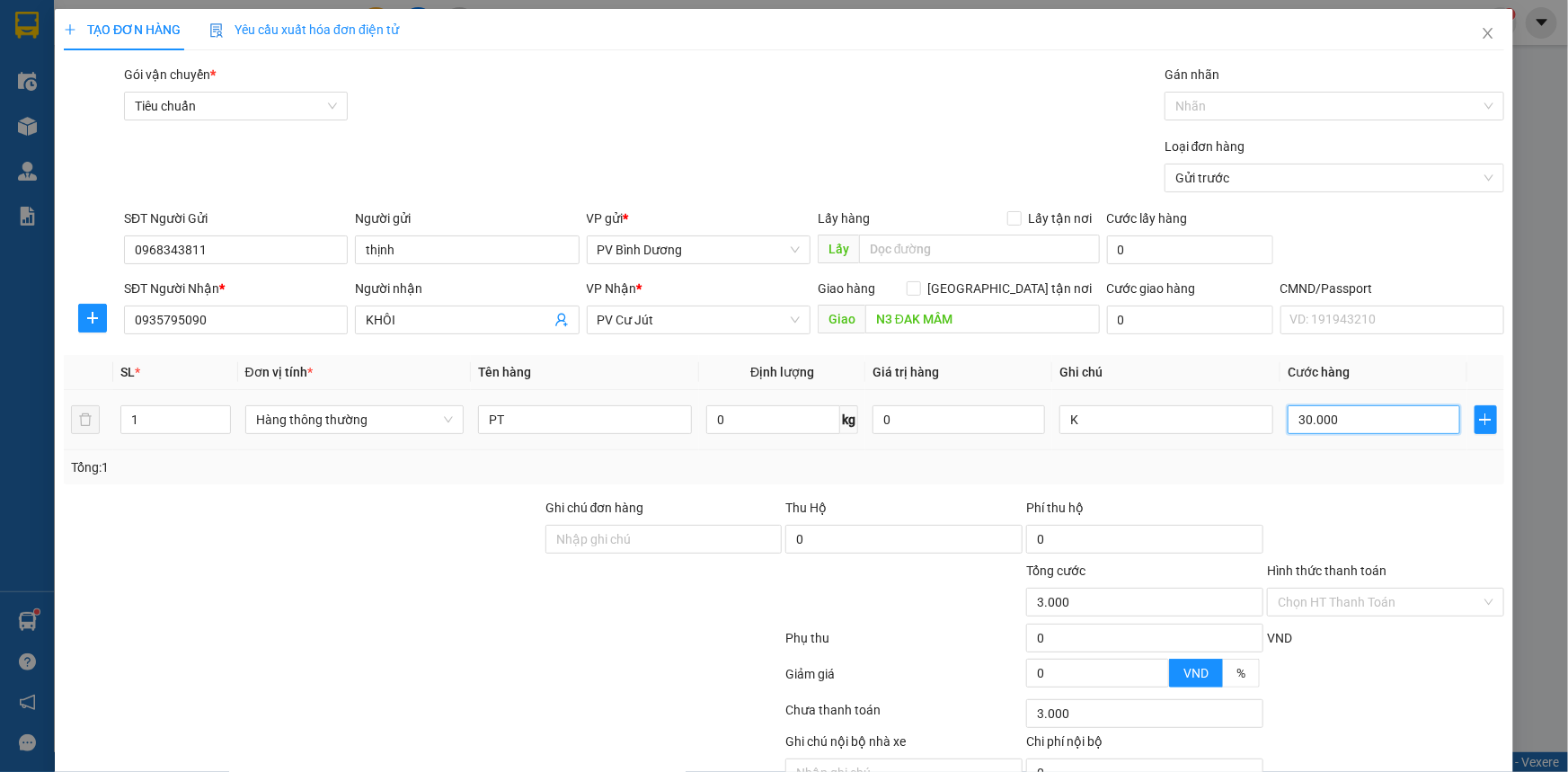
type input "30.000"
type input "300.000"
type input "30.000"
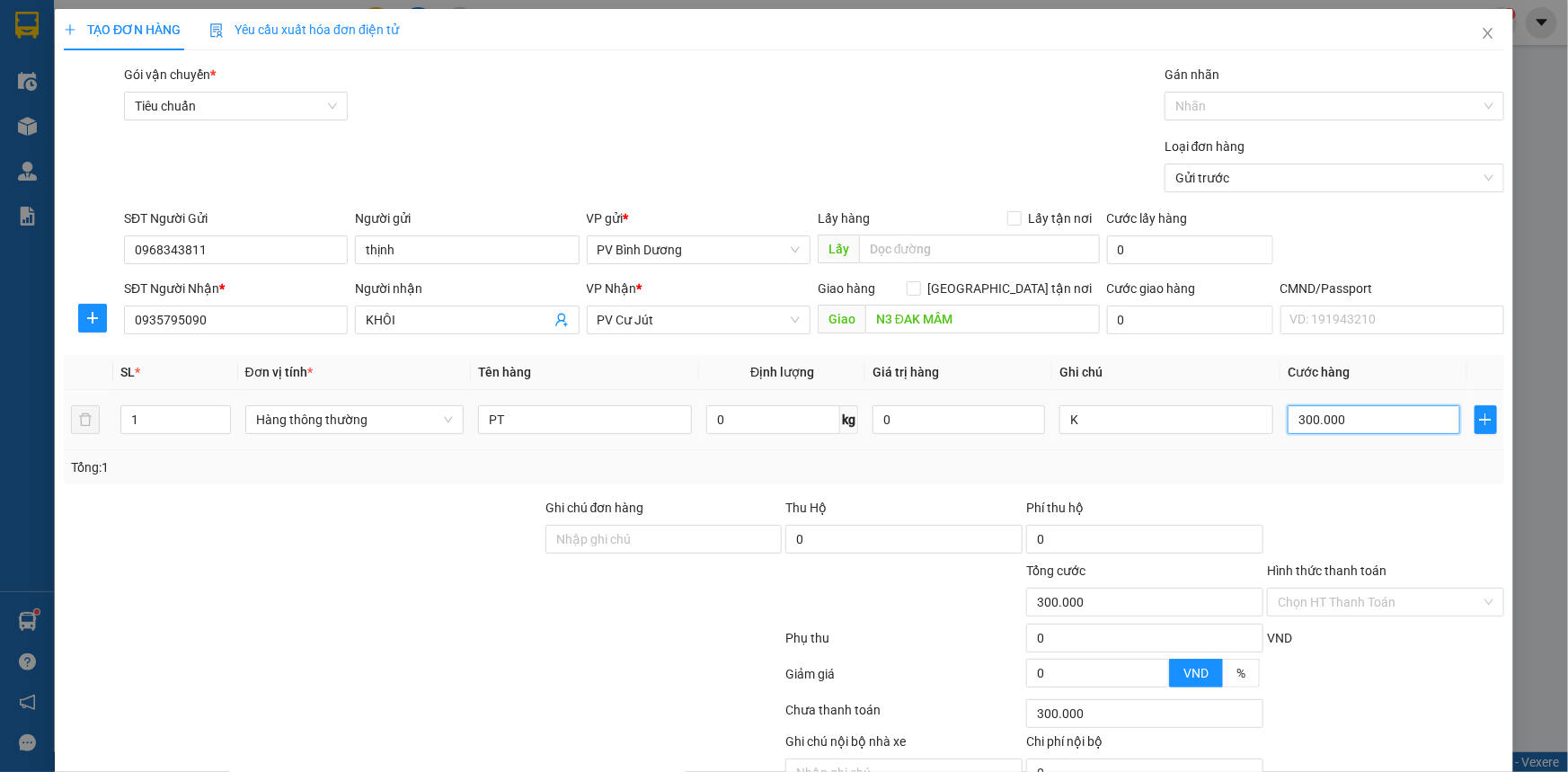
type input "30.000"
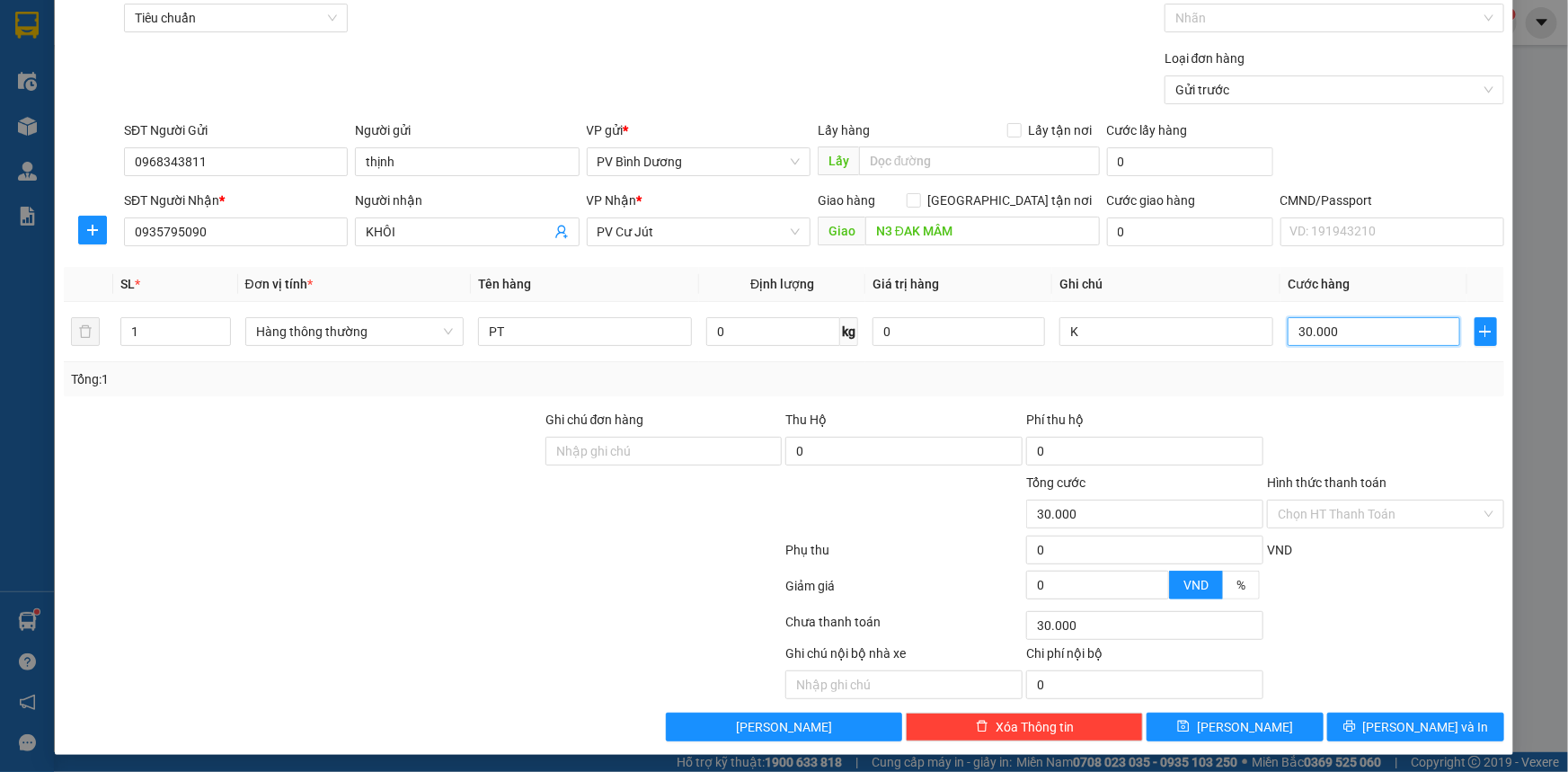
scroll to position [91, 0]
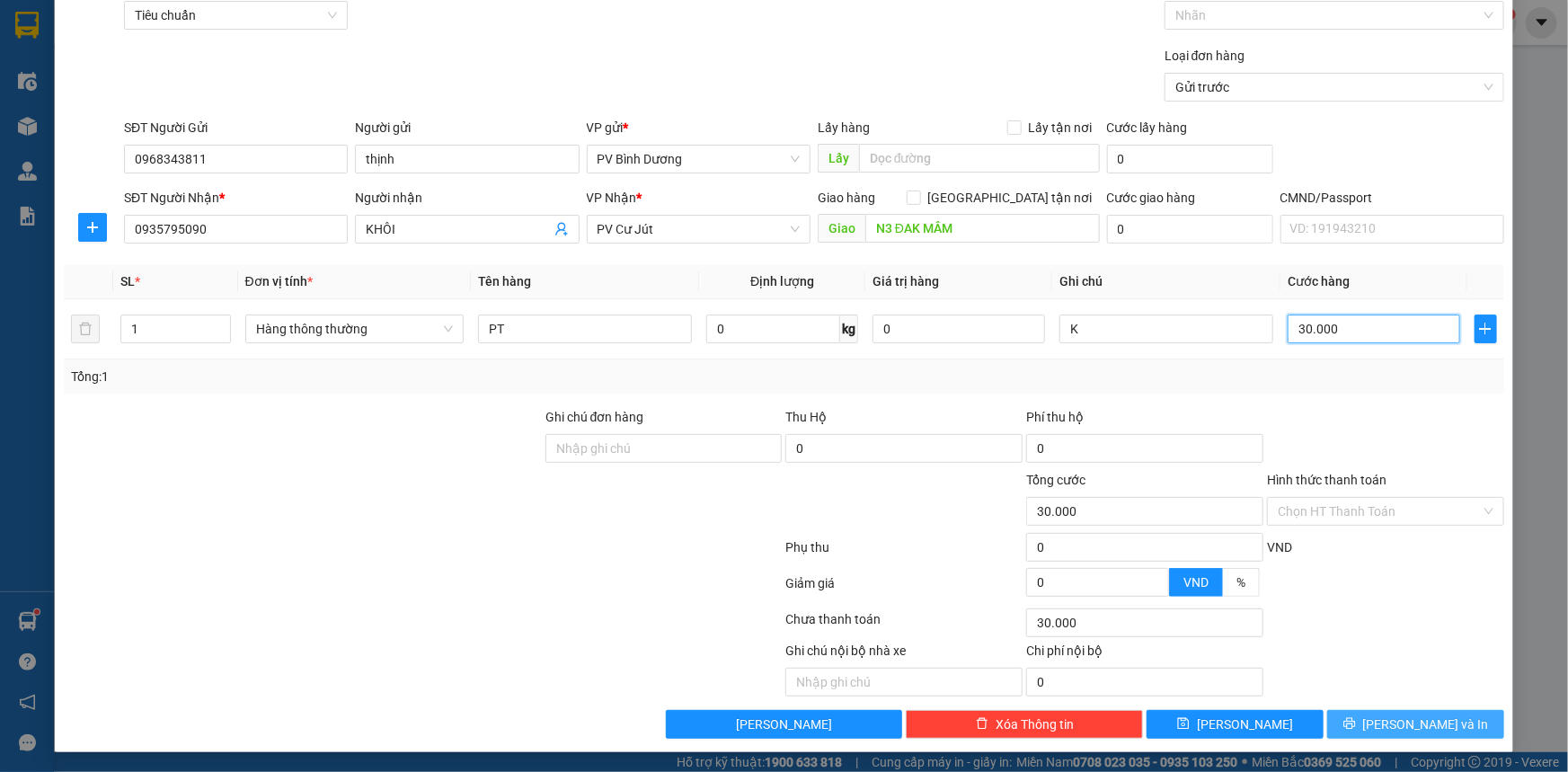
type input "30.000"
click at [1368, 711] on button "[PERSON_NAME] và In" at bounding box center [1416, 724] width 177 height 29
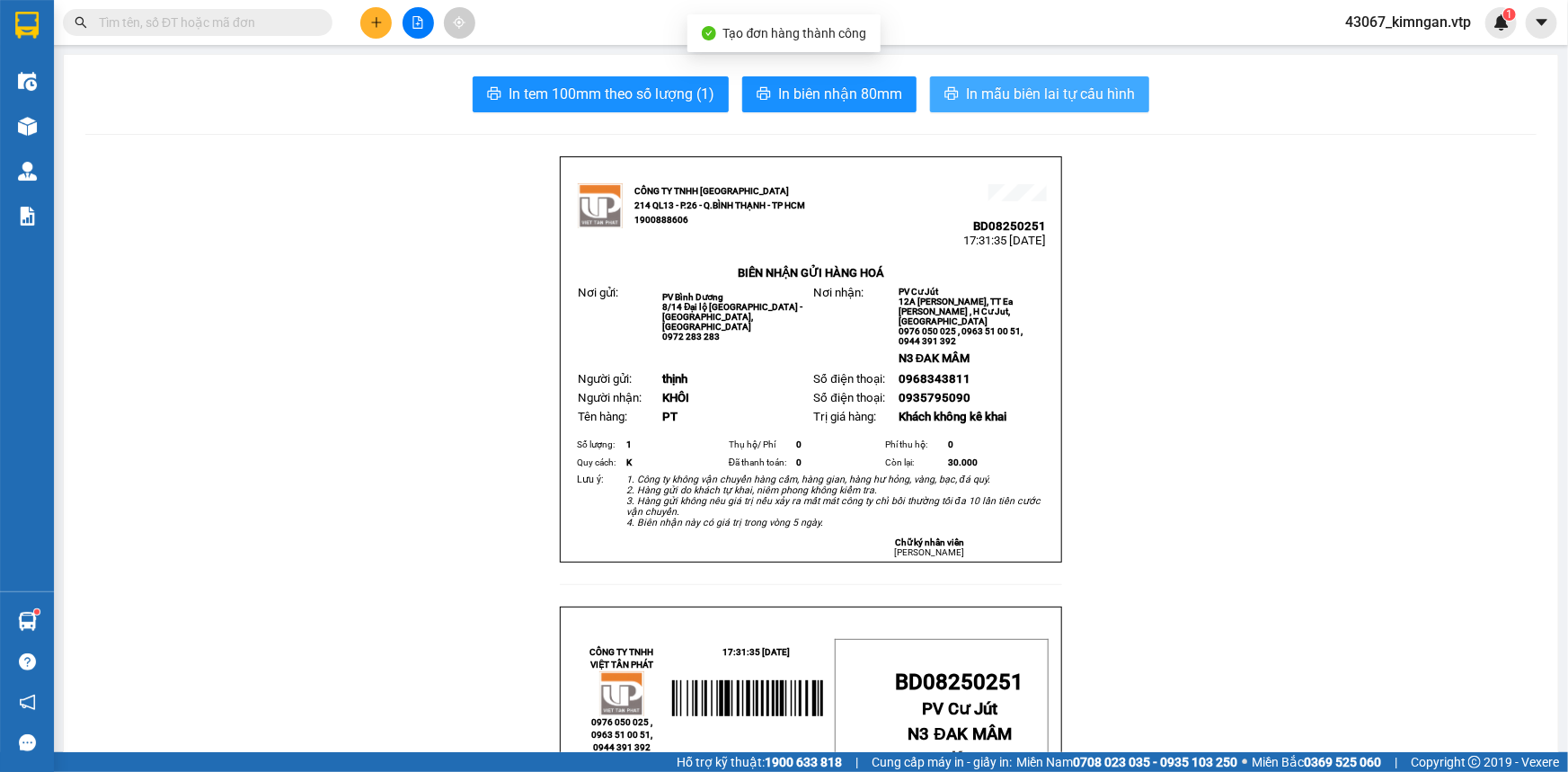
click at [1008, 77] on button "In mẫu biên lai tự cấu hình" at bounding box center [1040, 94] width 219 height 36
